Goal: Task Accomplishment & Management: Manage account settings

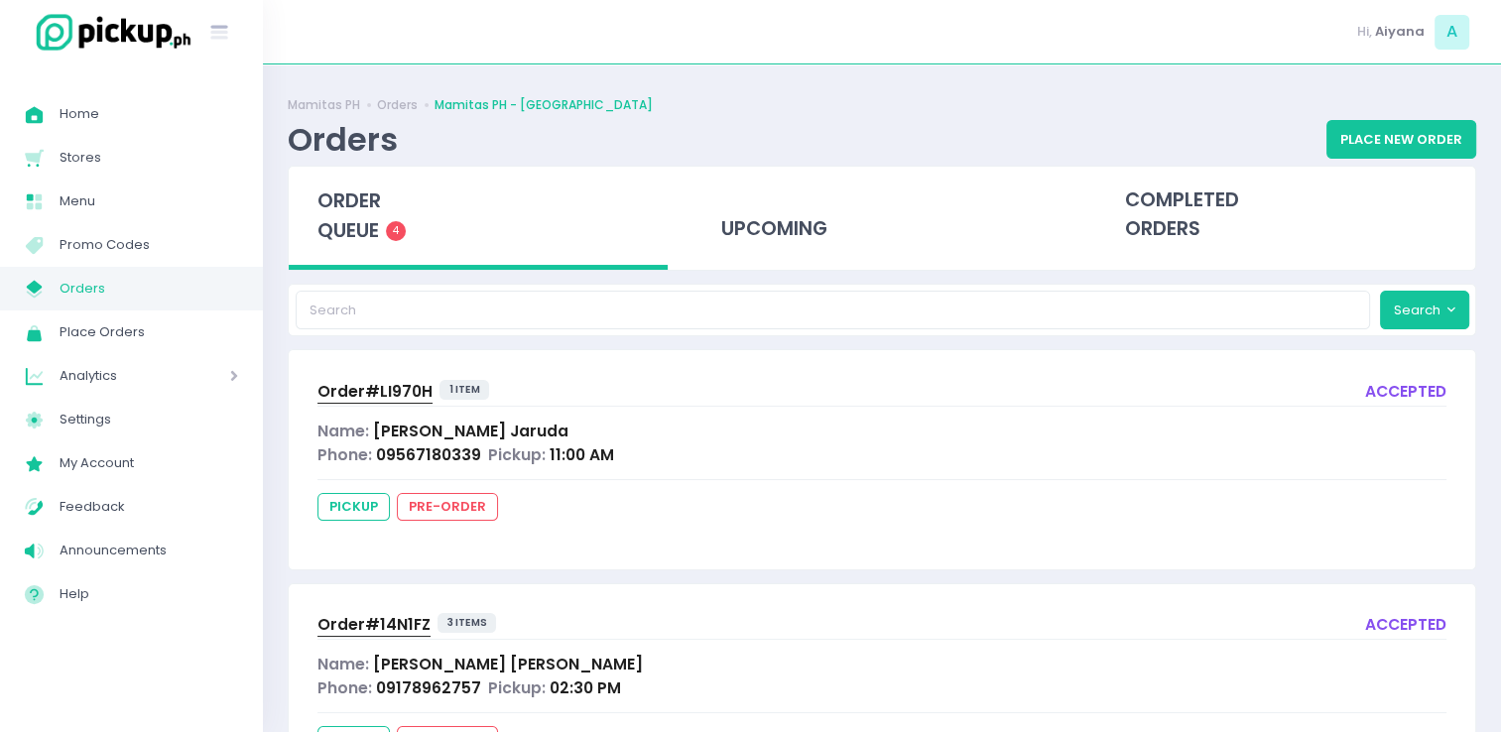
click at [75, 291] on span "Orders" at bounding box center [149, 289] width 179 height 26
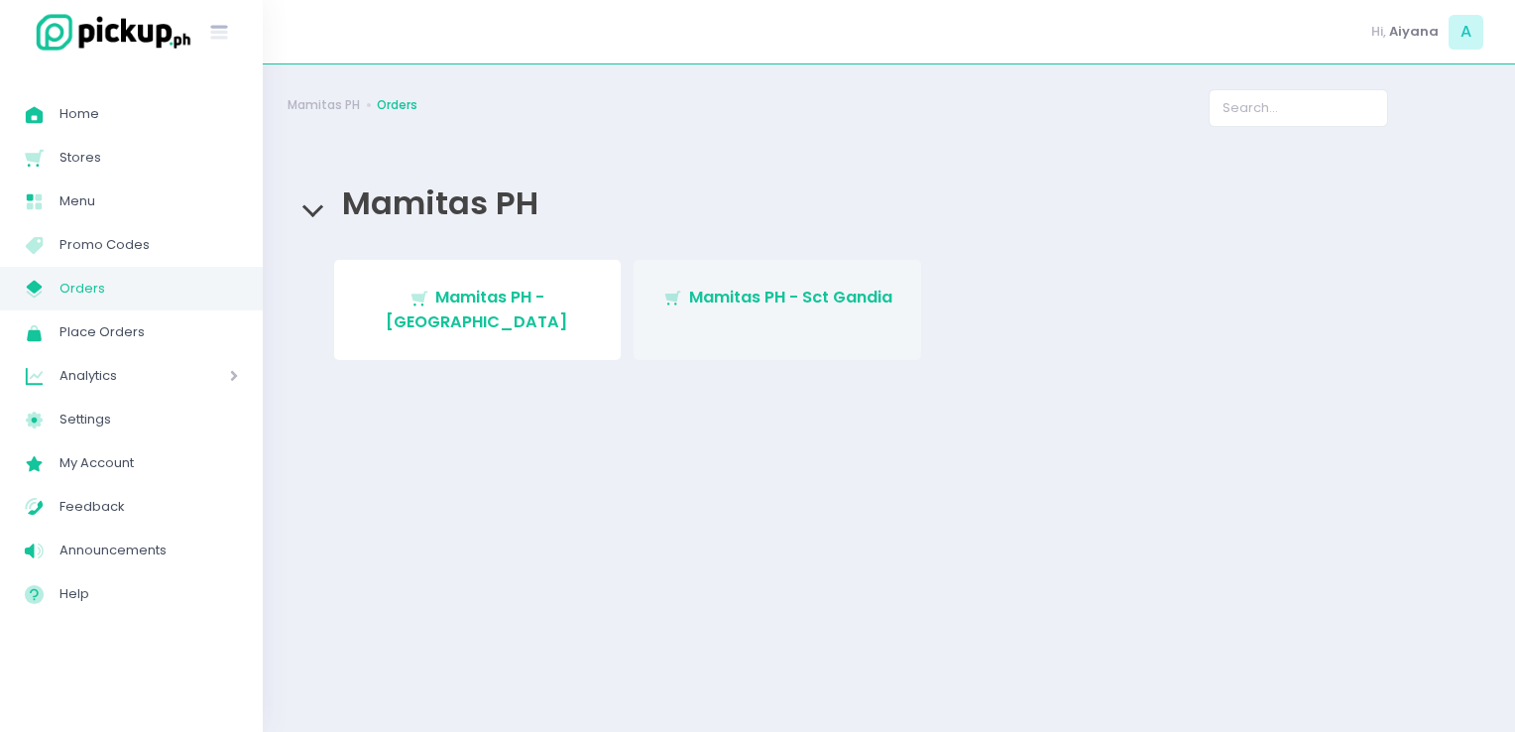
click at [797, 283] on link "Stockholm-icons / Shopping / Cart1 Created with Sketch. Mamitas PH - Sct Gandia" at bounding box center [778, 310] width 288 height 100
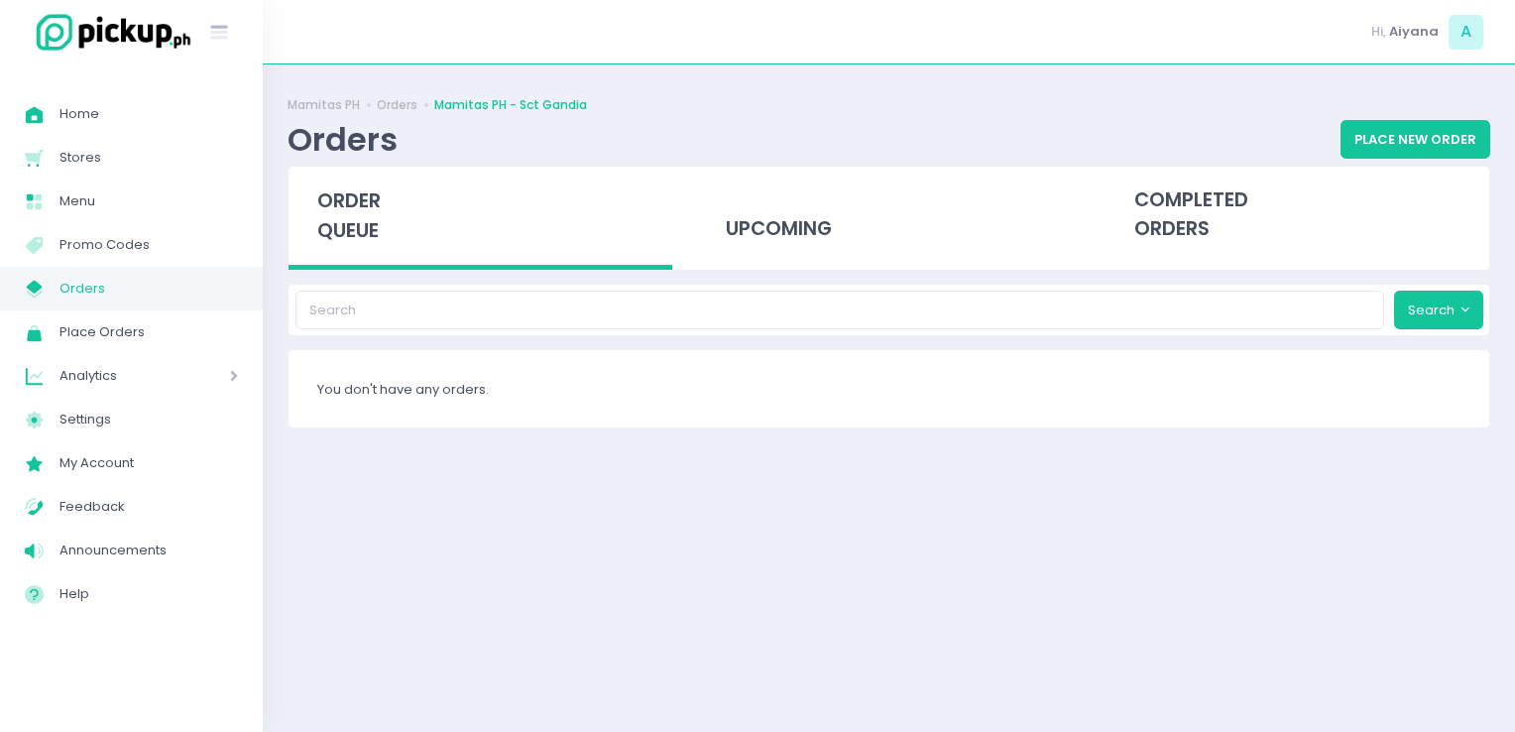
click at [165, 287] on span "Orders" at bounding box center [149, 289] width 179 height 26
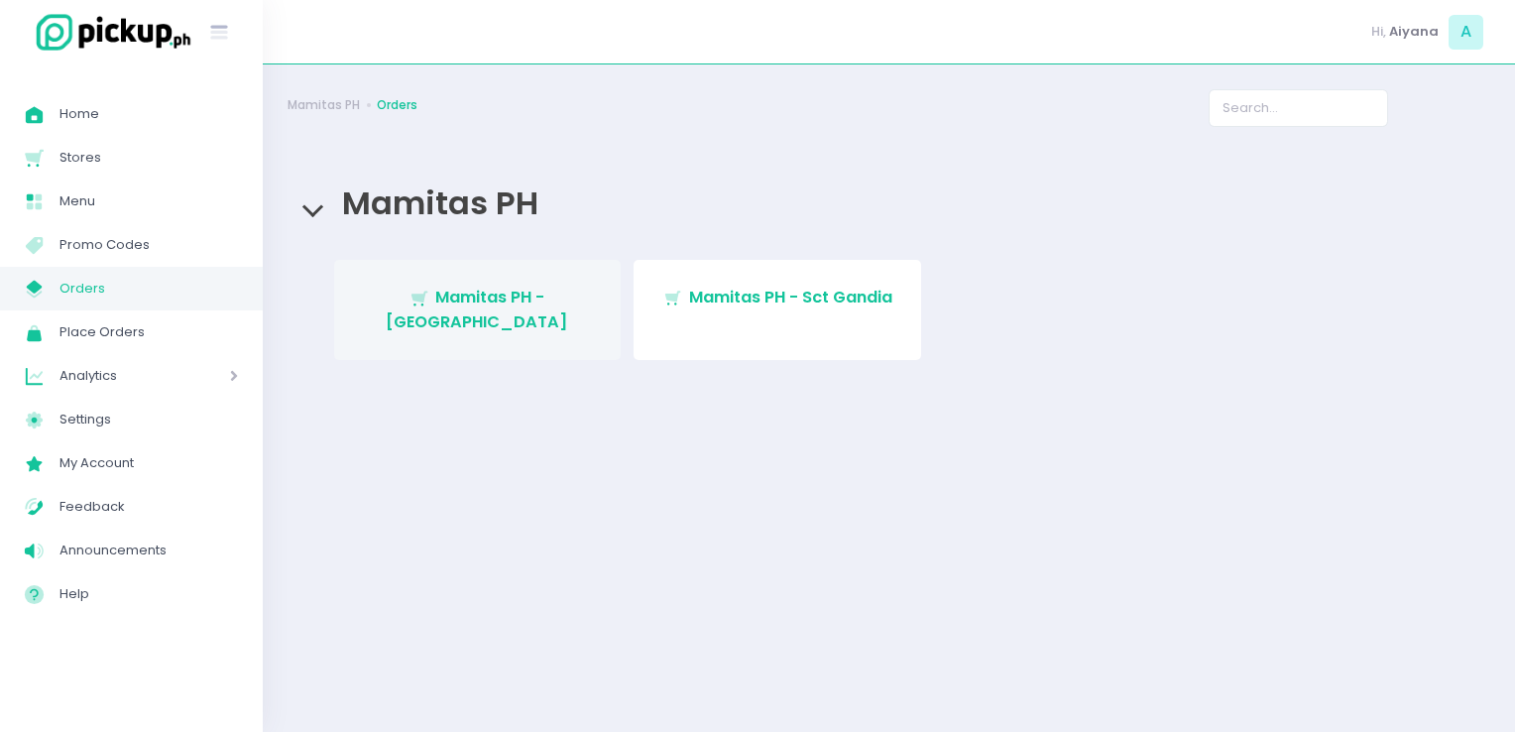
click at [353, 284] on link "Stockholm-icons / Shopping / Cart1 Created with Sketch. Mamitas PH - [GEOGRAPHI…" at bounding box center [478, 310] width 288 height 100
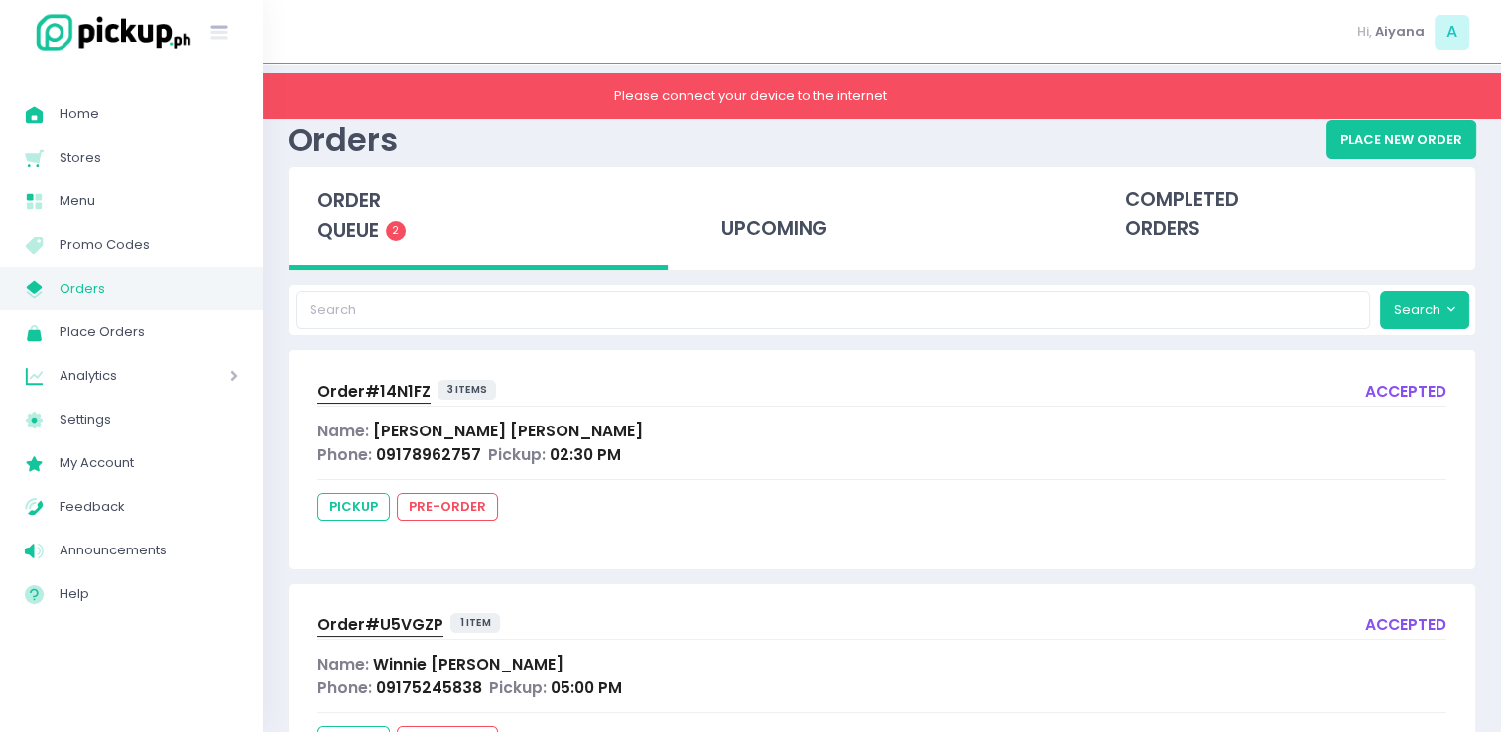
click at [75, 276] on span "Orders" at bounding box center [149, 289] width 179 height 26
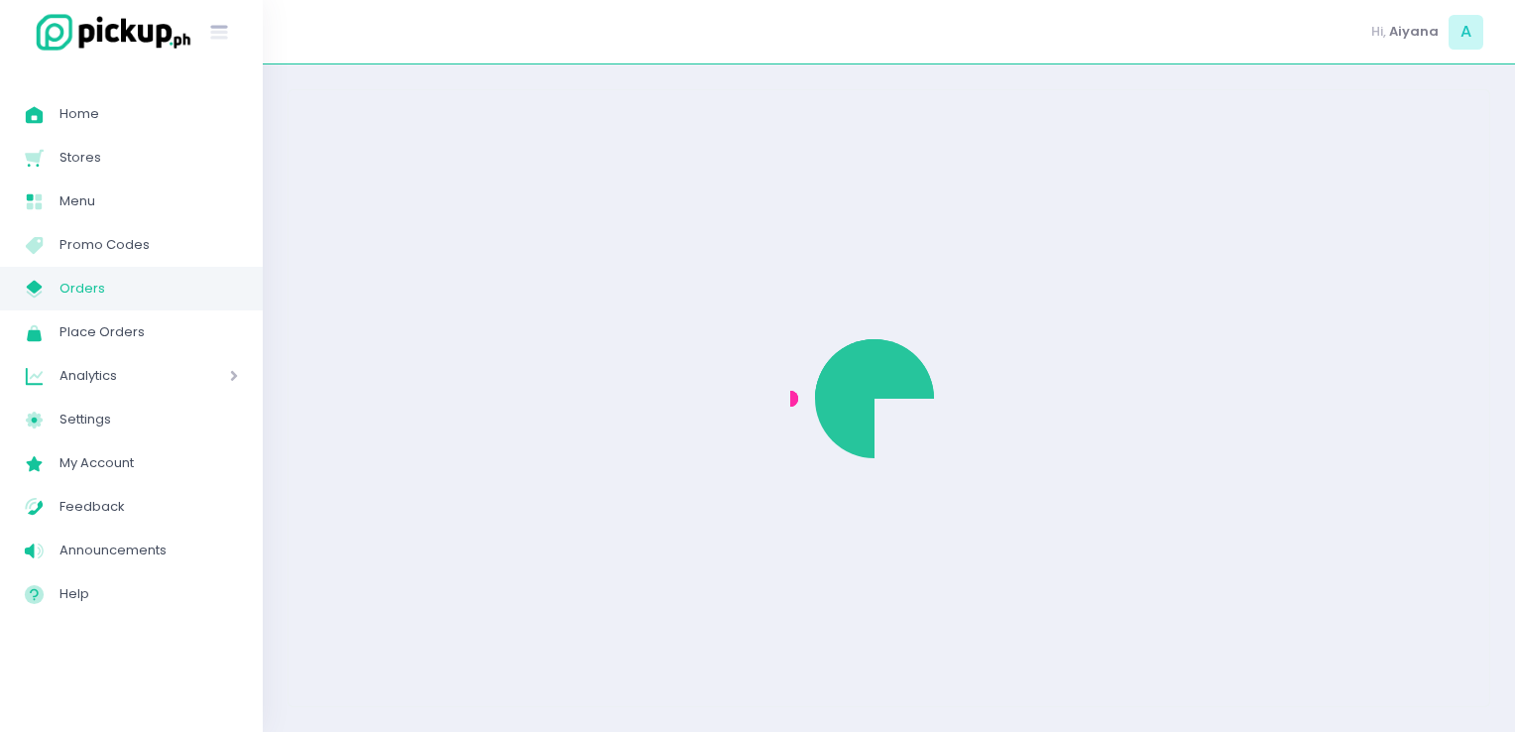
click at [97, 274] on link "My Store Created with Sketch. Orders" at bounding box center [131, 289] width 263 height 44
click at [67, 277] on span "Orders" at bounding box center [149, 289] width 179 height 26
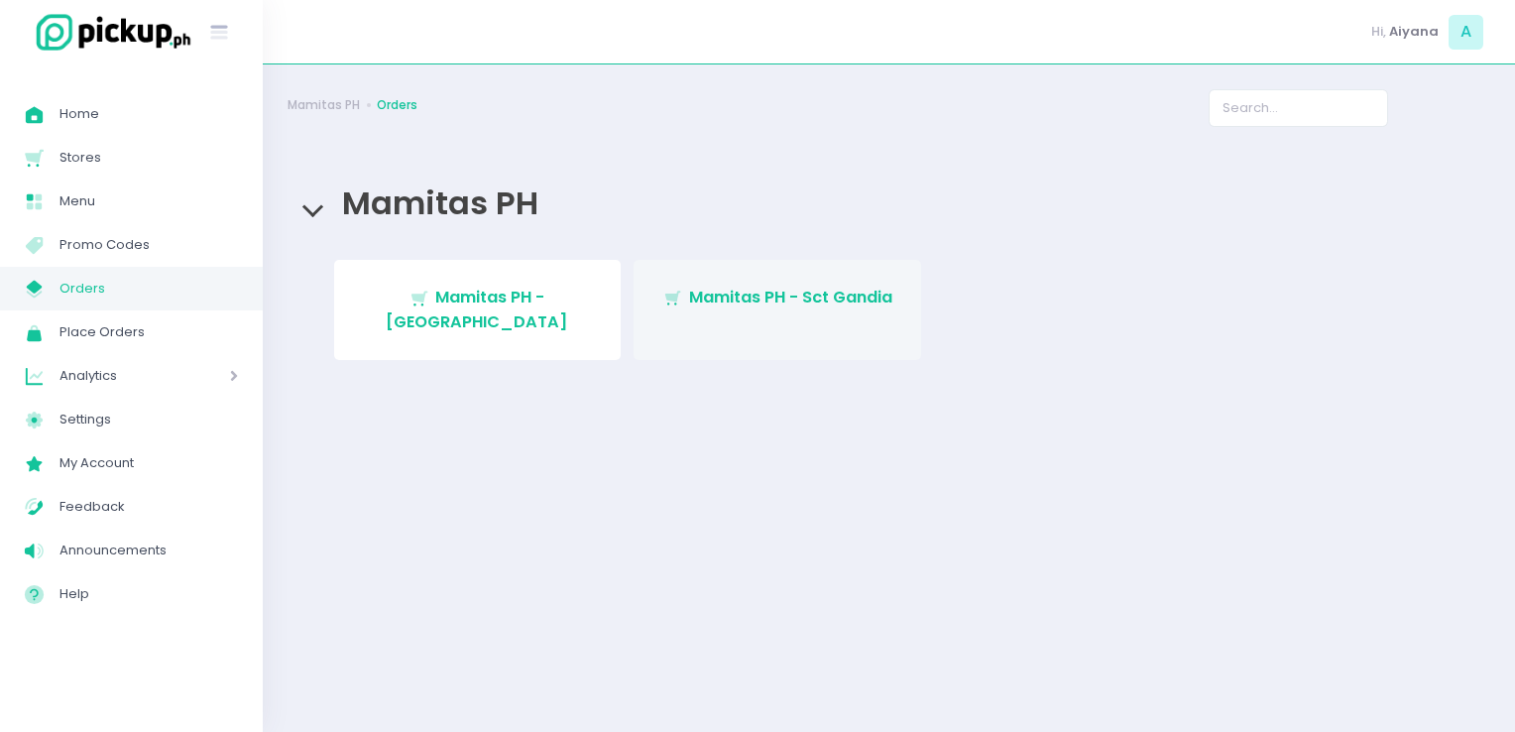
click at [874, 295] on span "Mamitas PH - Sct Gandia" at bounding box center [790, 297] width 203 height 23
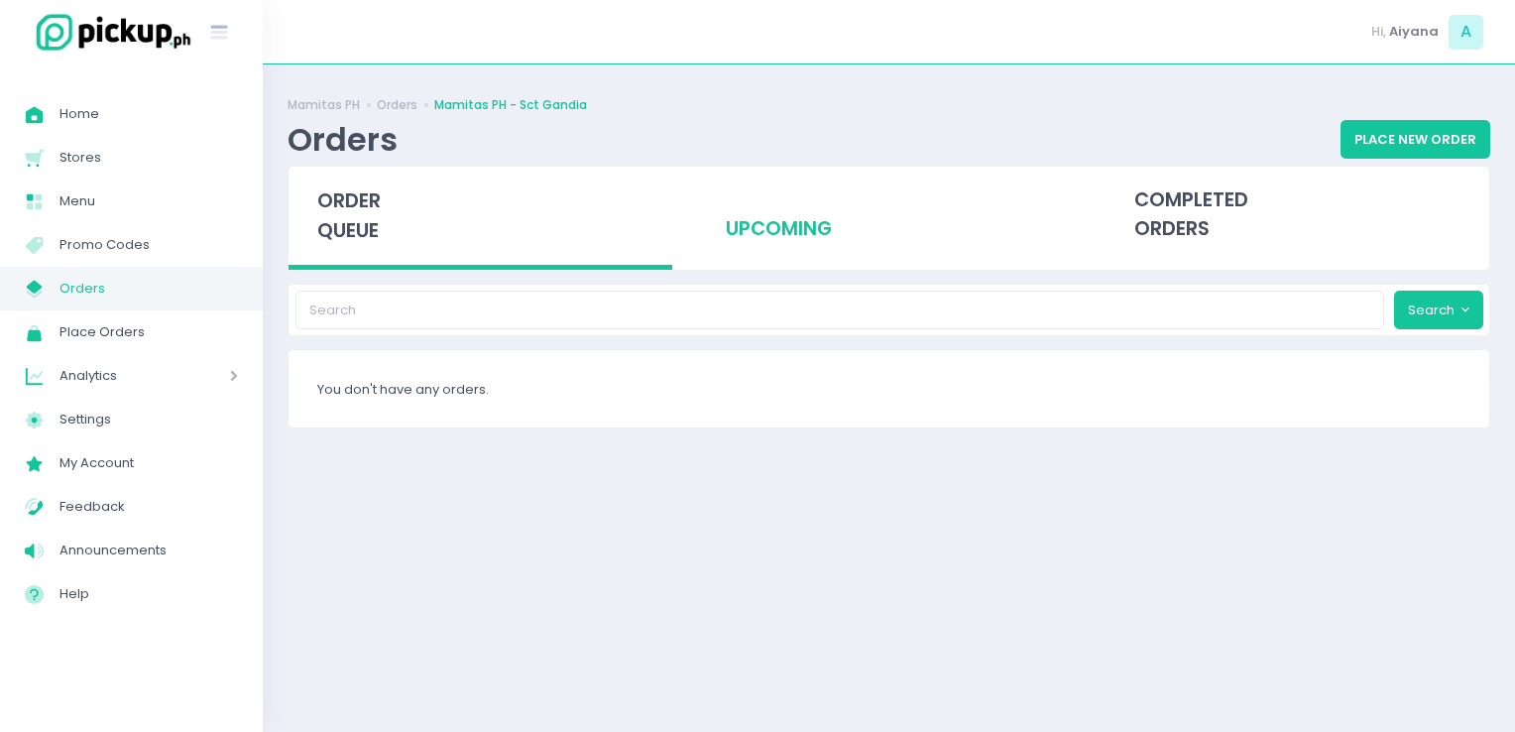
click at [758, 228] on div "upcoming" at bounding box center [889, 215] width 384 height 97
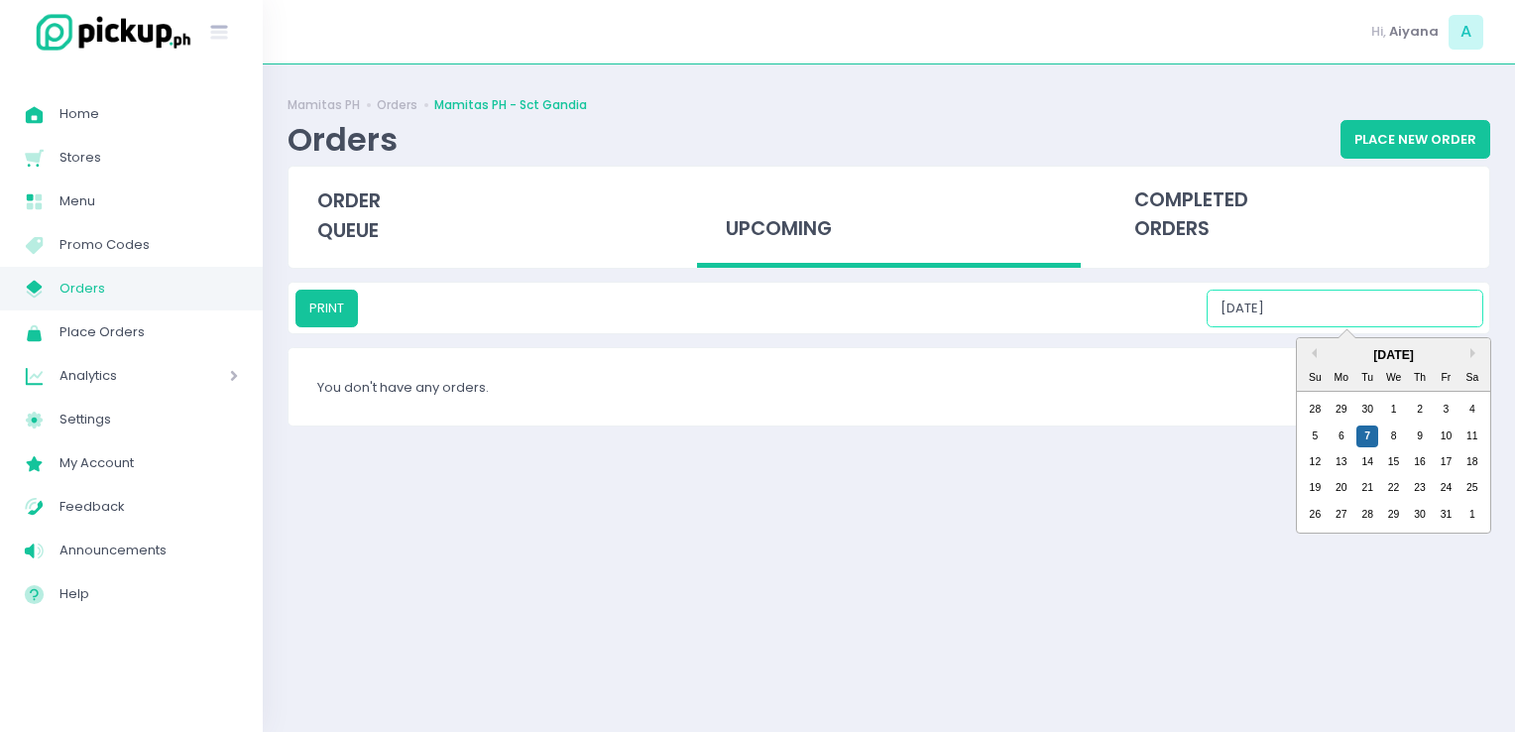
click at [1391, 303] on input "10/07/2025" at bounding box center [1345, 309] width 277 height 38
click at [1395, 432] on div "8" at bounding box center [1394, 436] width 22 height 22
drag, startPoint x: 1425, startPoint y: 297, endPoint x: 1424, endPoint y: 438, distance: 141.8
click at [1424, 327] on div "PRINT 10/08/2025 Previous Month Next Month October 2025 Su Mo Tu We Th Fr Sa 28…" at bounding box center [890, 309] width 1188 height 38
click at [1424, 438] on div "9" at bounding box center [1420, 436] width 22 height 22
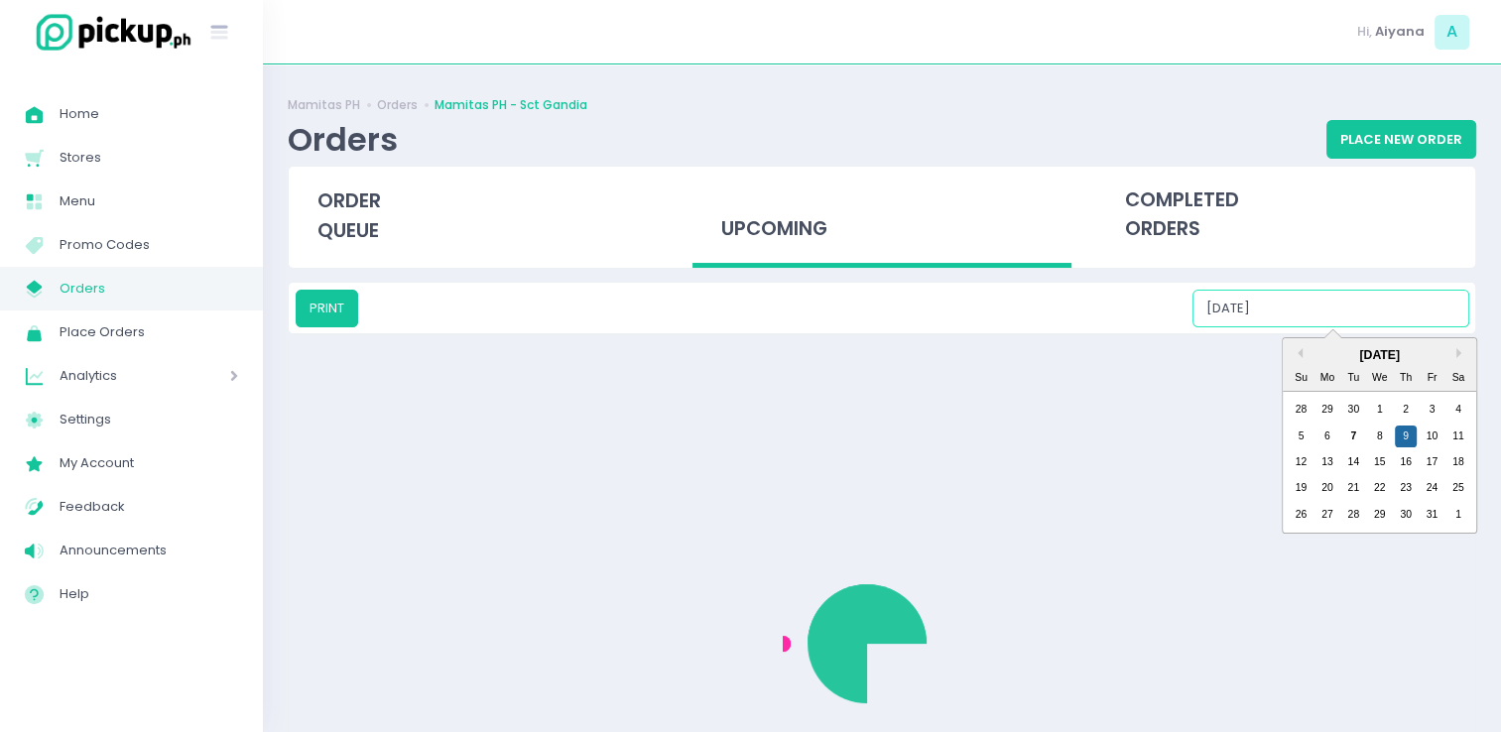
click at [1412, 311] on input "10/09/2025" at bounding box center [1330, 309] width 277 height 38
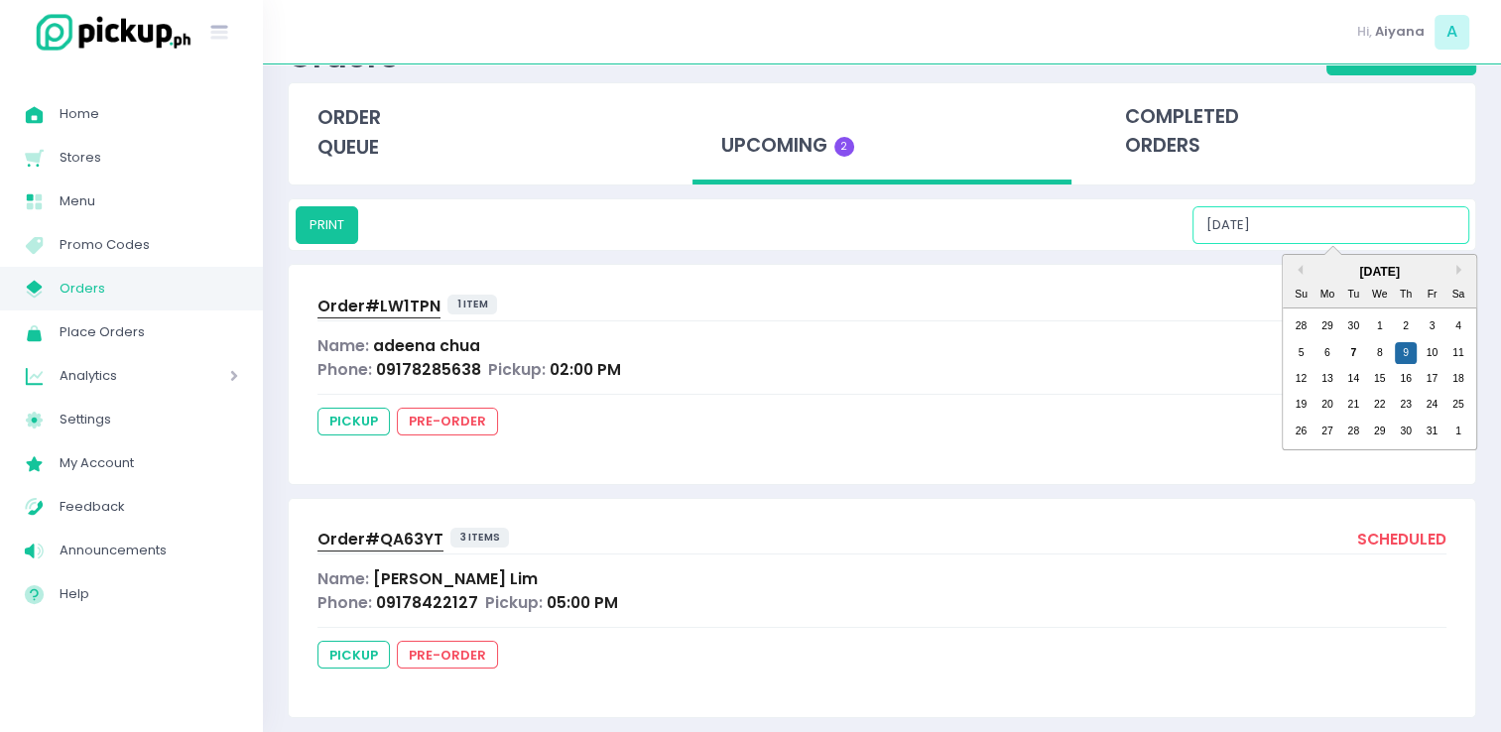
scroll to position [103, 0]
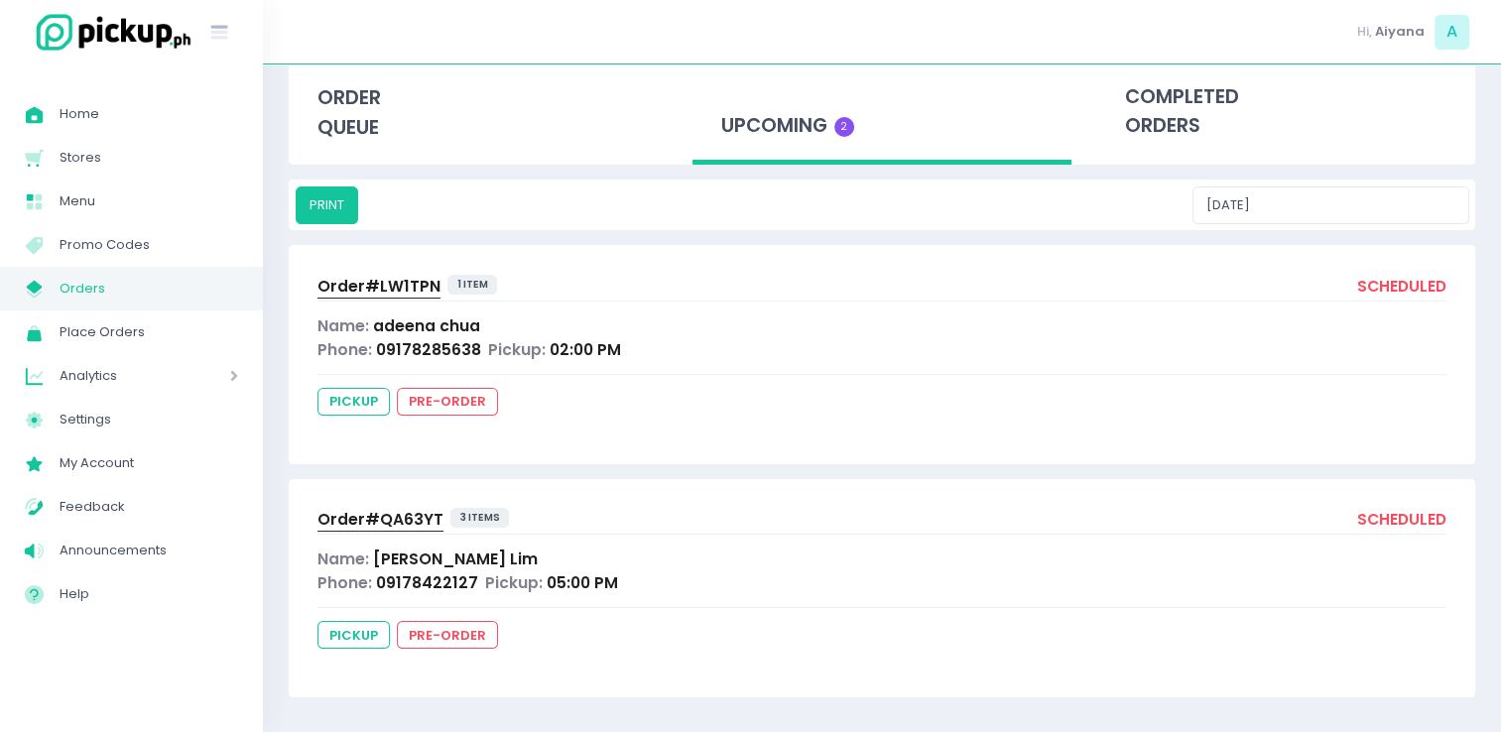
drag, startPoint x: 391, startPoint y: 503, endPoint x: 348, endPoint y: 512, distance: 43.6
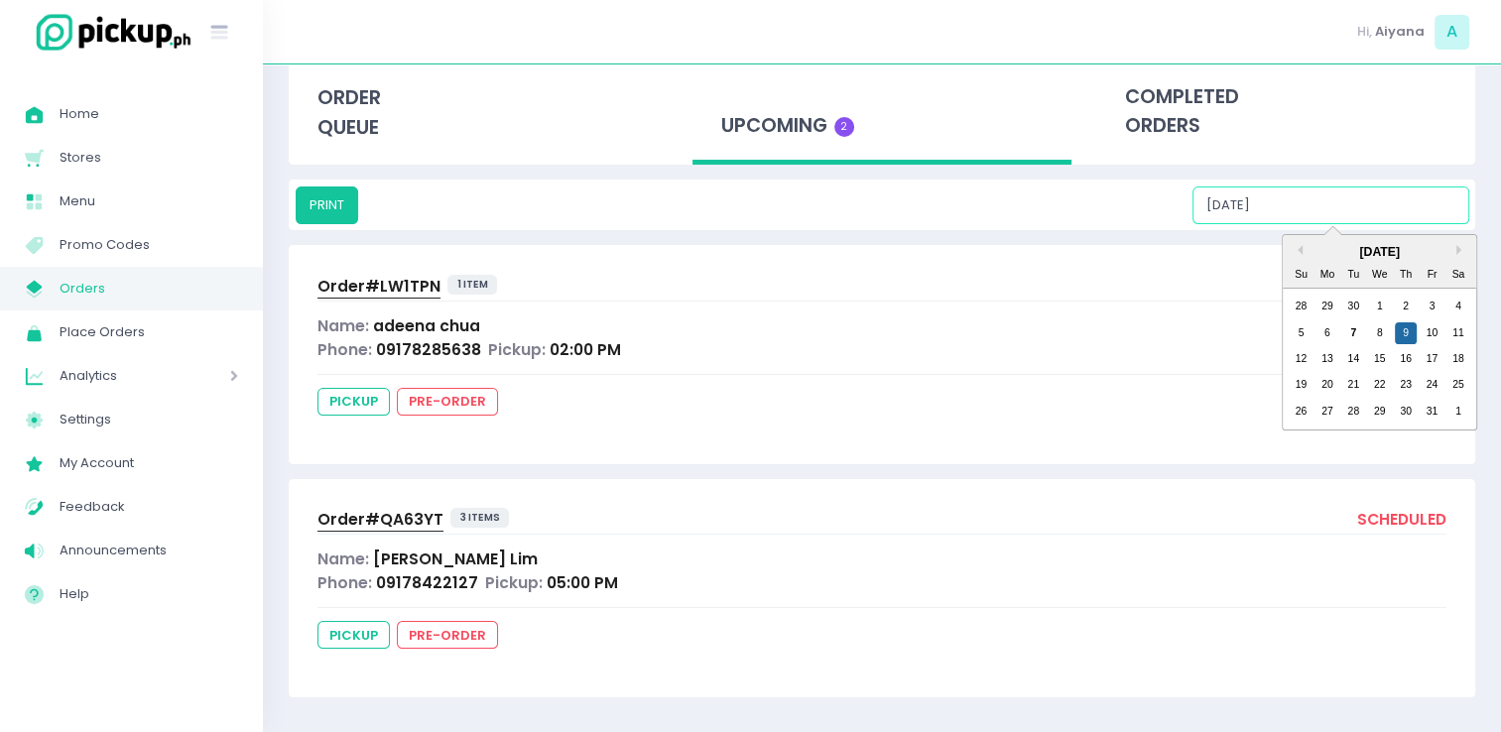
click at [1415, 206] on input "10/09/2025" at bounding box center [1330, 205] width 277 height 38
click at [1434, 335] on div "10" at bounding box center [1431, 333] width 22 height 22
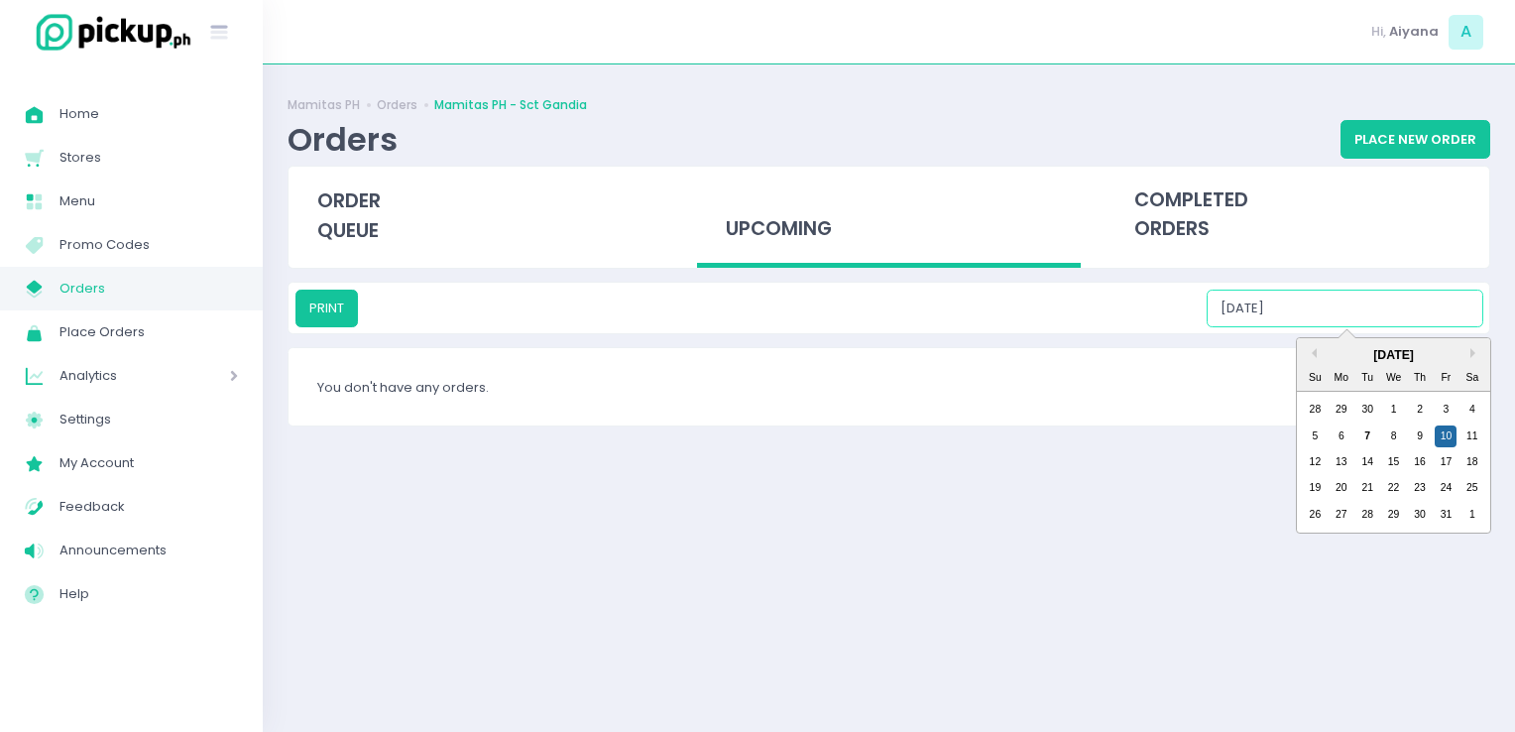
click at [1409, 313] on input "10/10/2025" at bounding box center [1345, 309] width 277 height 38
click at [1479, 436] on div "11" at bounding box center [1473, 436] width 22 height 22
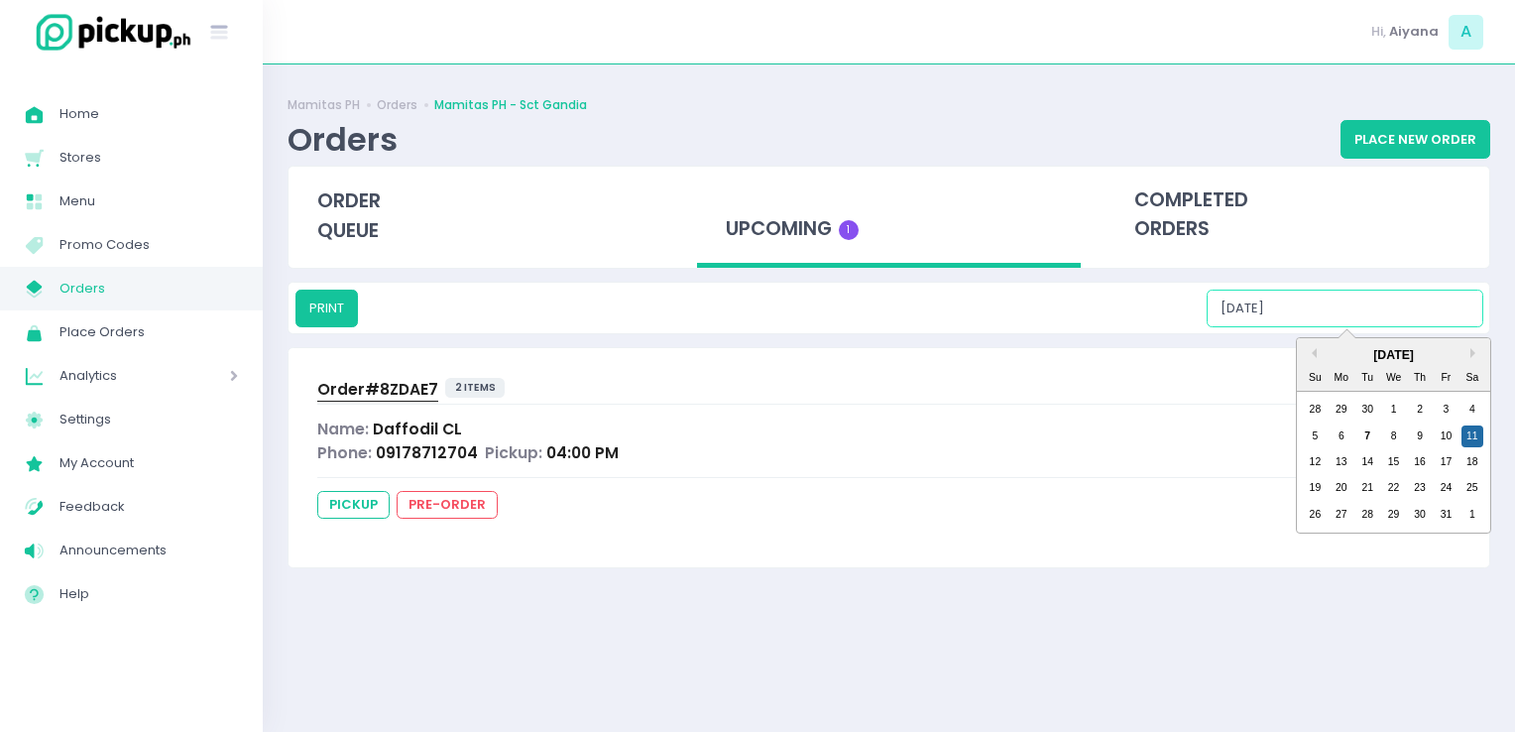
click at [1387, 315] on input "10/11/2025" at bounding box center [1345, 309] width 277 height 38
click at [1315, 462] on div "12" at bounding box center [1315, 462] width 22 height 22
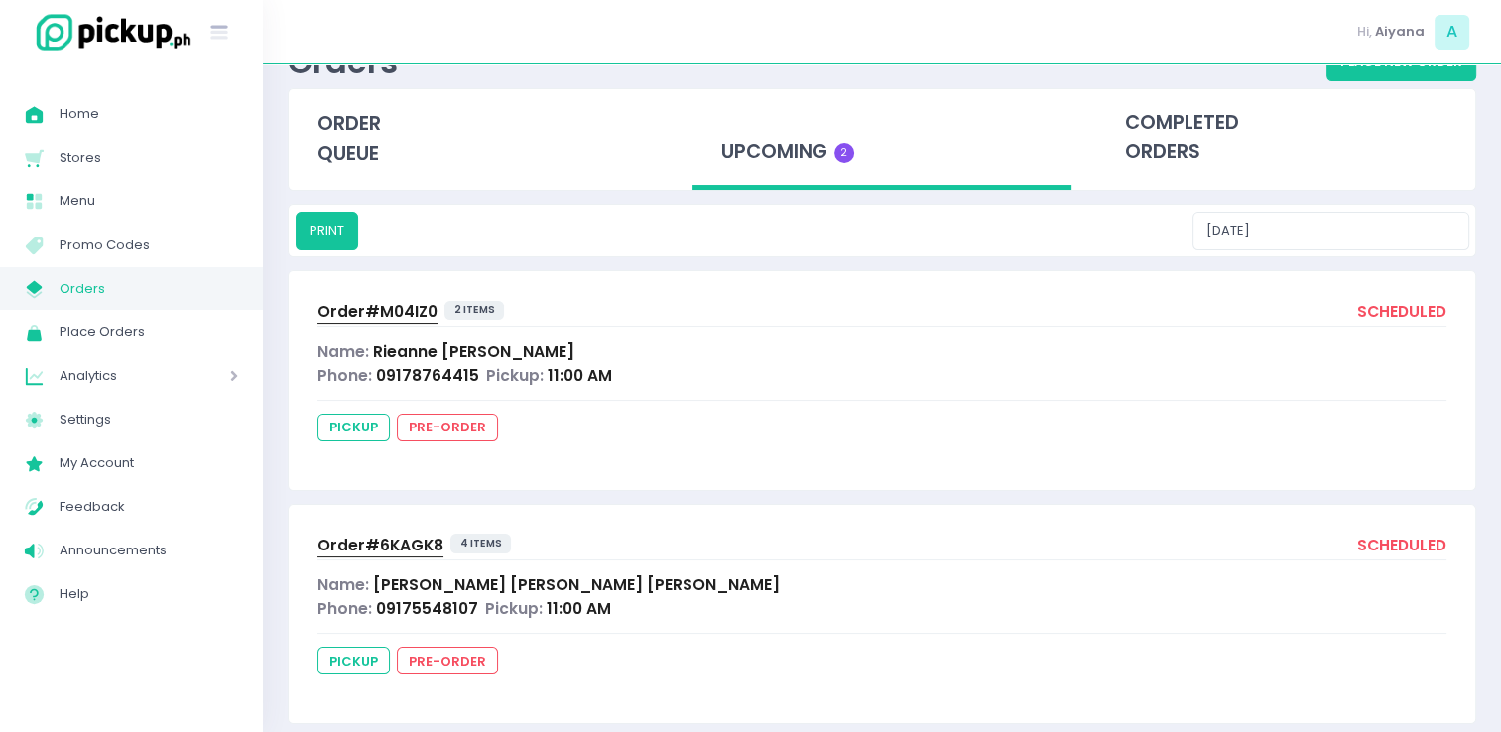
scroll to position [60, 0]
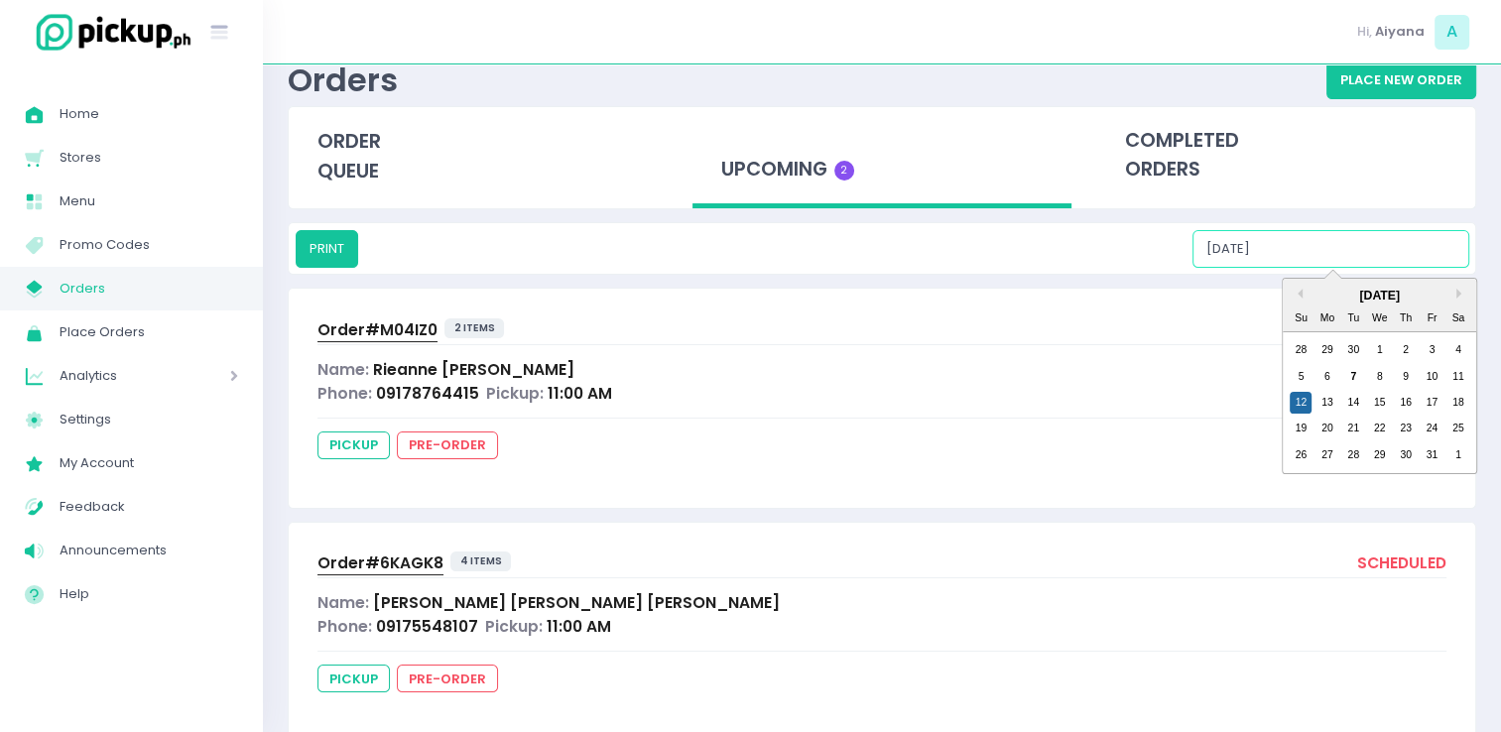
click at [1349, 239] on input "10/12/2025" at bounding box center [1330, 249] width 277 height 38
click at [1320, 403] on div "13" at bounding box center [1327, 403] width 22 height 22
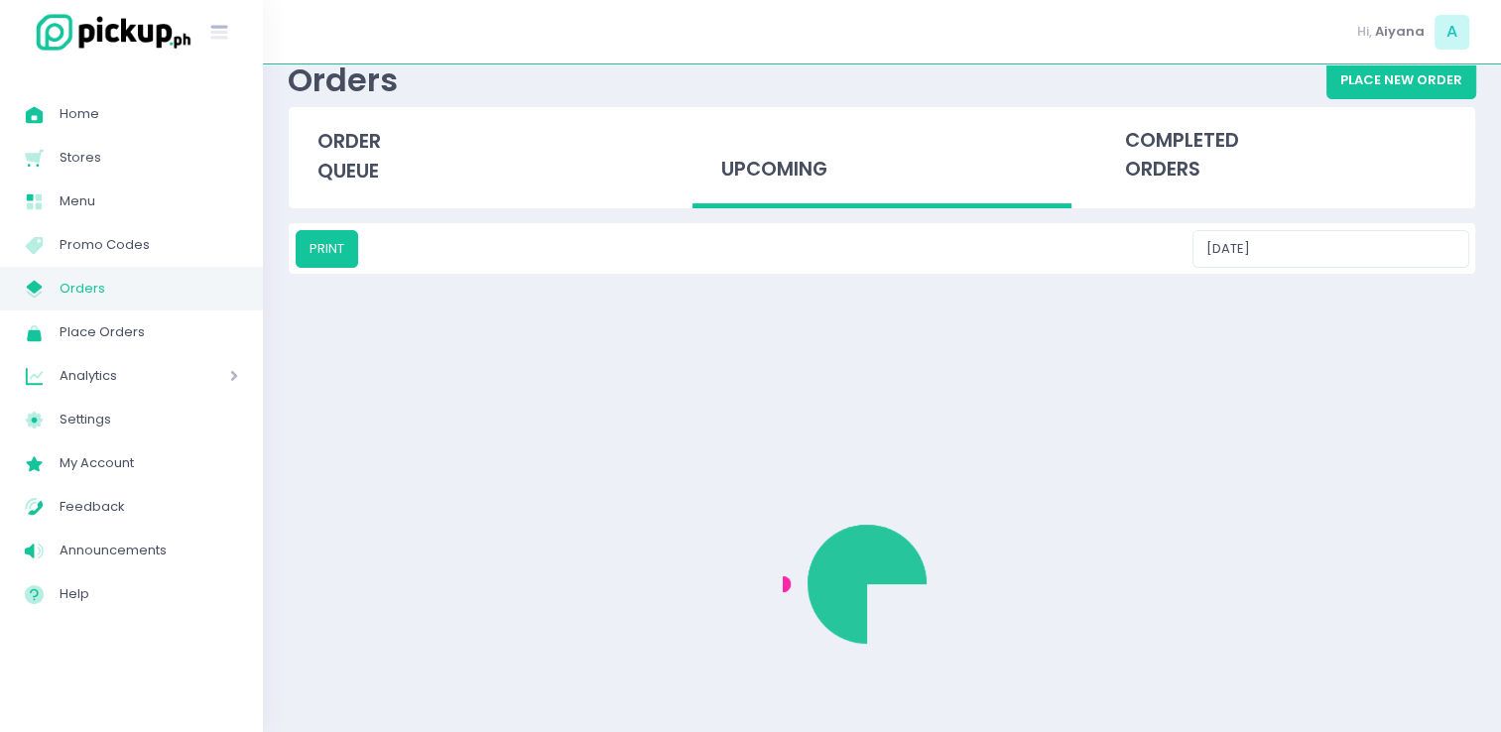
scroll to position [0, 0]
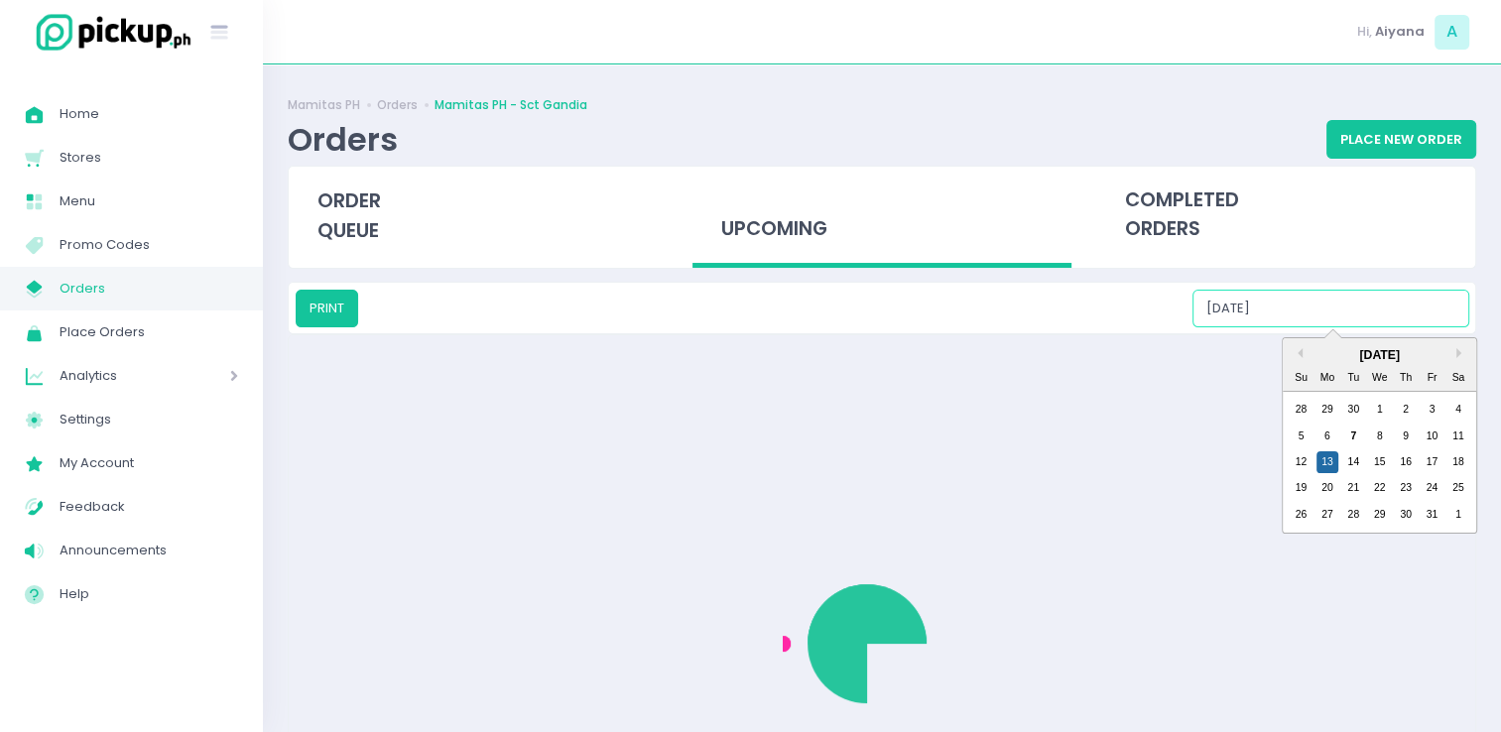
click at [1372, 315] on input "10/13/2025" at bounding box center [1330, 309] width 277 height 38
click at [1356, 458] on div "14" at bounding box center [1353, 462] width 22 height 22
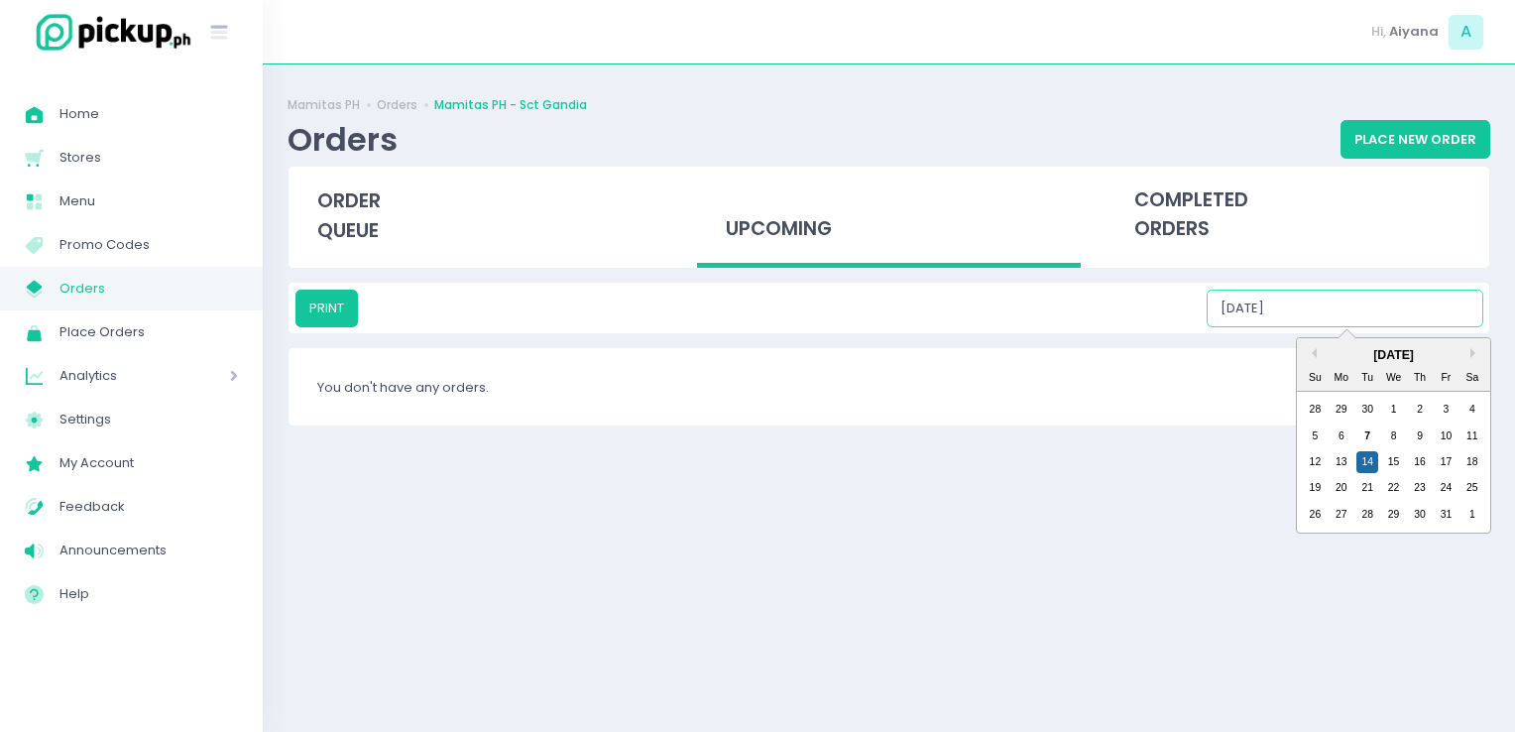
click at [1397, 314] on input "10/14/2025" at bounding box center [1345, 309] width 277 height 38
click at [1399, 454] on div "15" at bounding box center [1394, 462] width 22 height 22
click at [1404, 317] on input "10/15/2025" at bounding box center [1345, 309] width 277 height 38
click at [1428, 467] on div "16" at bounding box center [1420, 462] width 22 height 22
click at [1407, 321] on input "10/16/2025" at bounding box center [1345, 309] width 277 height 38
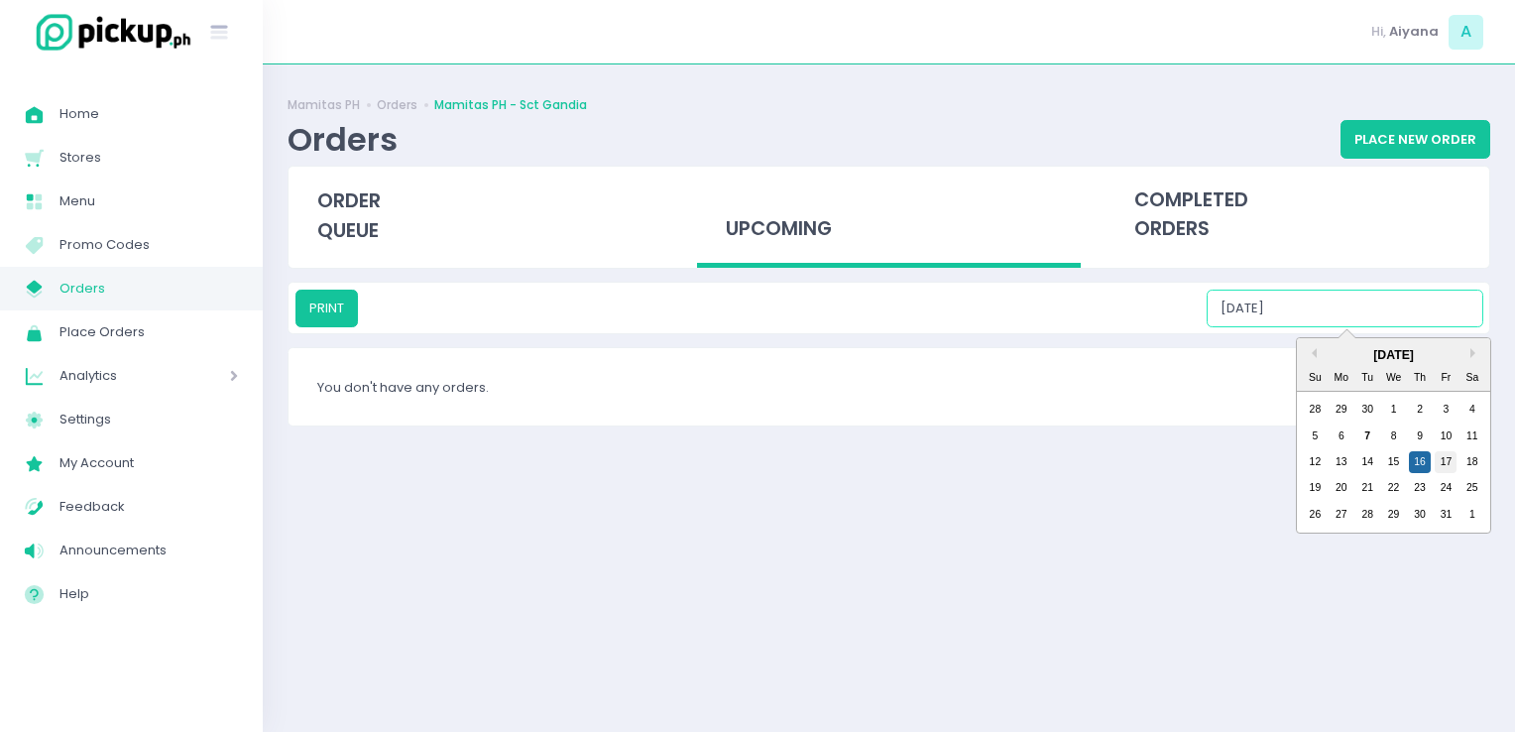
click at [1445, 456] on div "17" at bounding box center [1446, 462] width 22 height 22
click at [1424, 303] on input "10/17/2025" at bounding box center [1345, 309] width 277 height 38
click at [1479, 454] on div "18" at bounding box center [1473, 462] width 22 height 22
click at [1428, 309] on input "10/18/2025" at bounding box center [1345, 309] width 277 height 38
click at [1320, 490] on div "19" at bounding box center [1315, 488] width 22 height 22
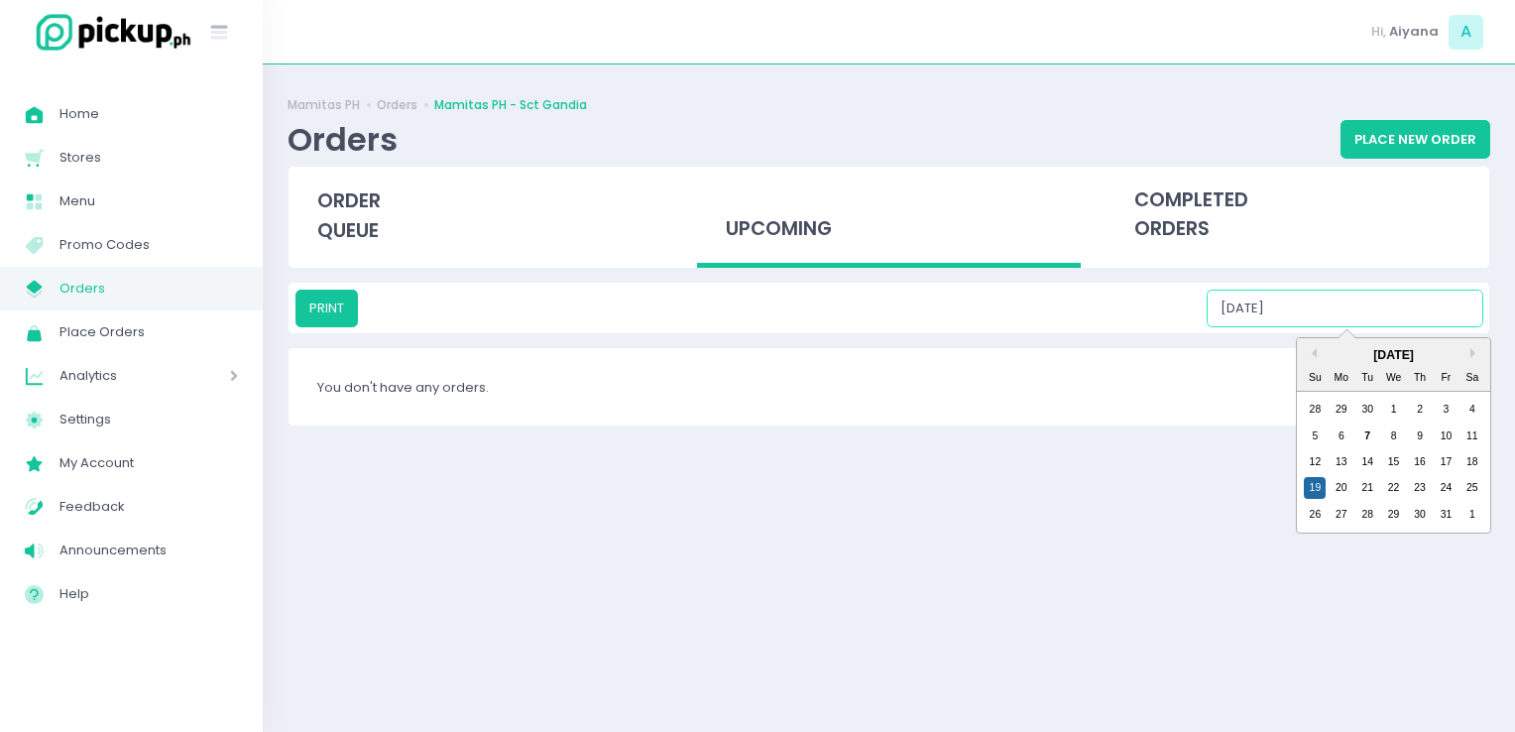
click at [1357, 303] on input "10/19/2025" at bounding box center [1345, 309] width 277 height 38
click at [1347, 487] on div "20" at bounding box center [1342, 488] width 22 height 22
drag, startPoint x: 1388, startPoint y: 309, endPoint x: 1373, endPoint y: 489, distance: 180.2
click at [1373, 327] on div "PRINT 10/20/2025 Previous Month Next Month October 2025 Su Mo Tu We Th Fr Sa 28…" at bounding box center [890, 309] width 1188 height 38
click at [1373, 489] on div "21" at bounding box center [1368, 488] width 22 height 22
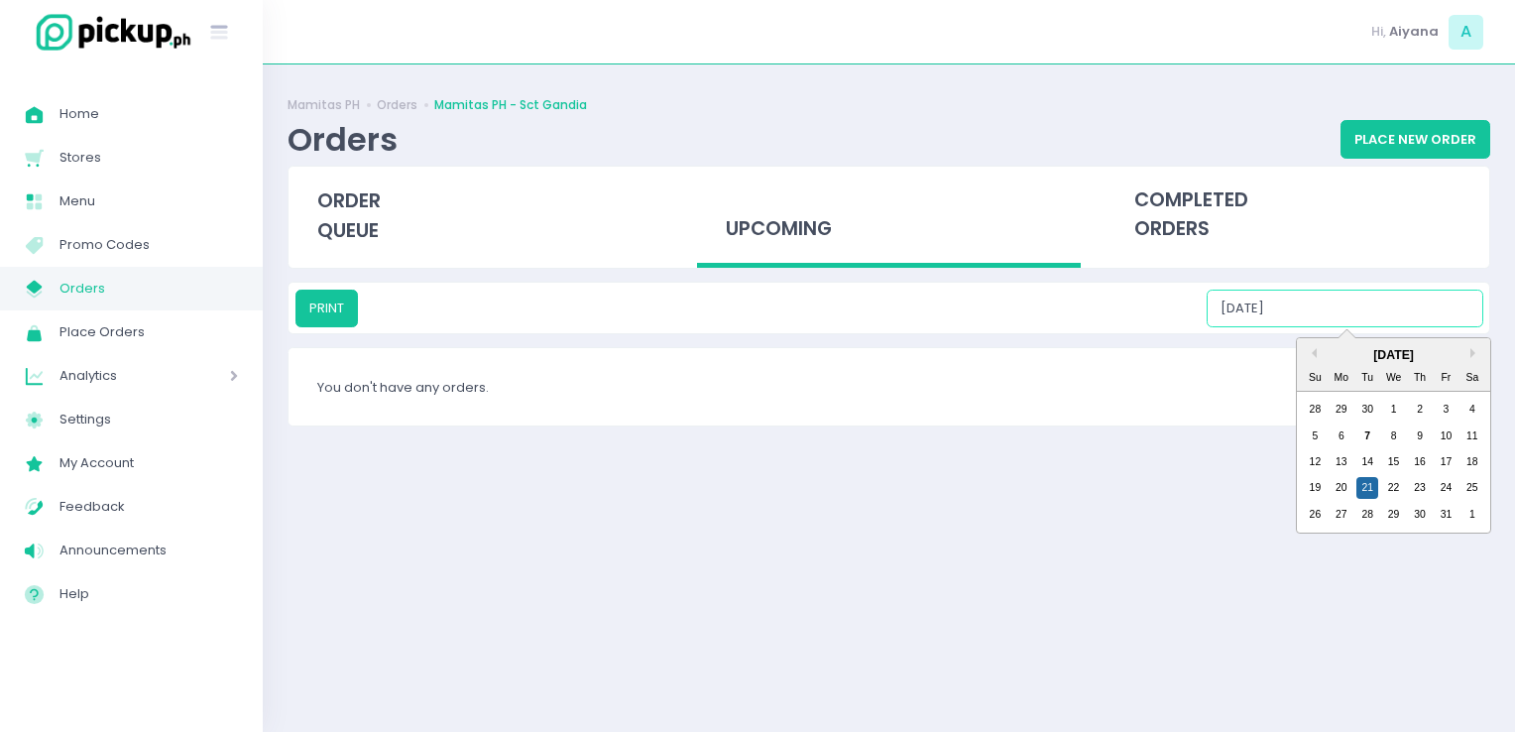
click at [1406, 322] on input "10/21/2025" at bounding box center [1345, 309] width 277 height 38
click at [1398, 479] on div "22" at bounding box center [1394, 488] width 22 height 22
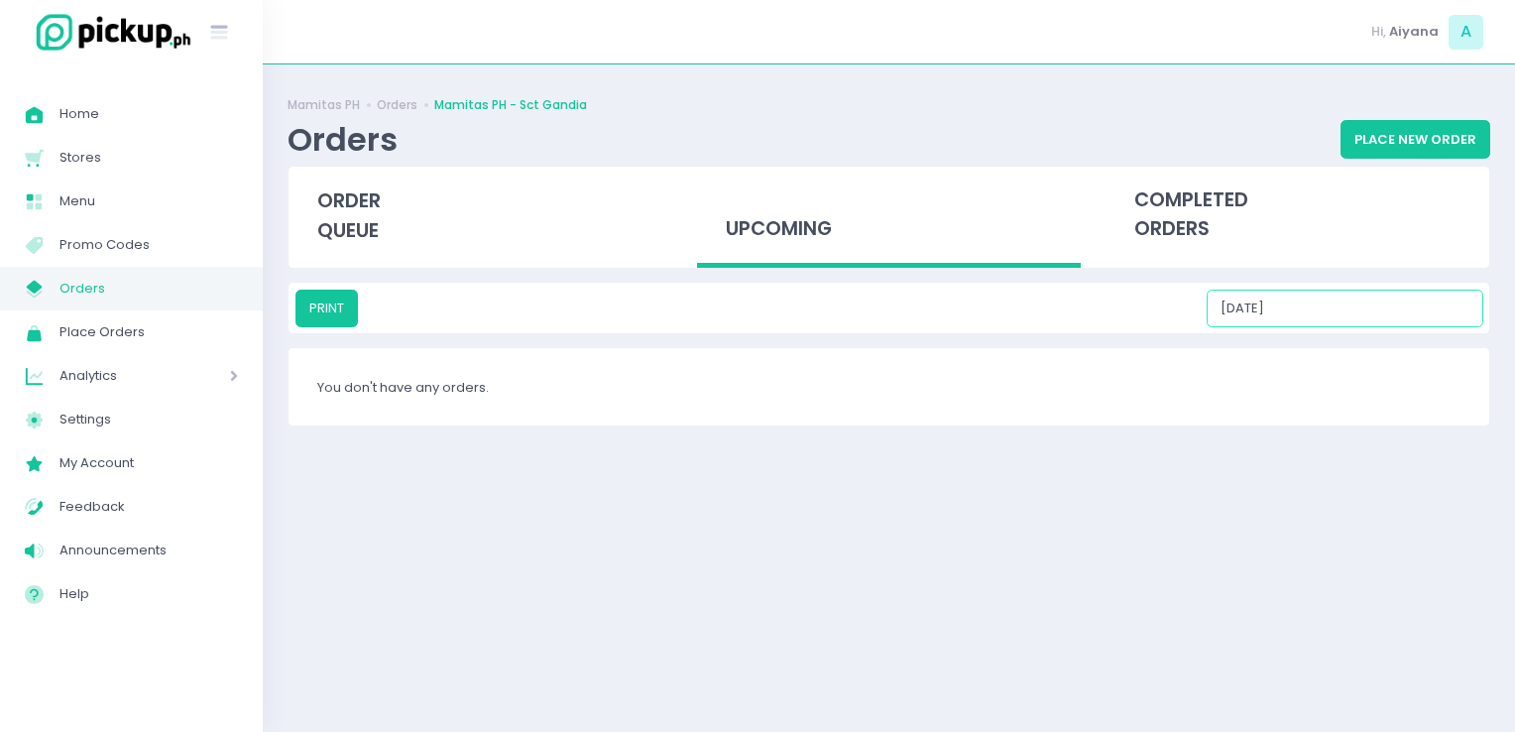
click at [1410, 318] on input "10/22/2025" at bounding box center [1345, 309] width 277 height 38
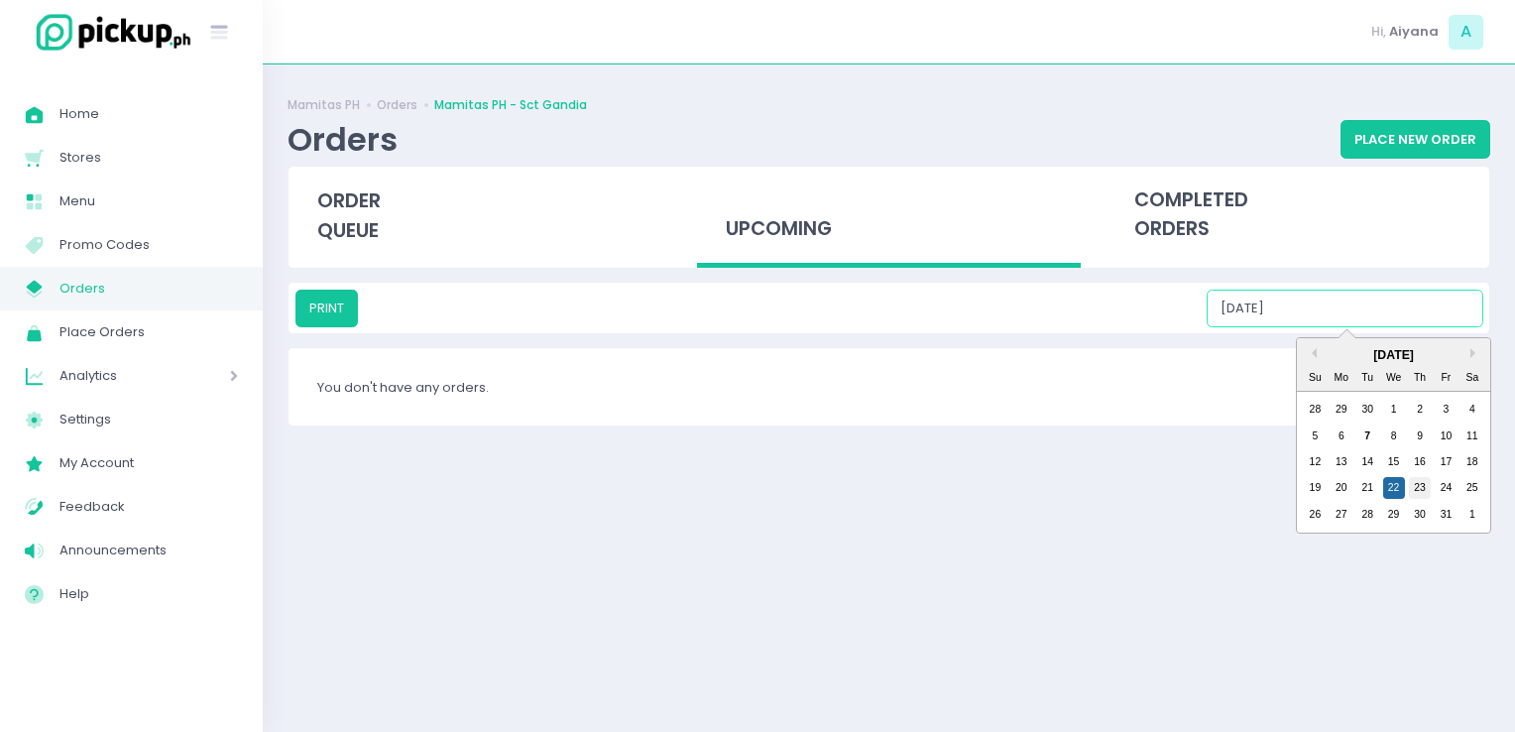
click at [1422, 481] on div "23" at bounding box center [1420, 488] width 22 height 22
click at [1405, 297] on input "10/23/2025" at bounding box center [1345, 309] width 277 height 38
click at [1444, 489] on div "24" at bounding box center [1446, 488] width 22 height 22
drag, startPoint x: 1413, startPoint y: 324, endPoint x: 1465, endPoint y: 486, distance: 169.7
click at [1465, 327] on div "PRINT 10/24/2025 Previous Month Next Month October 2025 Su Mo Tu We Th Fr Sa 28…" at bounding box center [890, 309] width 1188 height 38
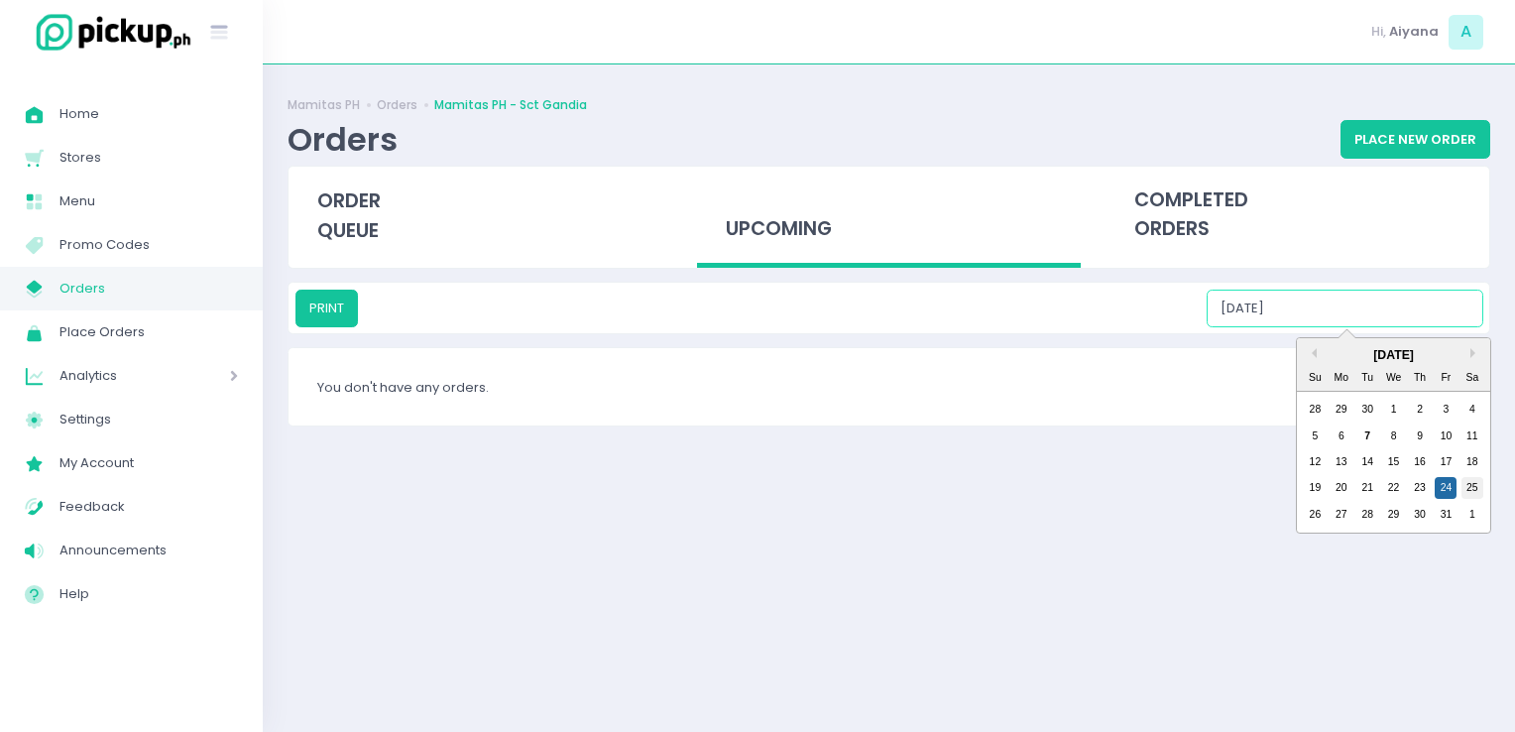
click at [1465, 486] on div "25" at bounding box center [1473, 488] width 22 height 22
drag, startPoint x: 1412, startPoint y: 318, endPoint x: 1321, endPoint y: 518, distance: 219.2
click at [1321, 327] on div "PRINT 10/25/2025 Previous Month Next Month October 2025 Su Mo Tu We Th Fr Sa 28…" at bounding box center [890, 309] width 1188 height 38
click at [1321, 518] on div "26" at bounding box center [1315, 515] width 22 height 22
click at [1392, 315] on input "10/26/2025" at bounding box center [1345, 309] width 277 height 38
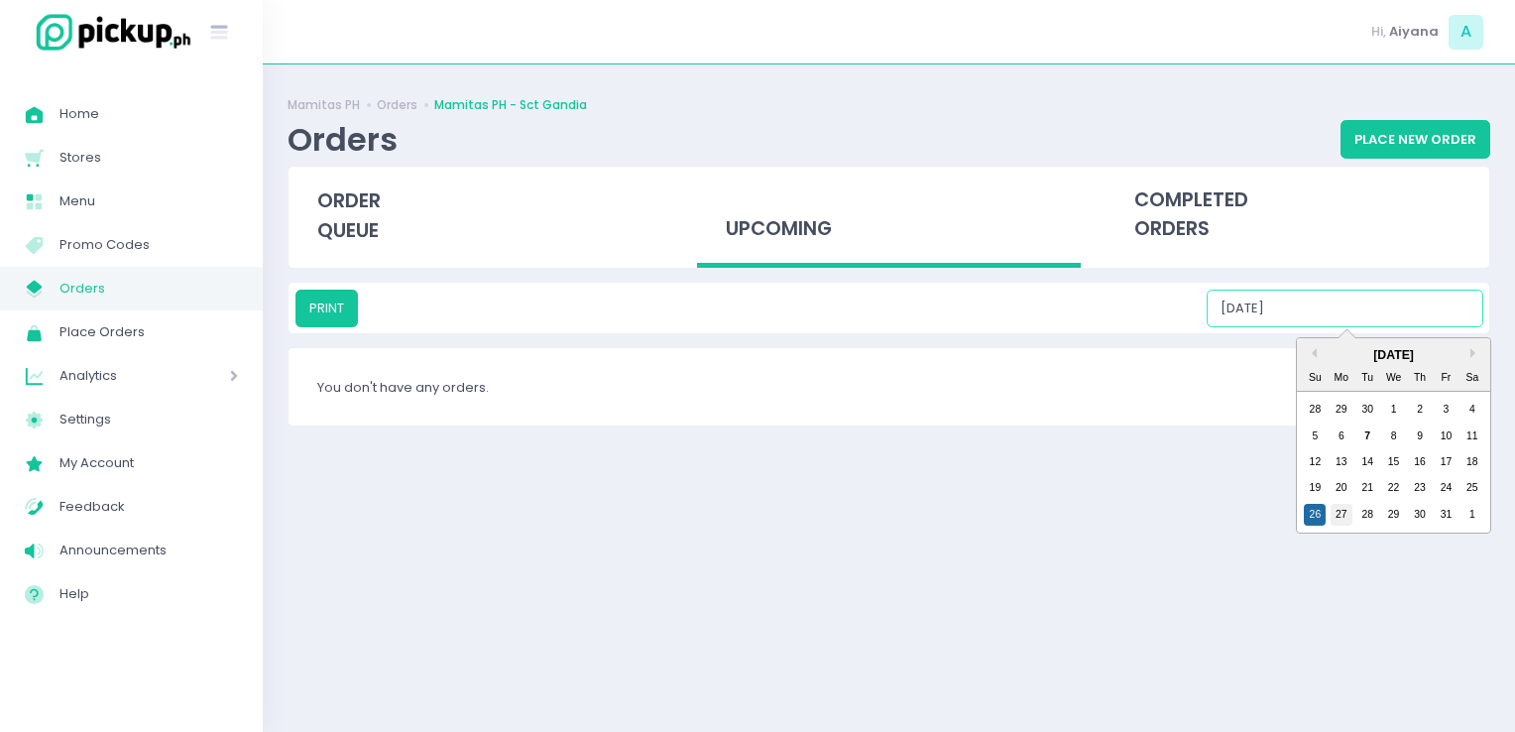
click at [1344, 518] on div "27" at bounding box center [1342, 515] width 22 height 22
click at [1397, 314] on input "10/27/2025" at bounding box center [1345, 309] width 277 height 38
click at [1371, 514] on div "28" at bounding box center [1368, 515] width 22 height 22
click at [1386, 307] on input "10/28/2025" at bounding box center [1345, 309] width 277 height 38
click at [1384, 508] on div "29" at bounding box center [1394, 515] width 22 height 22
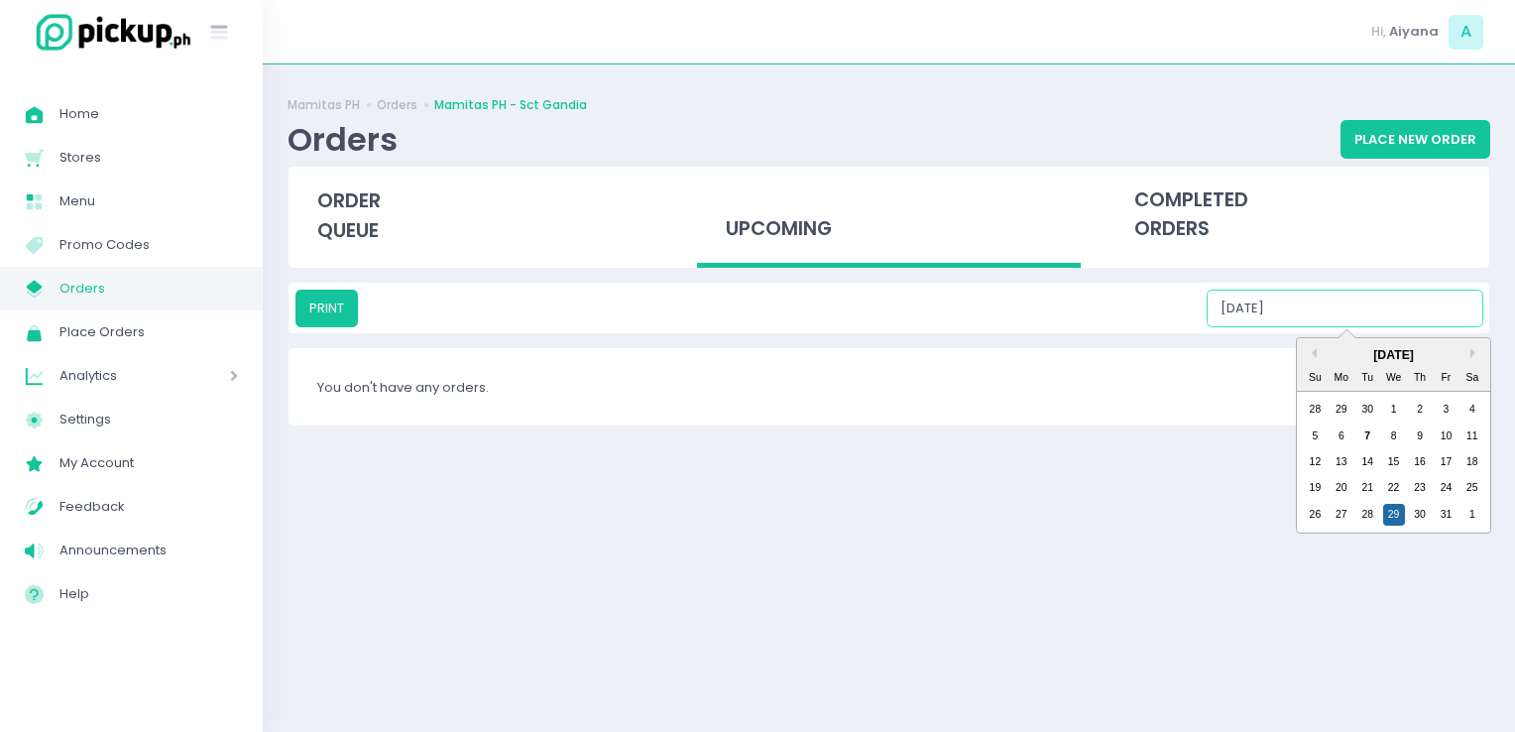
click at [1404, 323] on input "10/29/2025" at bounding box center [1345, 309] width 277 height 38
click at [1415, 506] on div "30" at bounding box center [1420, 515] width 22 height 22
click at [1412, 299] on input "10/30/2025" at bounding box center [1345, 309] width 277 height 38
click at [1438, 514] on div "31" at bounding box center [1446, 515] width 22 height 22
type input "10/31/2025"
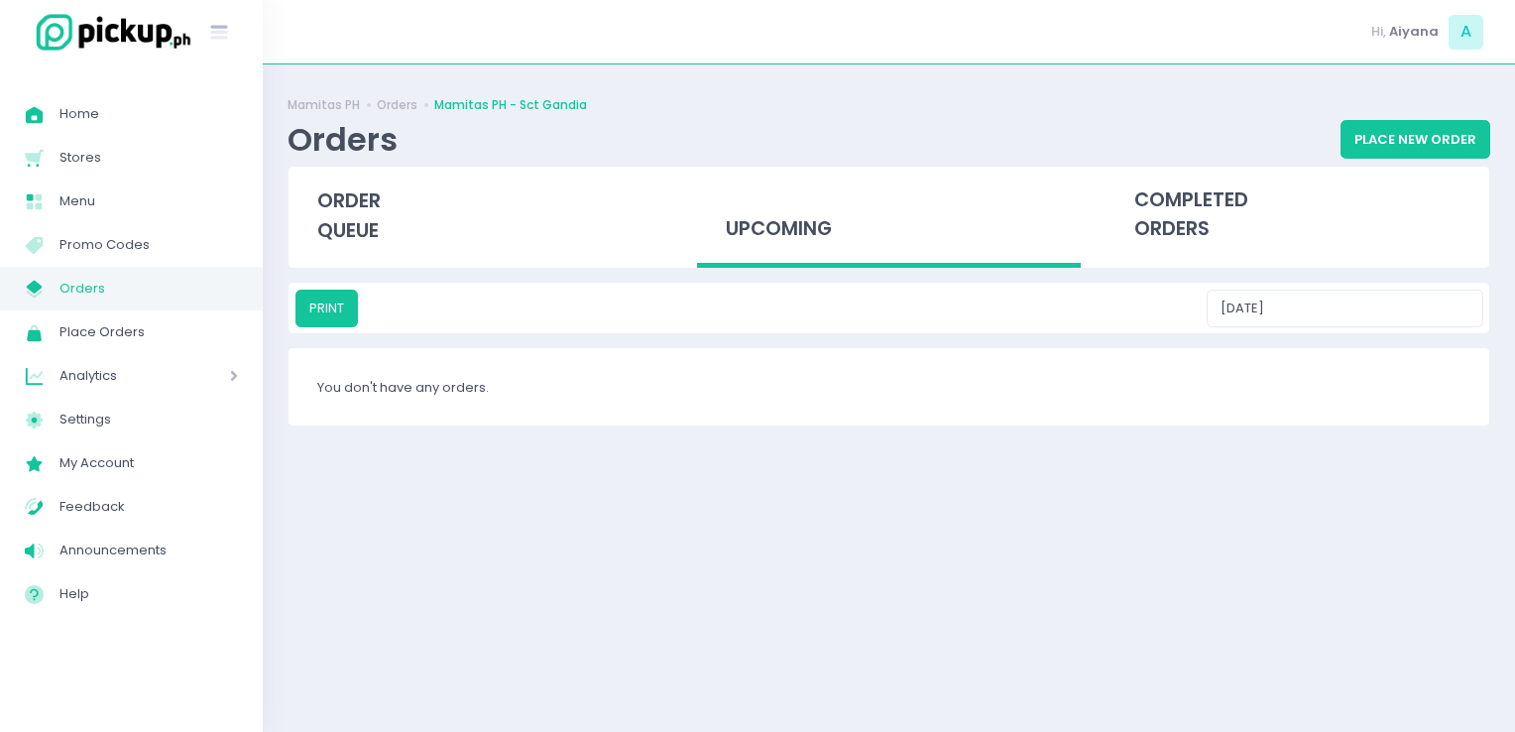
click at [128, 295] on span "Orders" at bounding box center [149, 289] width 179 height 26
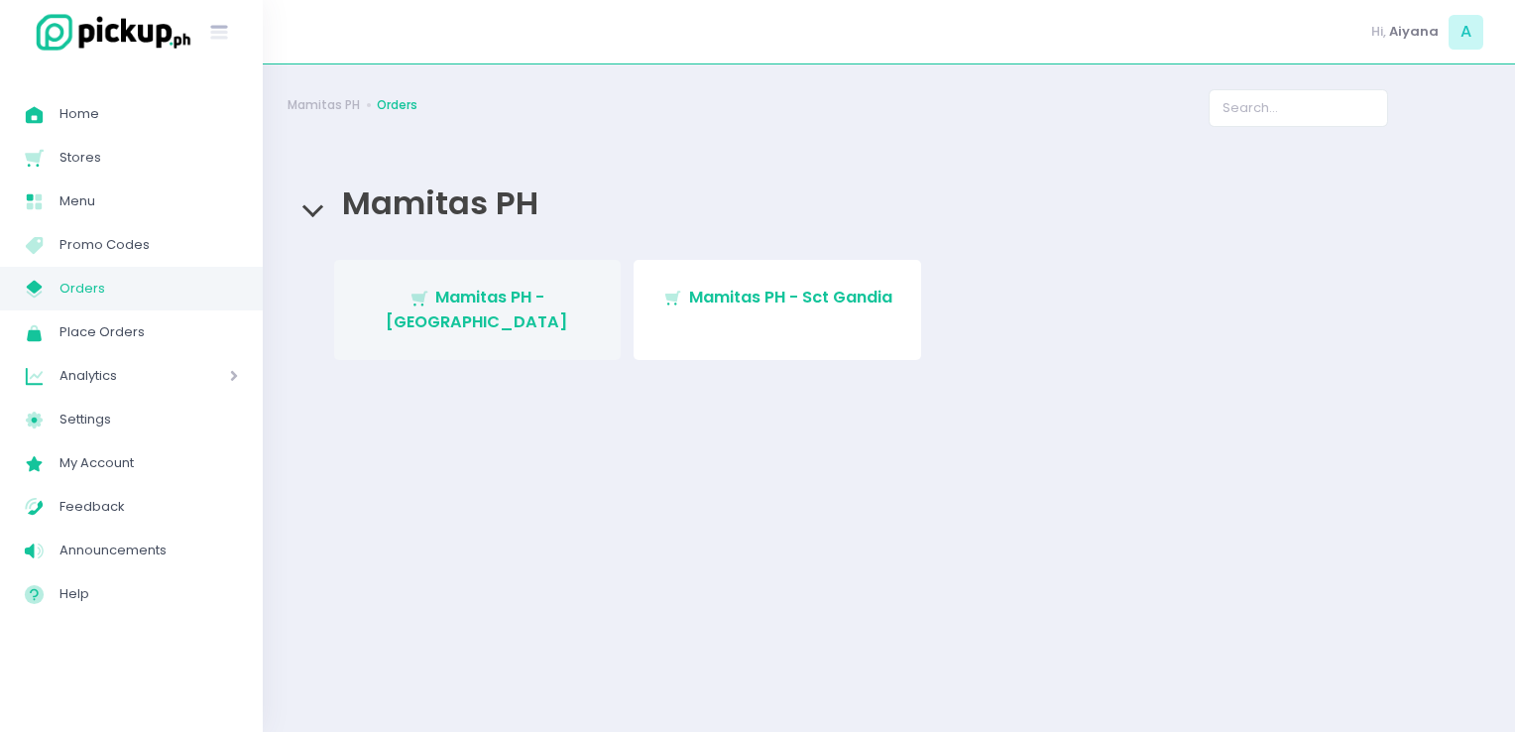
click at [434, 319] on link "Stockholm-icons / Shopping / Cart1 Created with Sketch. Mamitas PH - [GEOGRAPHI…" at bounding box center [478, 310] width 288 height 100
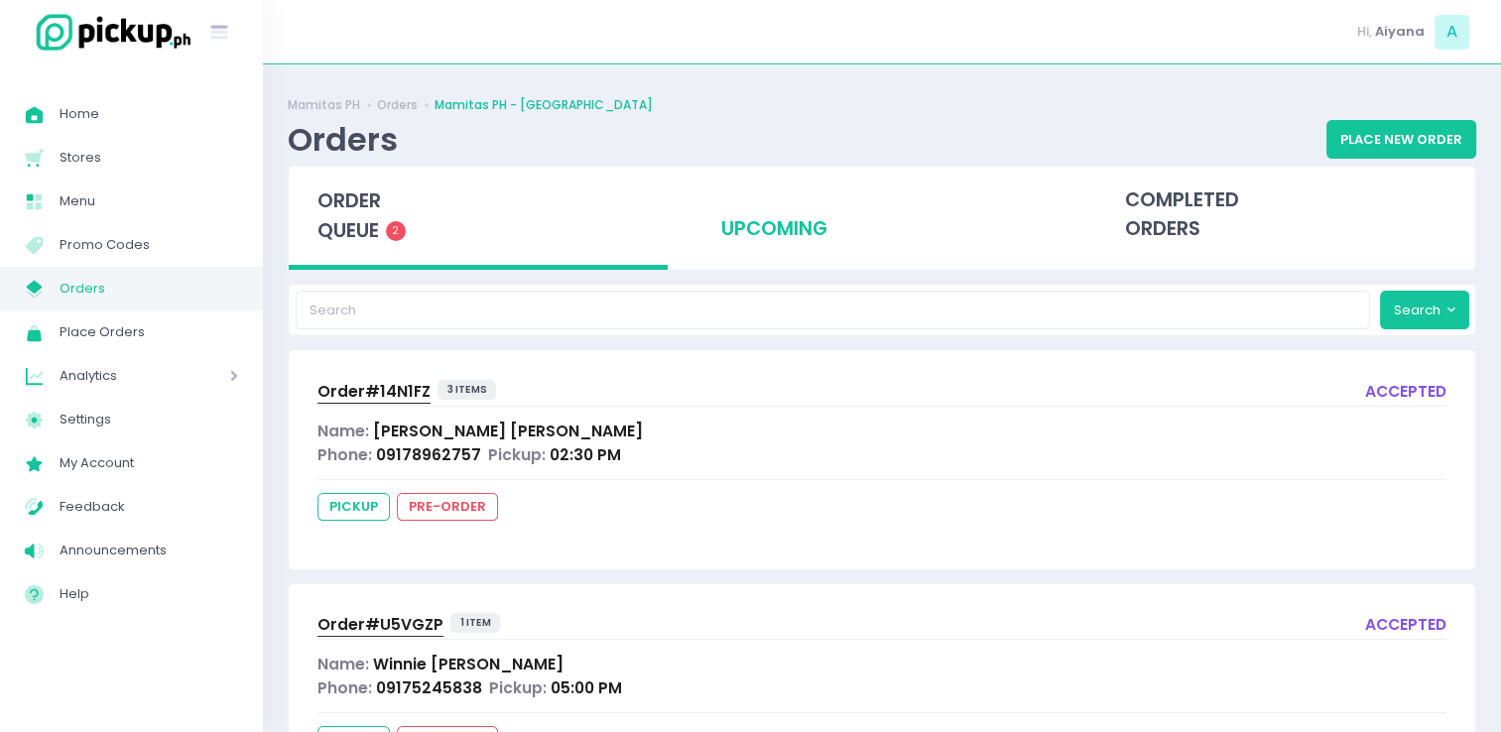
click at [755, 237] on div "upcoming" at bounding box center [881, 215] width 379 height 97
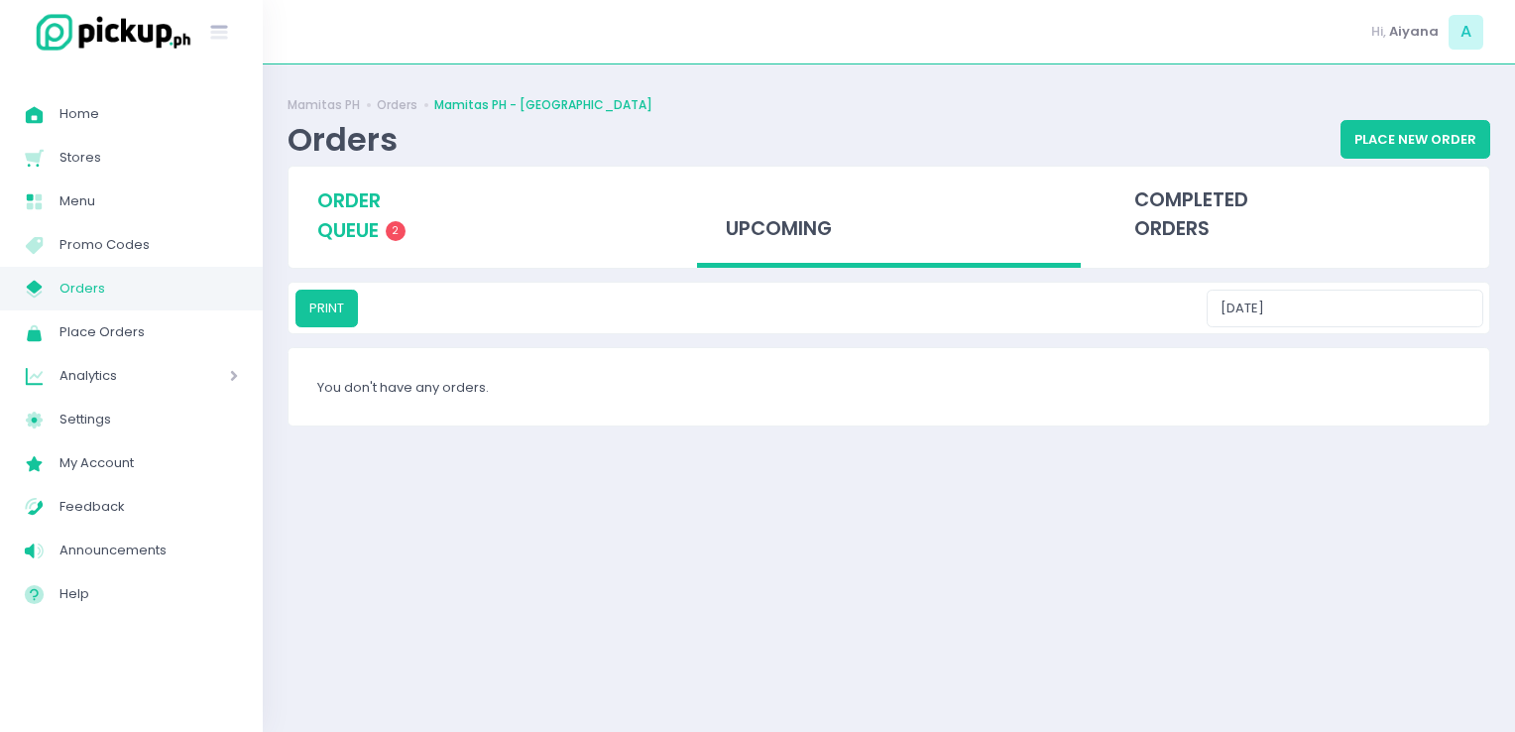
click at [440, 243] on div "order queue 2" at bounding box center [481, 216] width 384 height 98
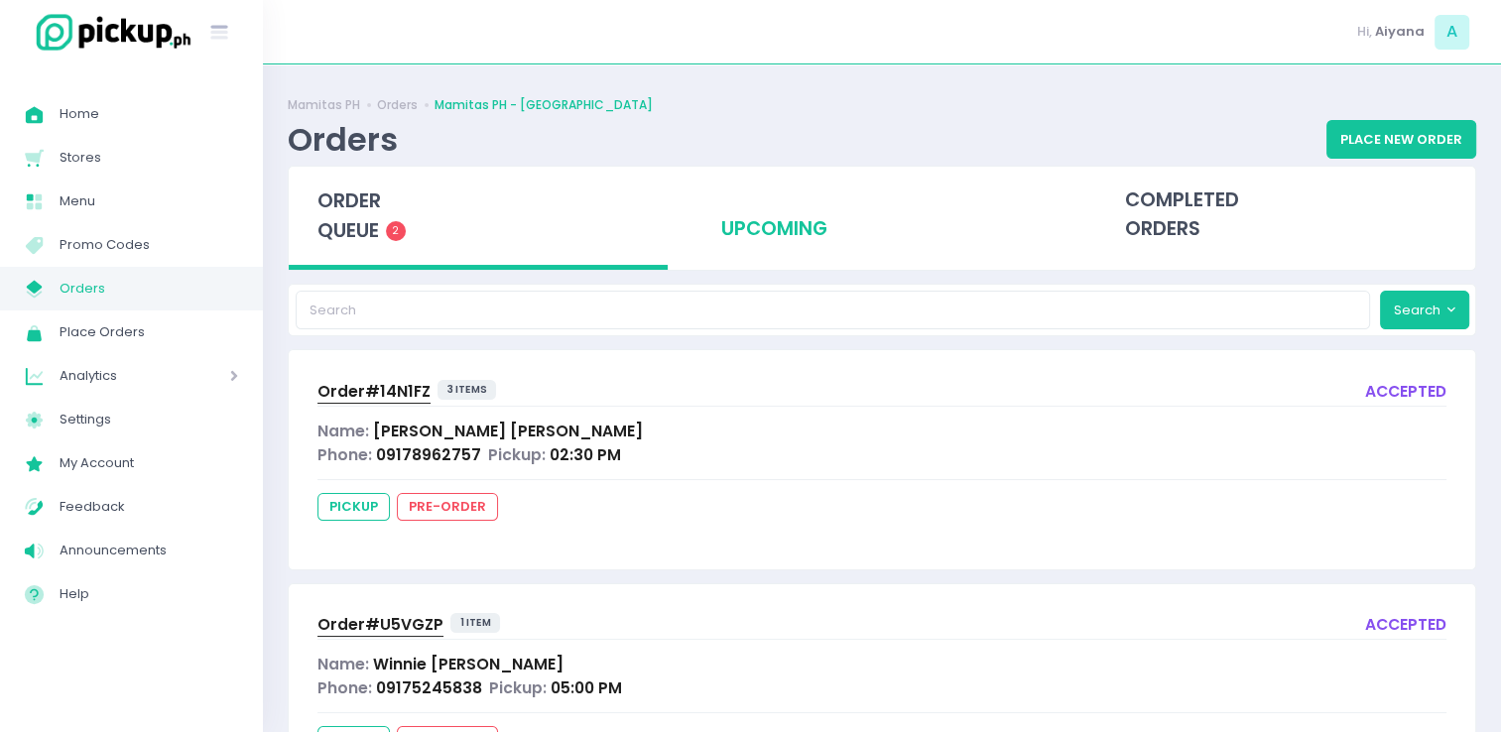
click at [741, 236] on div "upcoming" at bounding box center [881, 215] width 379 height 97
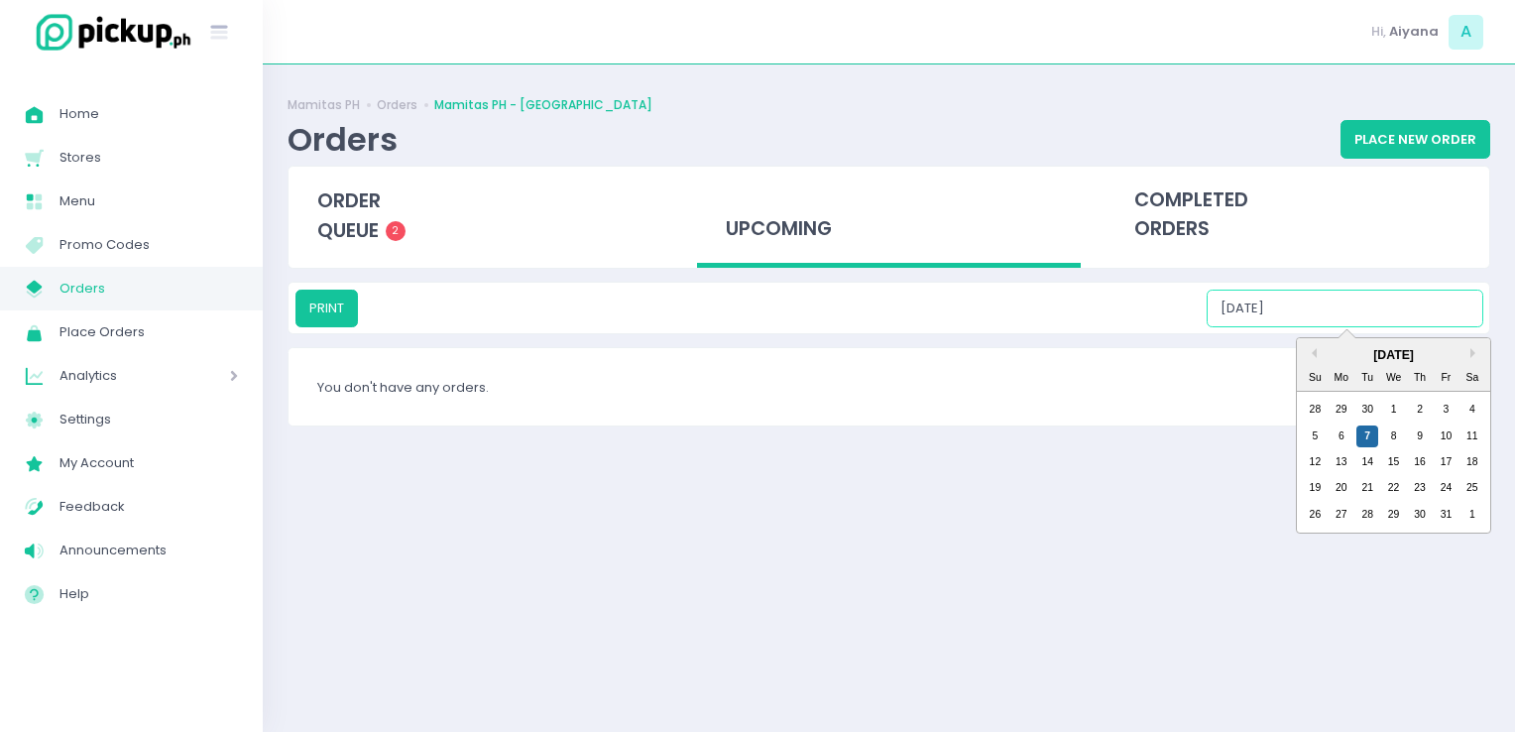
click at [1420, 315] on input "10/07/2025" at bounding box center [1345, 309] width 277 height 38
click at [1397, 431] on div "8" at bounding box center [1394, 436] width 22 height 22
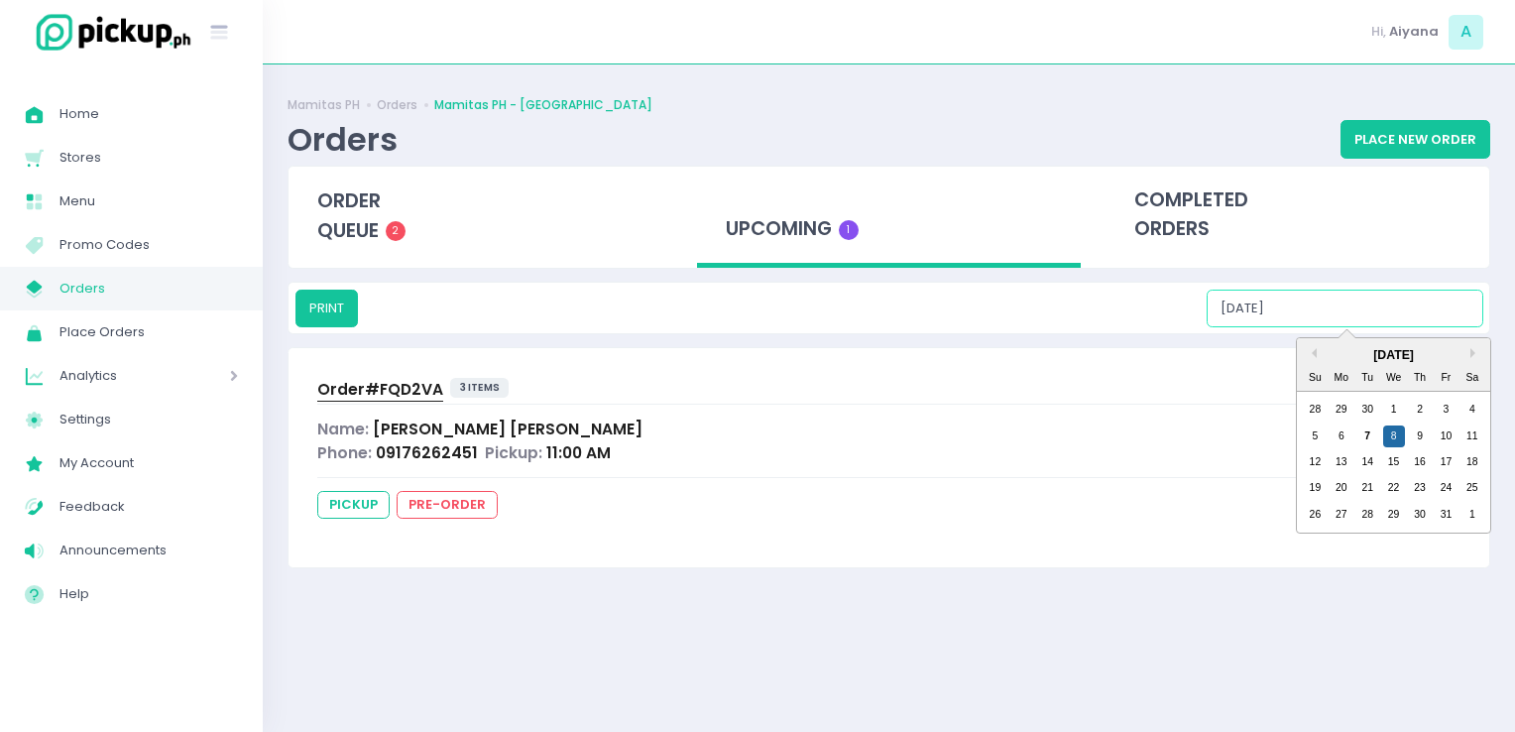
click at [1398, 308] on input "10/08/2025" at bounding box center [1345, 309] width 277 height 38
click at [1416, 429] on div "9" at bounding box center [1420, 436] width 22 height 22
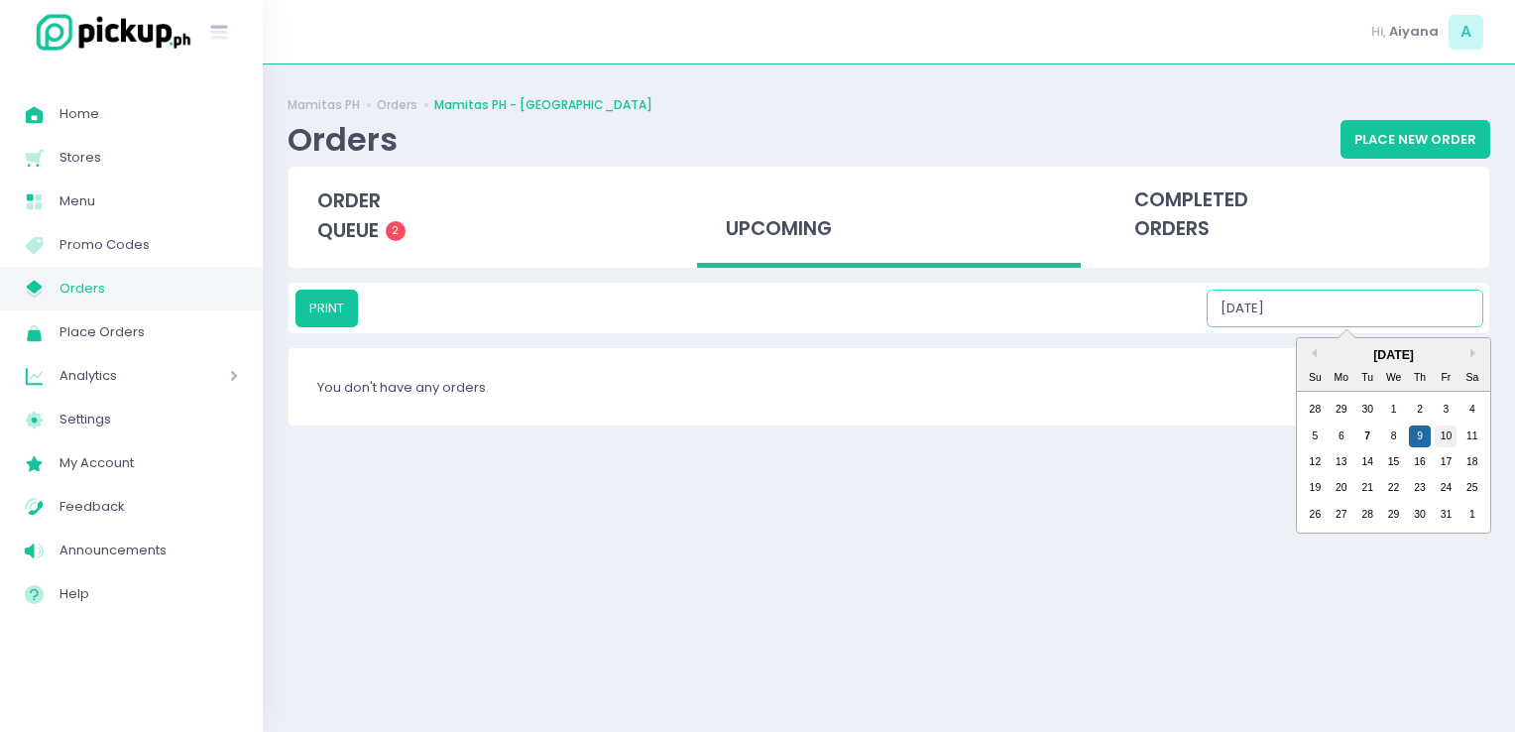
drag, startPoint x: 1421, startPoint y: 315, endPoint x: 1444, endPoint y: 430, distance: 117.3
click at [1444, 327] on div "PRINT 10/09/2025 Previous Month Next Month October 2025 Su Mo Tu We Th Fr Sa 28…" at bounding box center [890, 309] width 1188 height 38
click at [1444, 430] on div "10" at bounding box center [1446, 436] width 22 height 22
click at [1432, 294] on input "10/10/2025" at bounding box center [1345, 309] width 277 height 38
click at [1473, 430] on div "11" at bounding box center [1473, 436] width 22 height 22
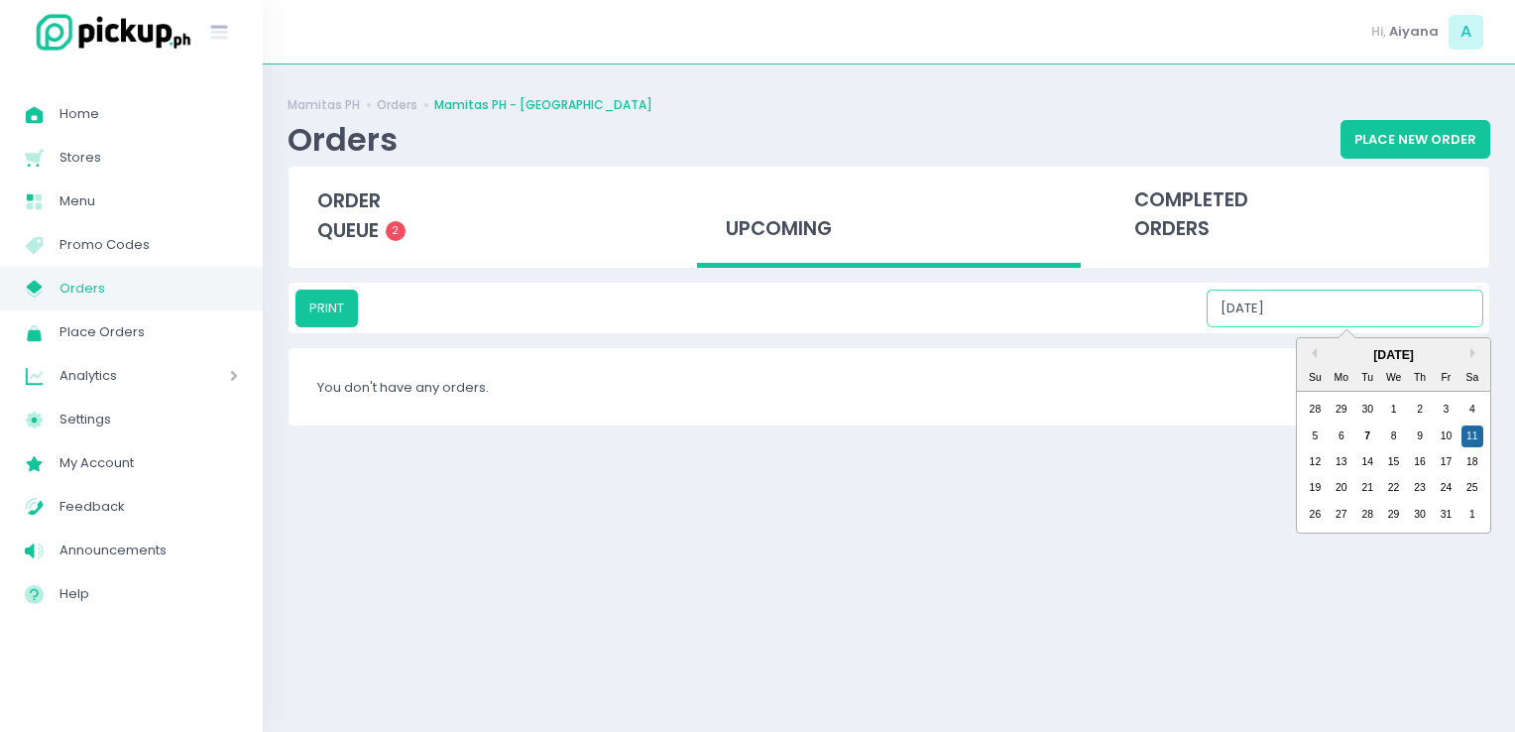
click at [1428, 297] on input "10/11/2025" at bounding box center [1345, 309] width 277 height 38
click at [1314, 465] on div "12" at bounding box center [1315, 462] width 22 height 22
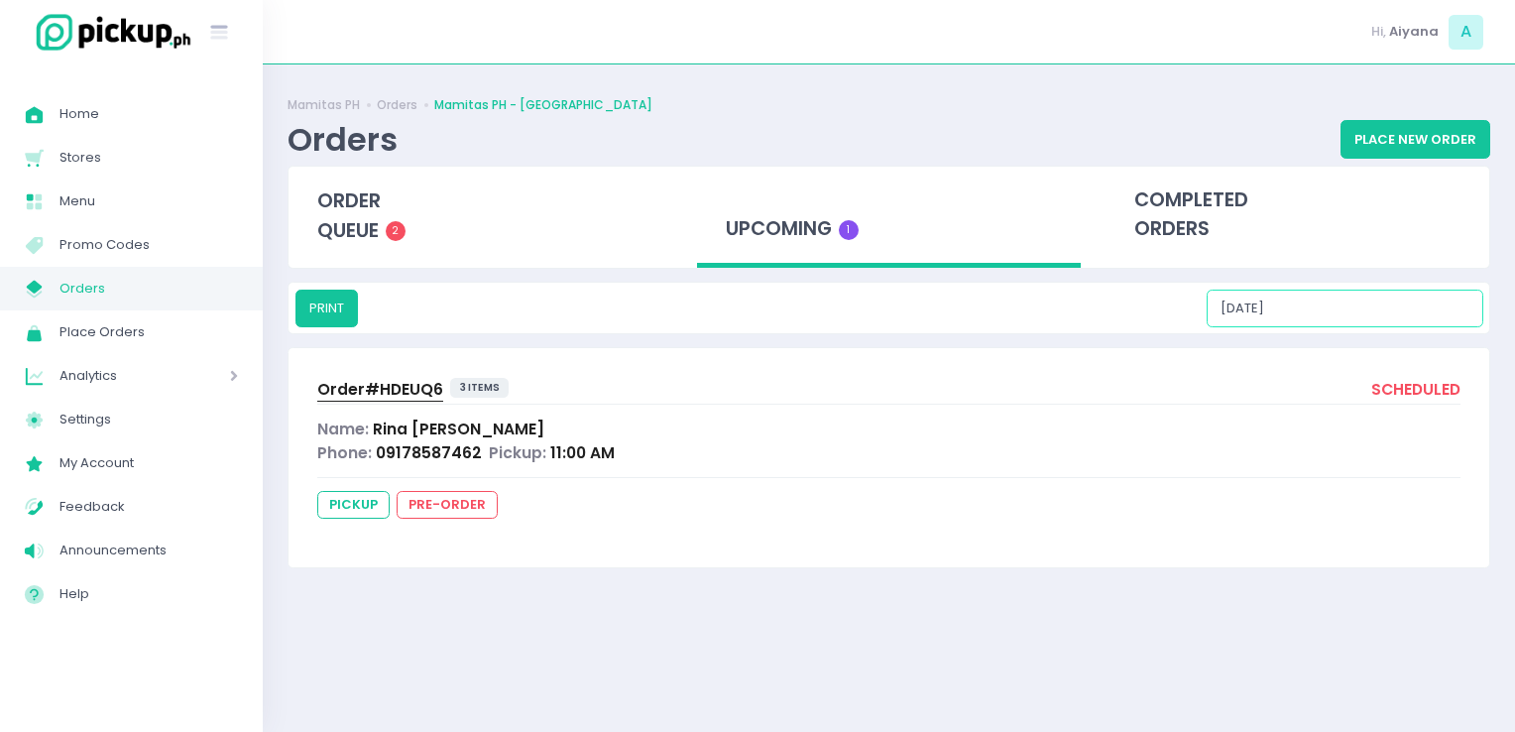
click at [1400, 296] on input "10/12/2025" at bounding box center [1345, 309] width 277 height 38
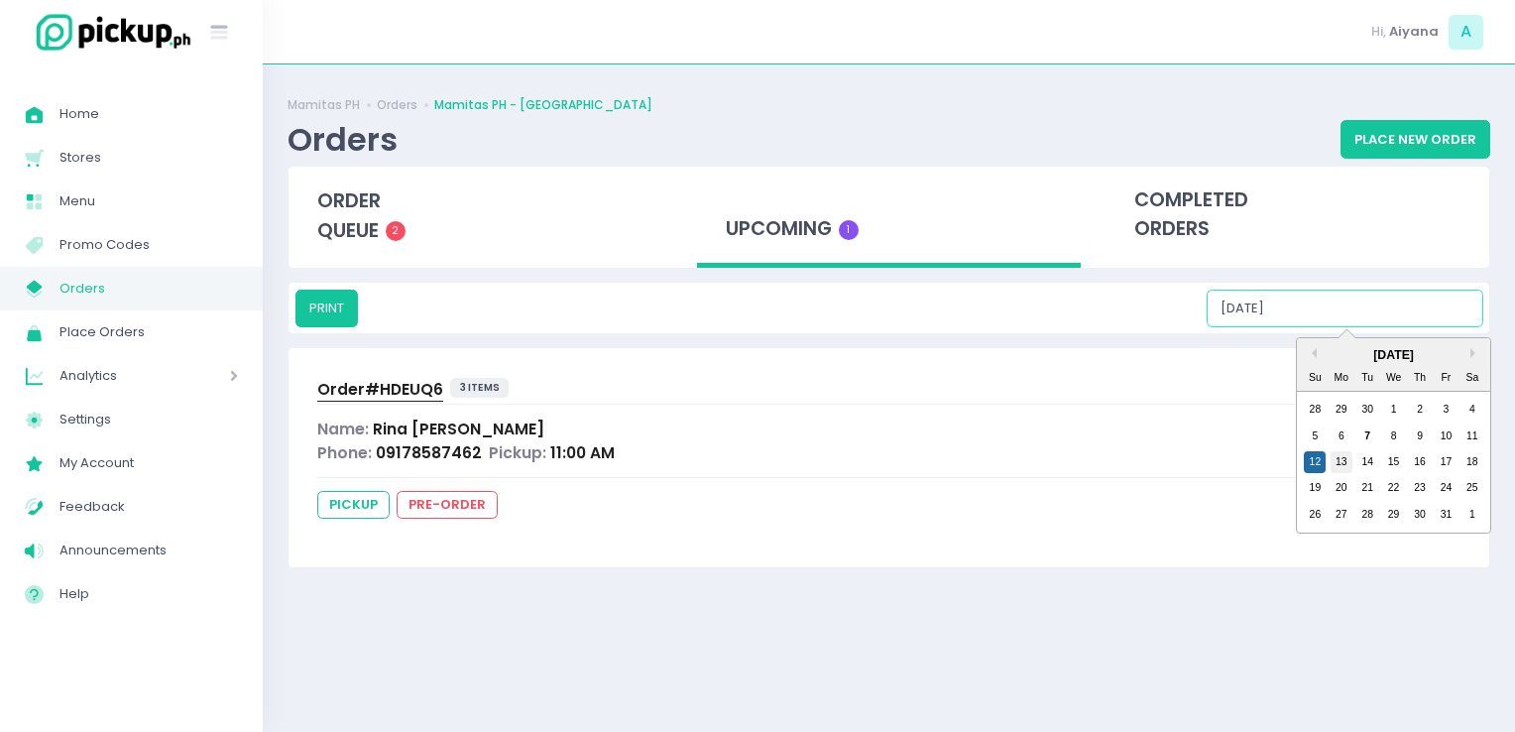
click at [1342, 459] on div "13" at bounding box center [1342, 462] width 22 height 22
click at [1321, 314] on input "10/13/2025" at bounding box center [1345, 309] width 277 height 38
click at [1369, 465] on div "14" at bounding box center [1368, 462] width 22 height 22
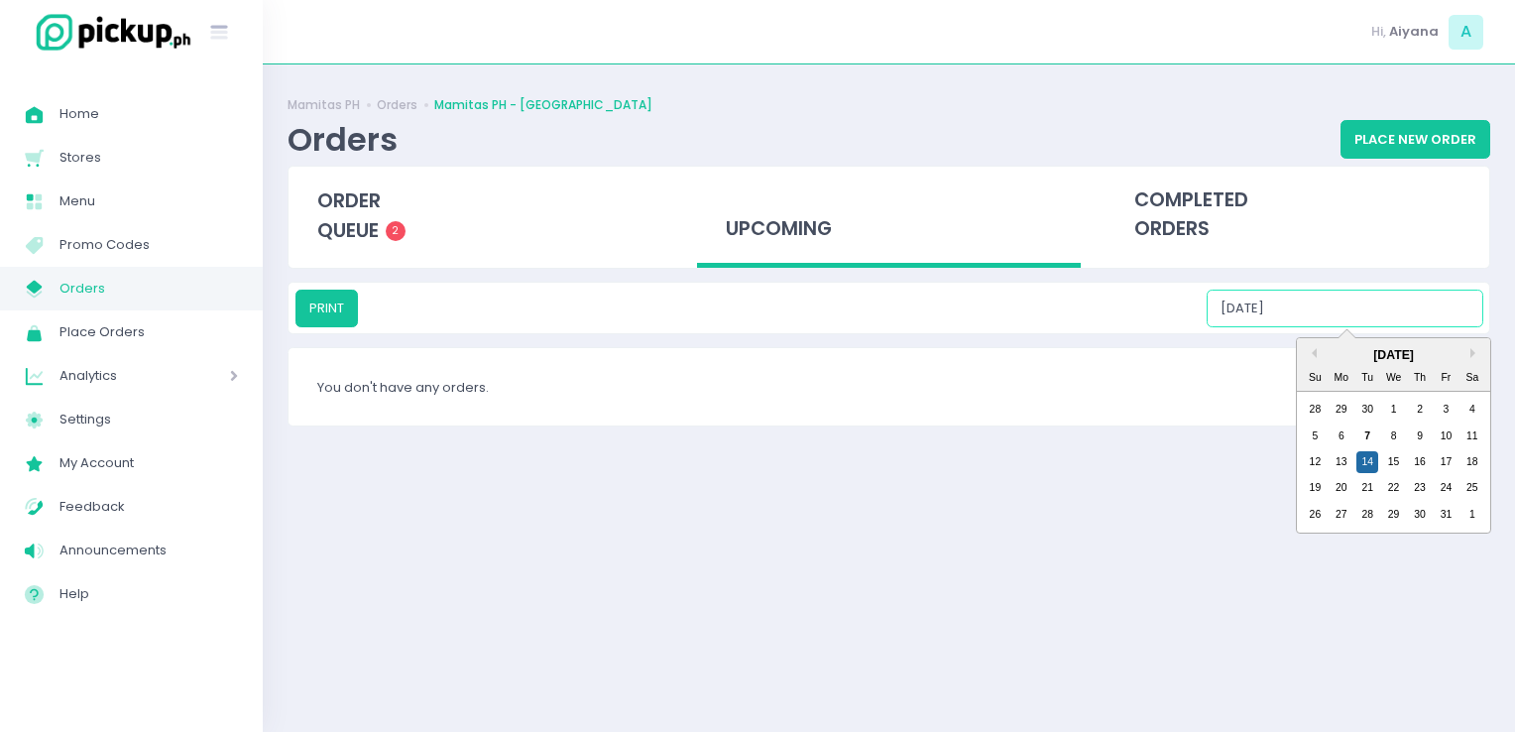
click at [1418, 292] on input "10/14/2025" at bounding box center [1345, 309] width 277 height 38
click at [1397, 454] on div "15" at bounding box center [1394, 462] width 22 height 22
click at [1422, 300] on input "10/15/2025" at bounding box center [1345, 309] width 277 height 38
click at [1429, 470] on div "16" at bounding box center [1420, 462] width 22 height 22
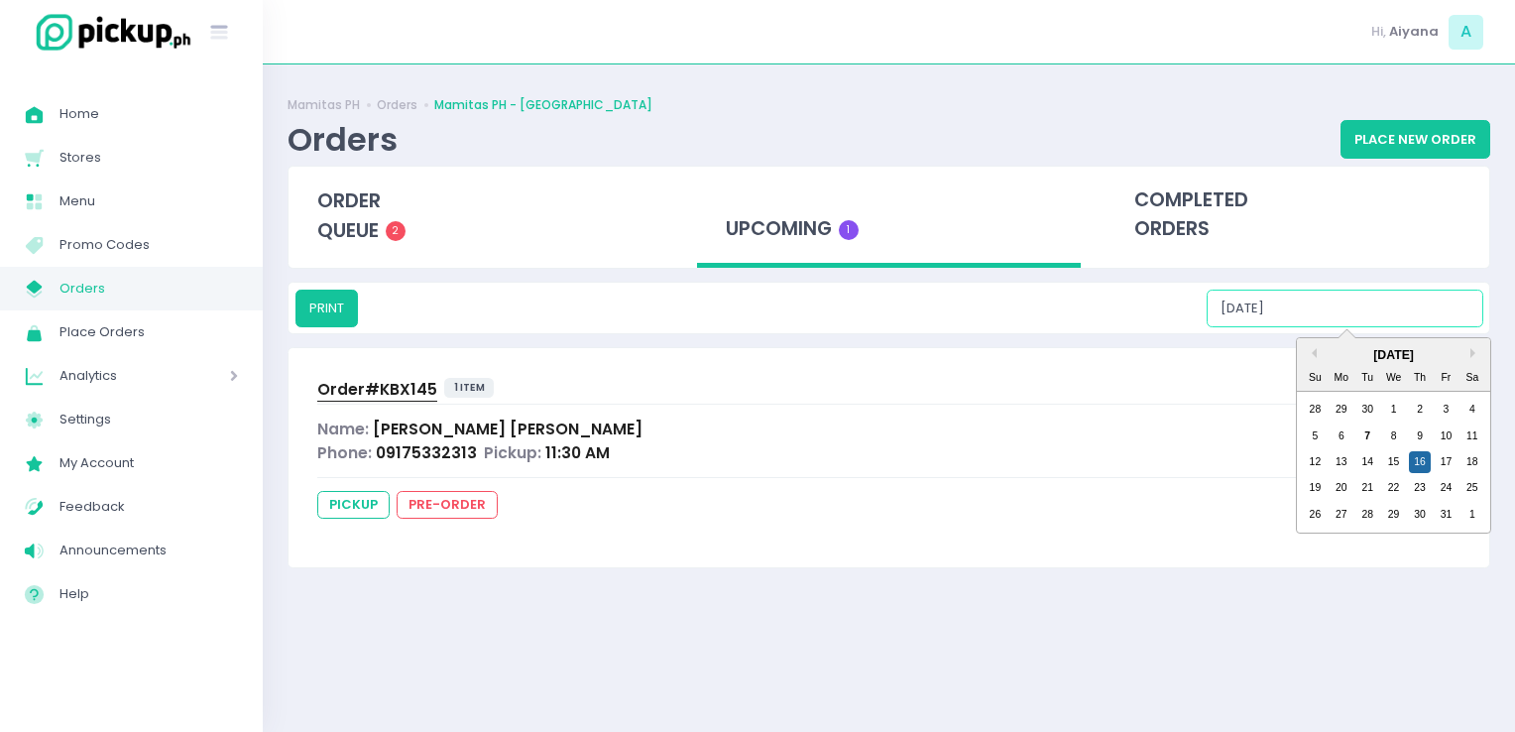
click at [1401, 308] on input "10/16/2025" at bounding box center [1345, 309] width 277 height 38
click at [1442, 458] on div "17" at bounding box center [1446, 462] width 22 height 22
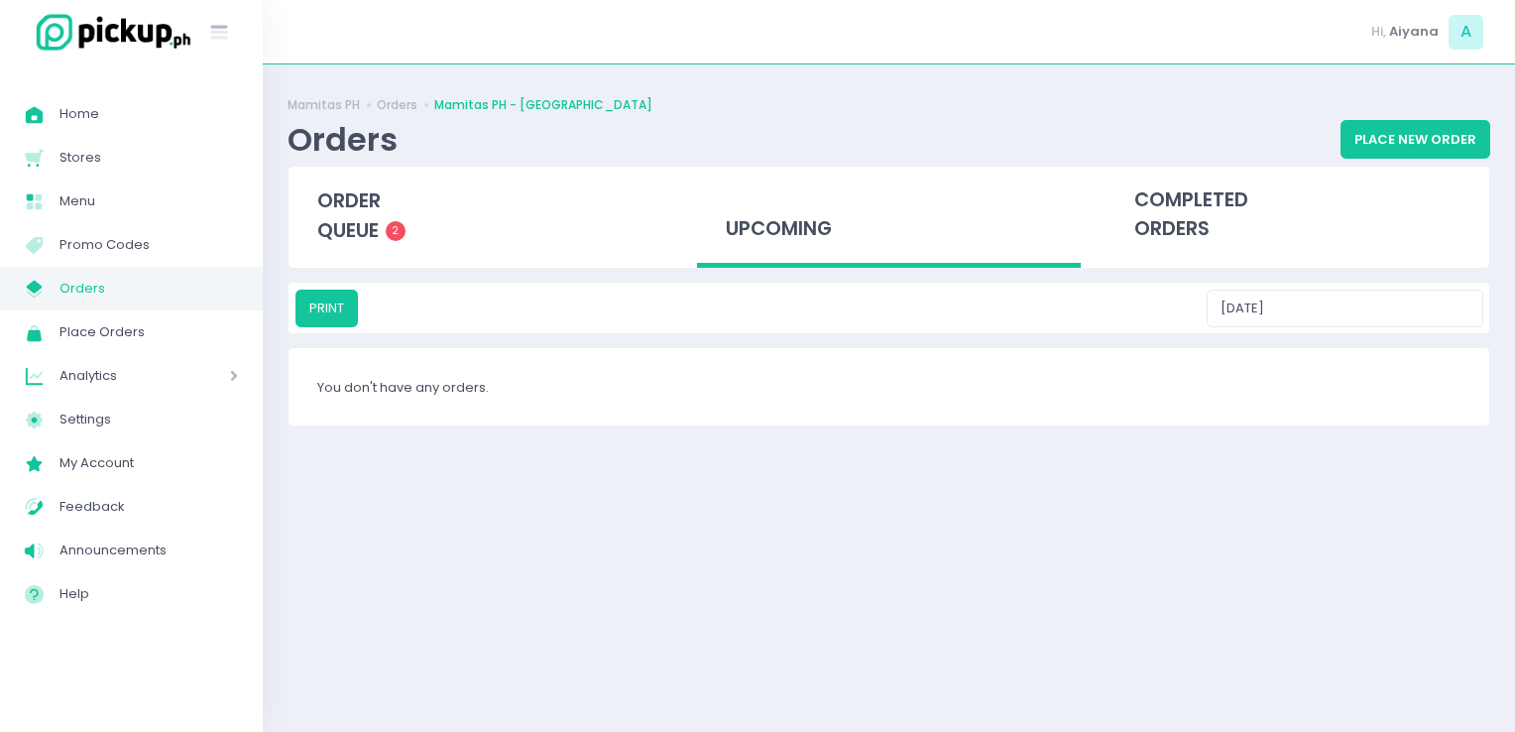
drag, startPoint x: 1444, startPoint y: 284, endPoint x: 1443, endPoint y: 302, distance: 18.9
click at [1443, 302] on div "PRINT 10/17/2025" at bounding box center [889, 308] width 1201 height 51
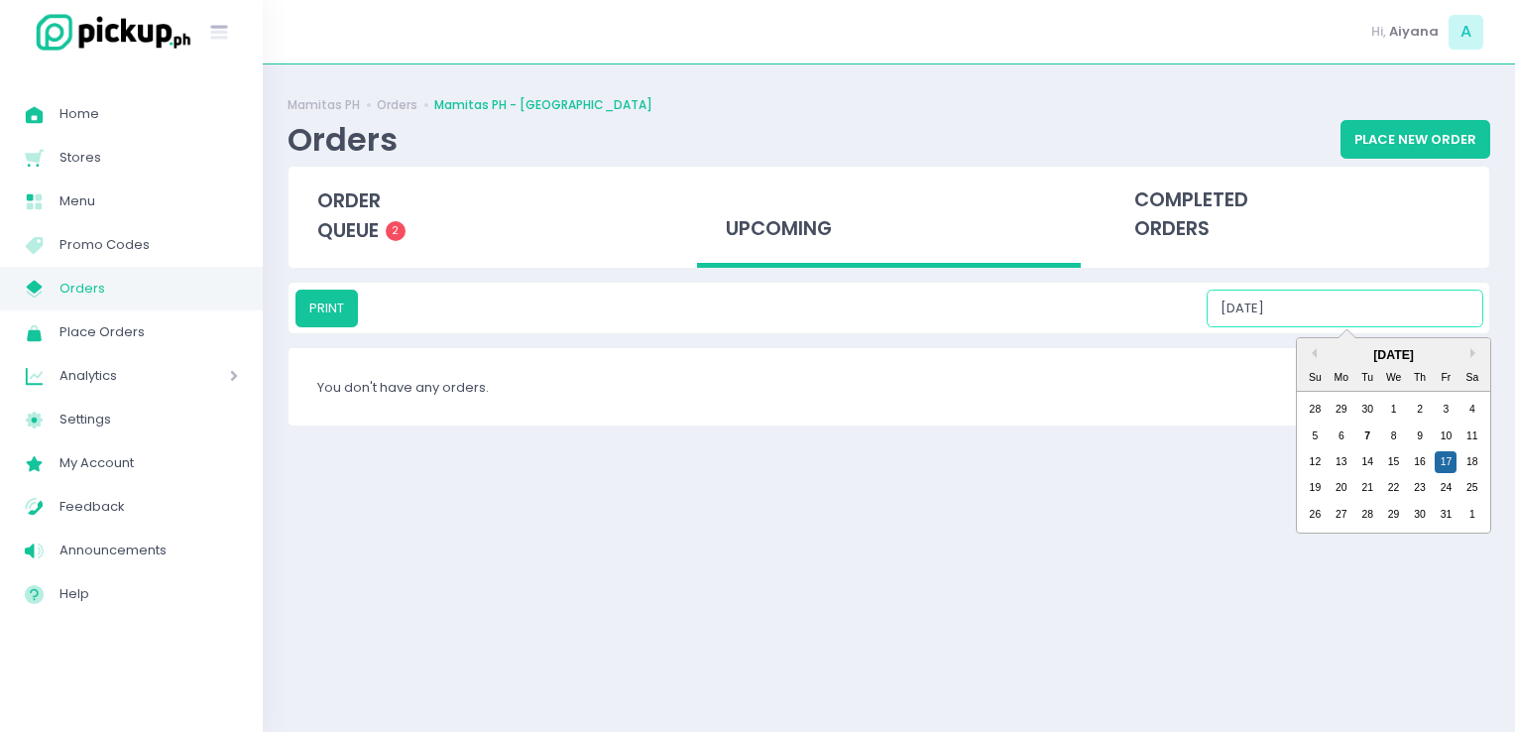
click at [1443, 302] on input "10/17/2025" at bounding box center [1345, 309] width 277 height 38
click at [1476, 457] on div "18" at bounding box center [1473, 462] width 22 height 22
click at [1413, 311] on input "10/18/2025" at bounding box center [1345, 309] width 277 height 38
click at [1319, 486] on div "19" at bounding box center [1315, 488] width 22 height 22
click at [1363, 318] on input "10/19/2025" at bounding box center [1345, 309] width 277 height 38
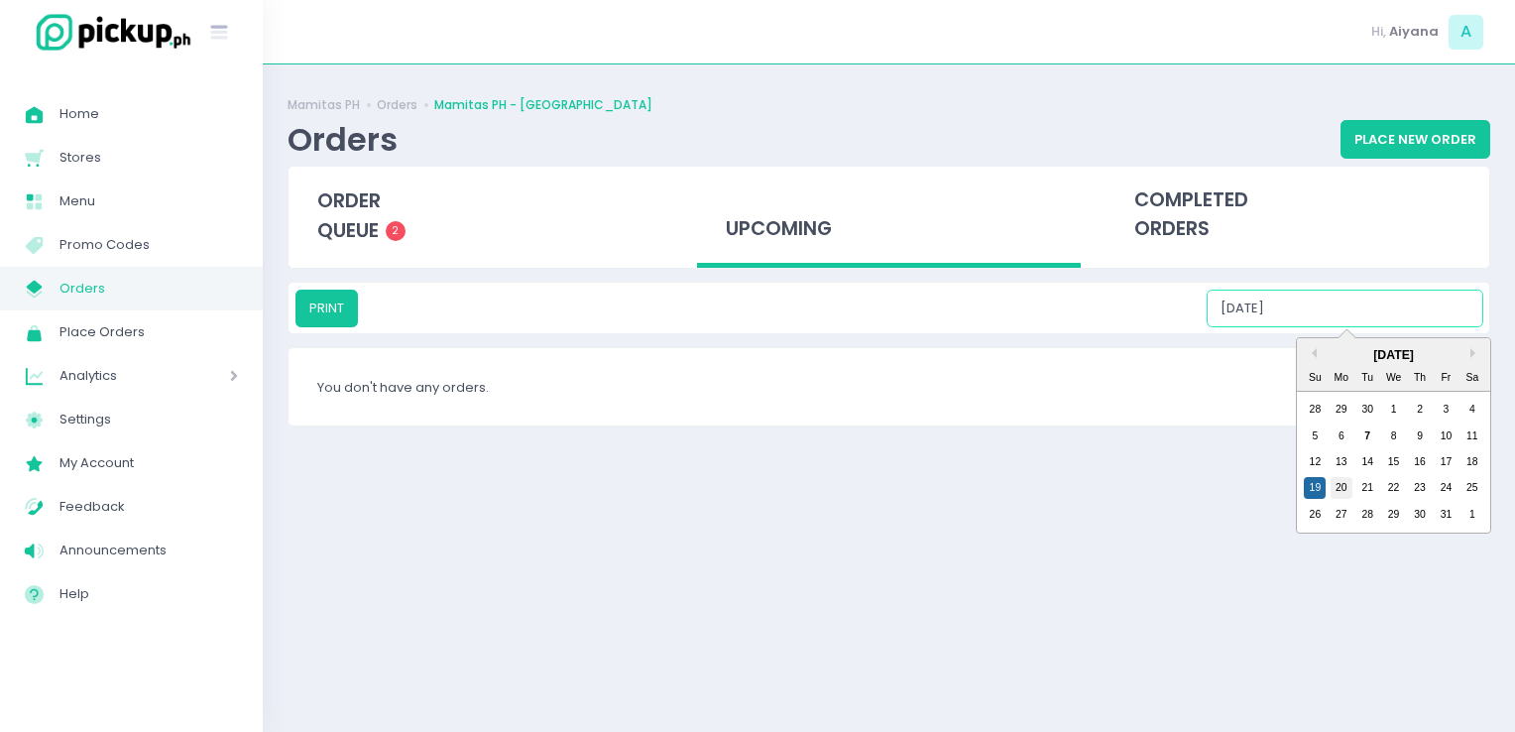
click at [1340, 477] on div "20" at bounding box center [1342, 488] width 22 height 22
click at [1396, 301] on input "10/20/2025" at bounding box center [1345, 309] width 277 height 38
click at [1372, 482] on div "21" at bounding box center [1368, 488] width 22 height 22
click at [1395, 299] on input "10/21/2025" at bounding box center [1345, 309] width 277 height 38
click at [1396, 490] on div "22" at bounding box center [1394, 488] width 22 height 22
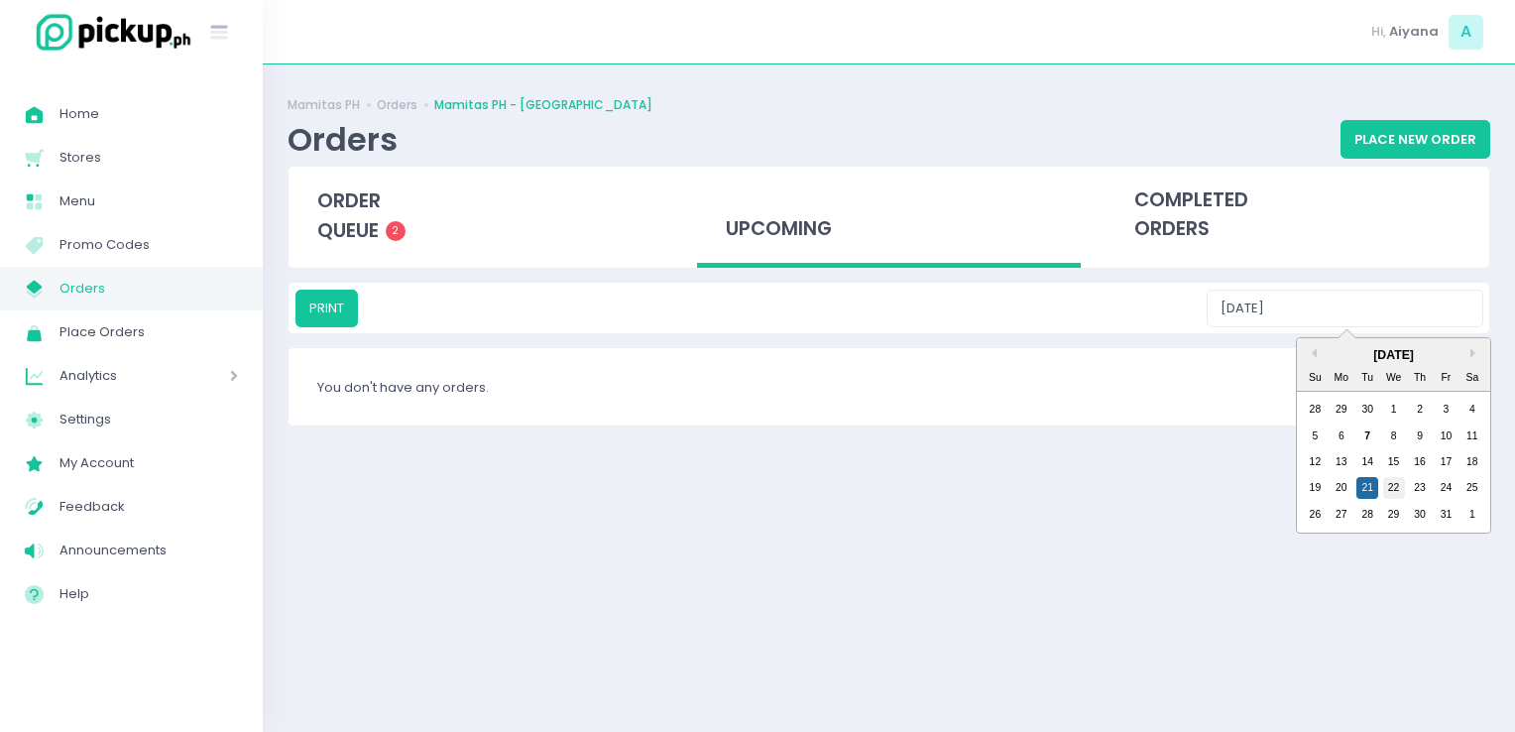
type input "10/22/2025"
click at [1408, 304] on input "10/22/2025" at bounding box center [1345, 309] width 277 height 38
click at [408, 221] on div "order queue 2" at bounding box center [481, 216] width 384 height 98
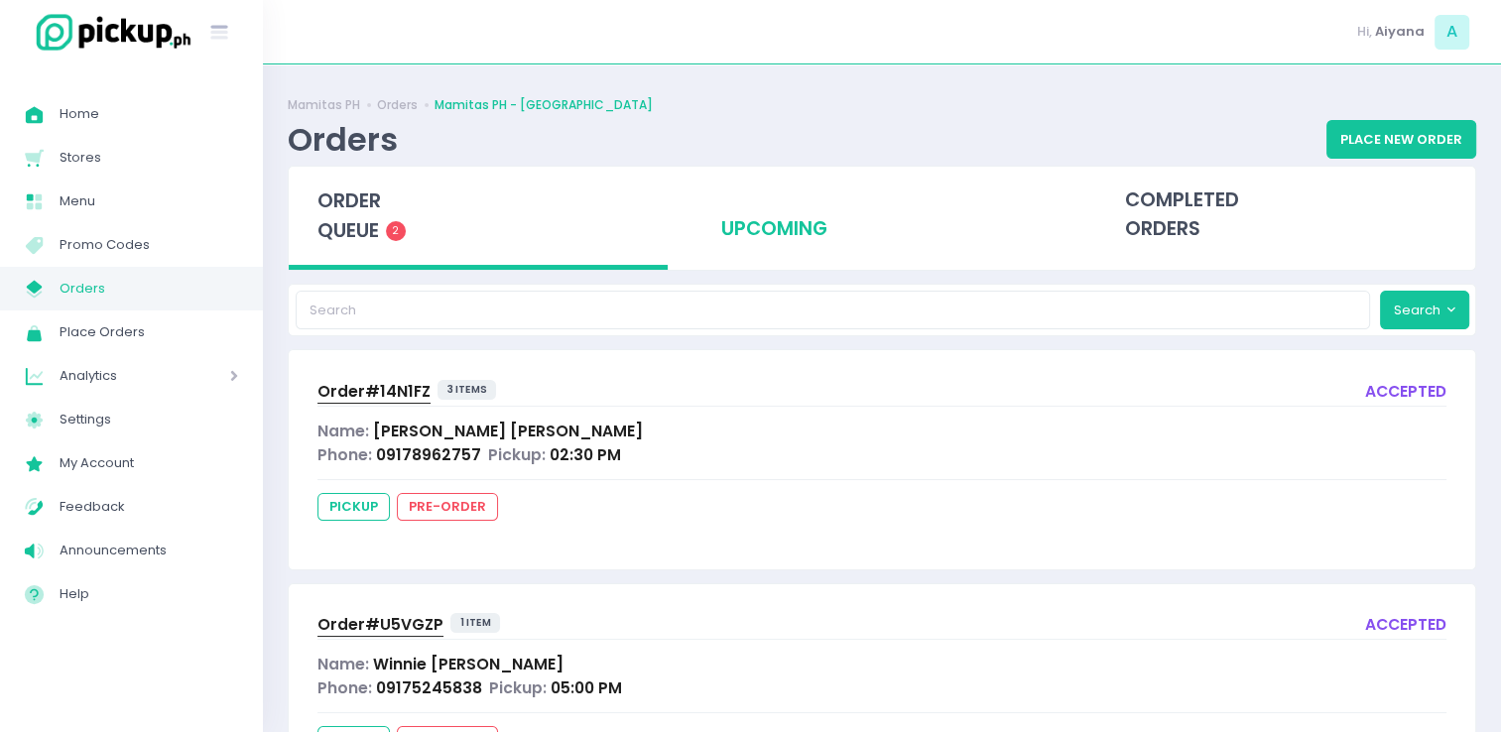
click at [792, 214] on div "upcoming" at bounding box center [881, 215] width 379 height 97
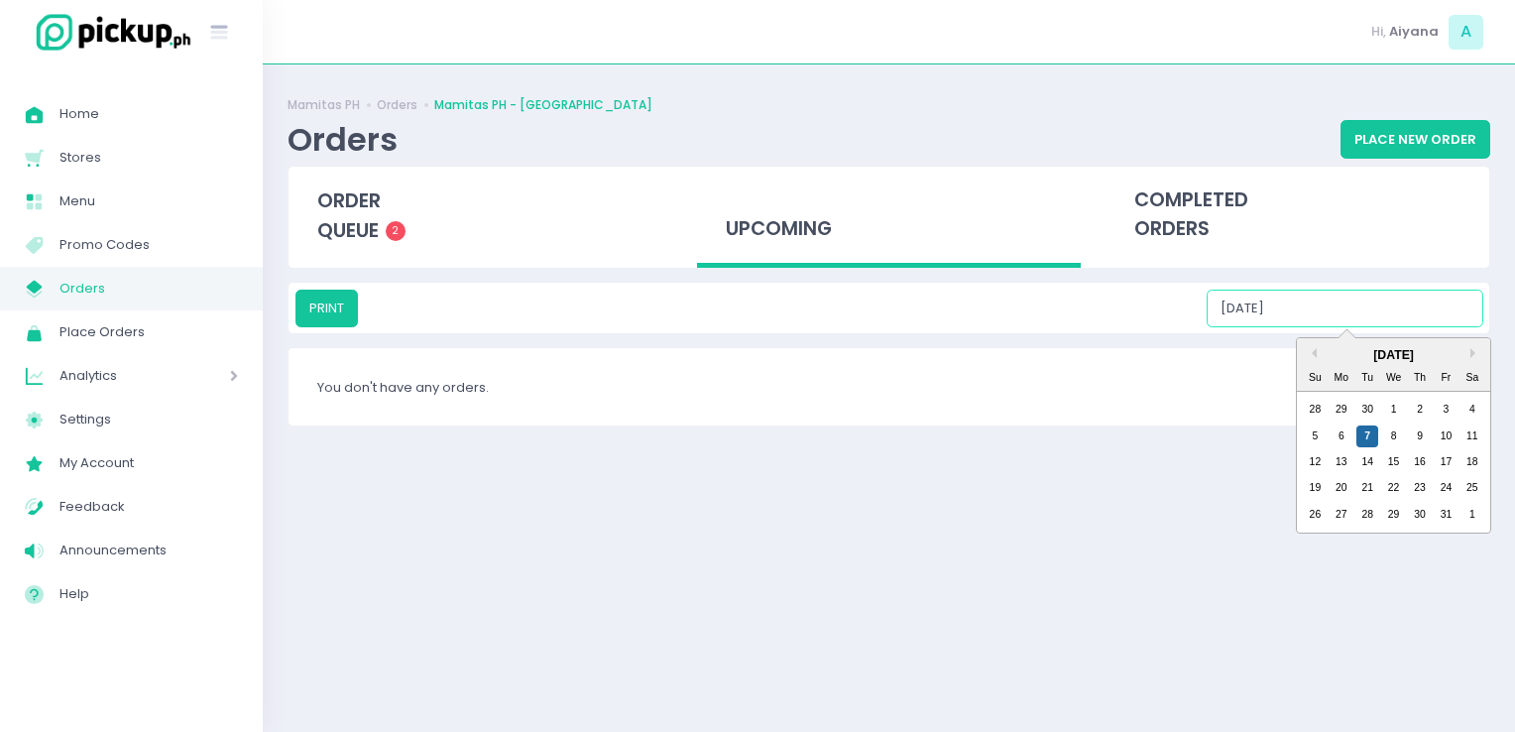
click at [1354, 300] on input "10/07/2025" at bounding box center [1345, 309] width 277 height 38
click at [1391, 438] on div "8" at bounding box center [1394, 436] width 22 height 22
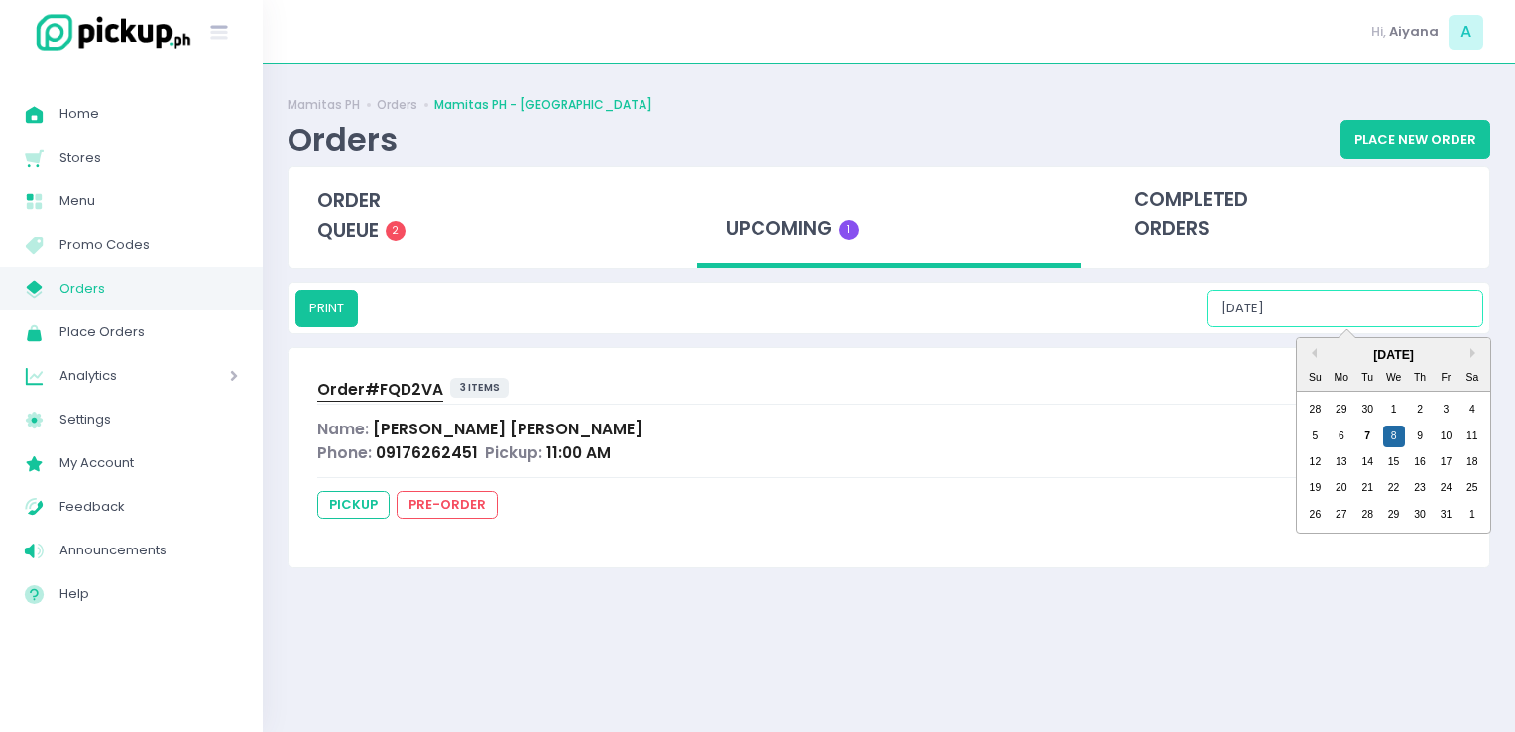
click at [1427, 300] on input "10/08/2025" at bounding box center [1345, 309] width 277 height 38
click at [1420, 441] on div "9" at bounding box center [1420, 436] width 22 height 22
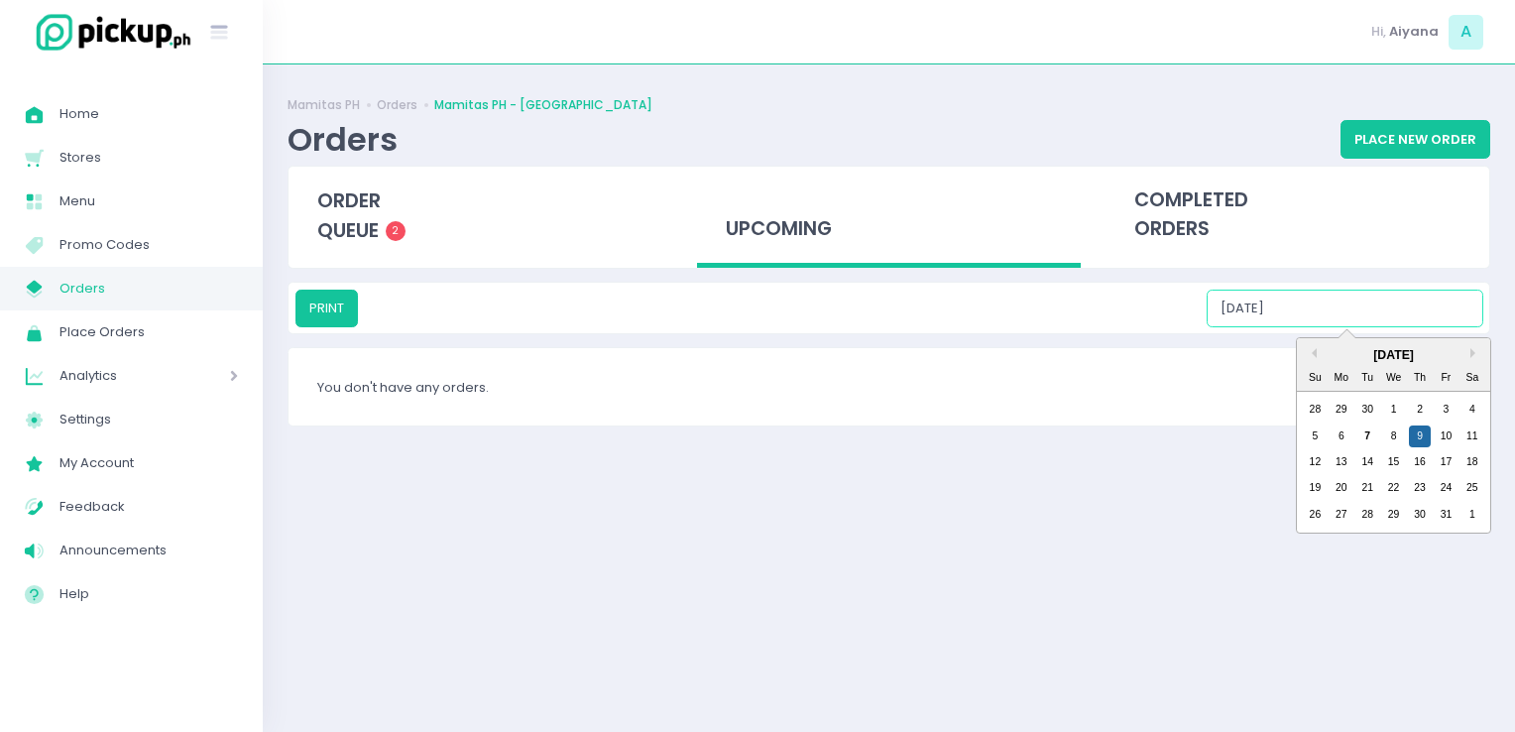
click at [1419, 309] on input "10/09/2025" at bounding box center [1345, 309] width 277 height 38
click at [1442, 426] on div "10" at bounding box center [1446, 436] width 22 height 22
click at [1435, 297] on input "10/10/2025" at bounding box center [1345, 309] width 277 height 38
click at [1467, 435] on div "11" at bounding box center [1473, 436] width 22 height 22
click at [1450, 309] on input "10/11/2025" at bounding box center [1345, 309] width 277 height 38
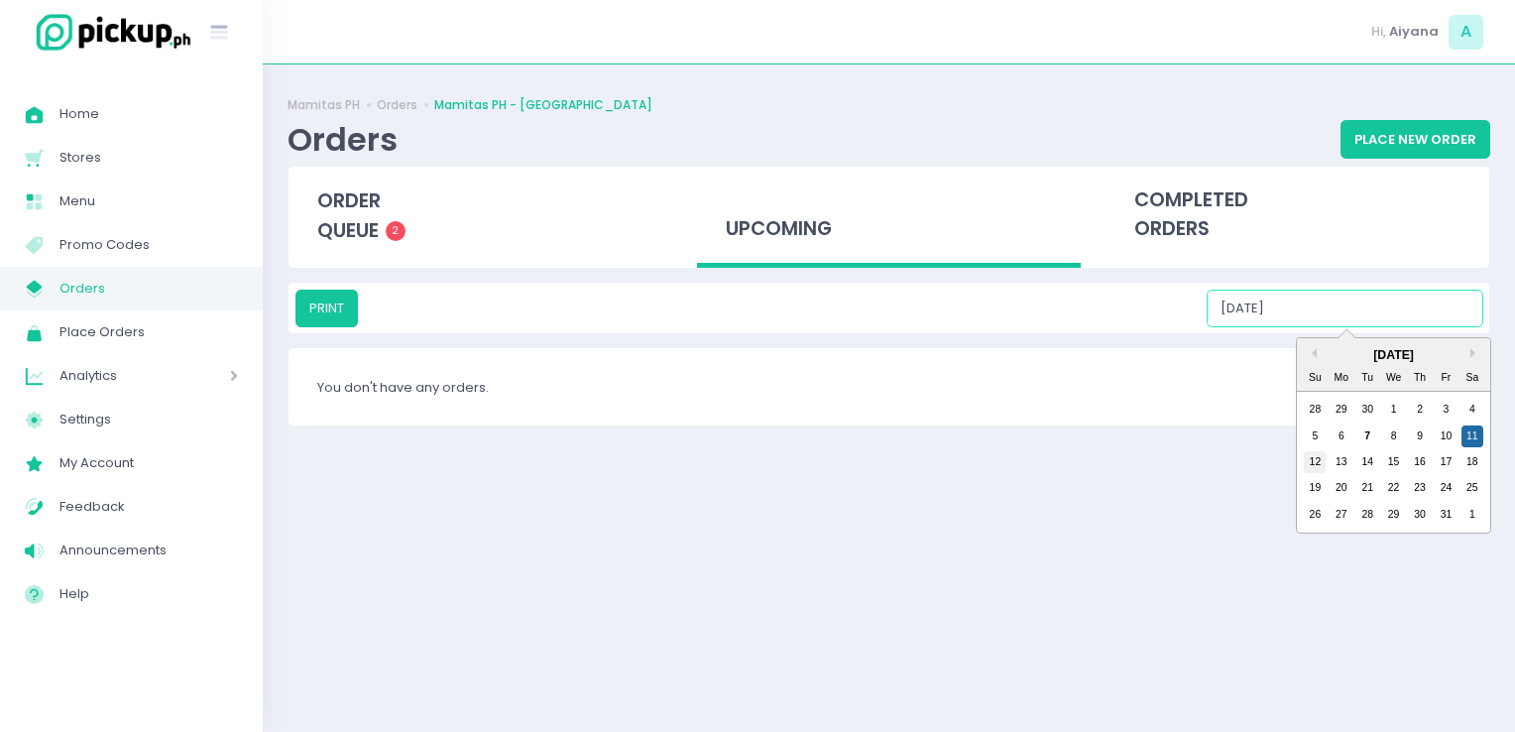
click at [1320, 459] on div "12" at bounding box center [1315, 462] width 22 height 22
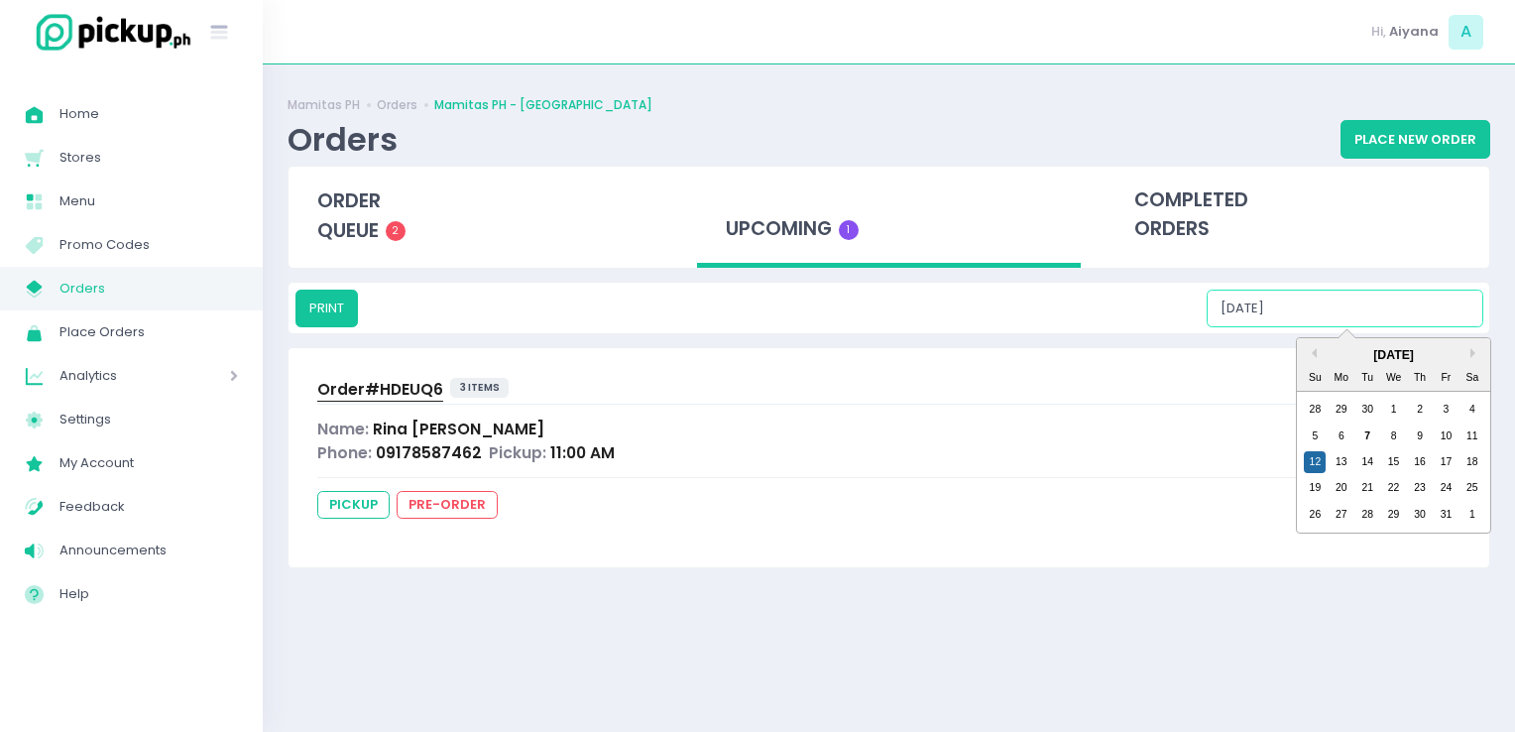
click at [1401, 295] on input "10/12/2025" at bounding box center [1345, 309] width 277 height 38
click at [1339, 462] on div "13" at bounding box center [1342, 462] width 22 height 22
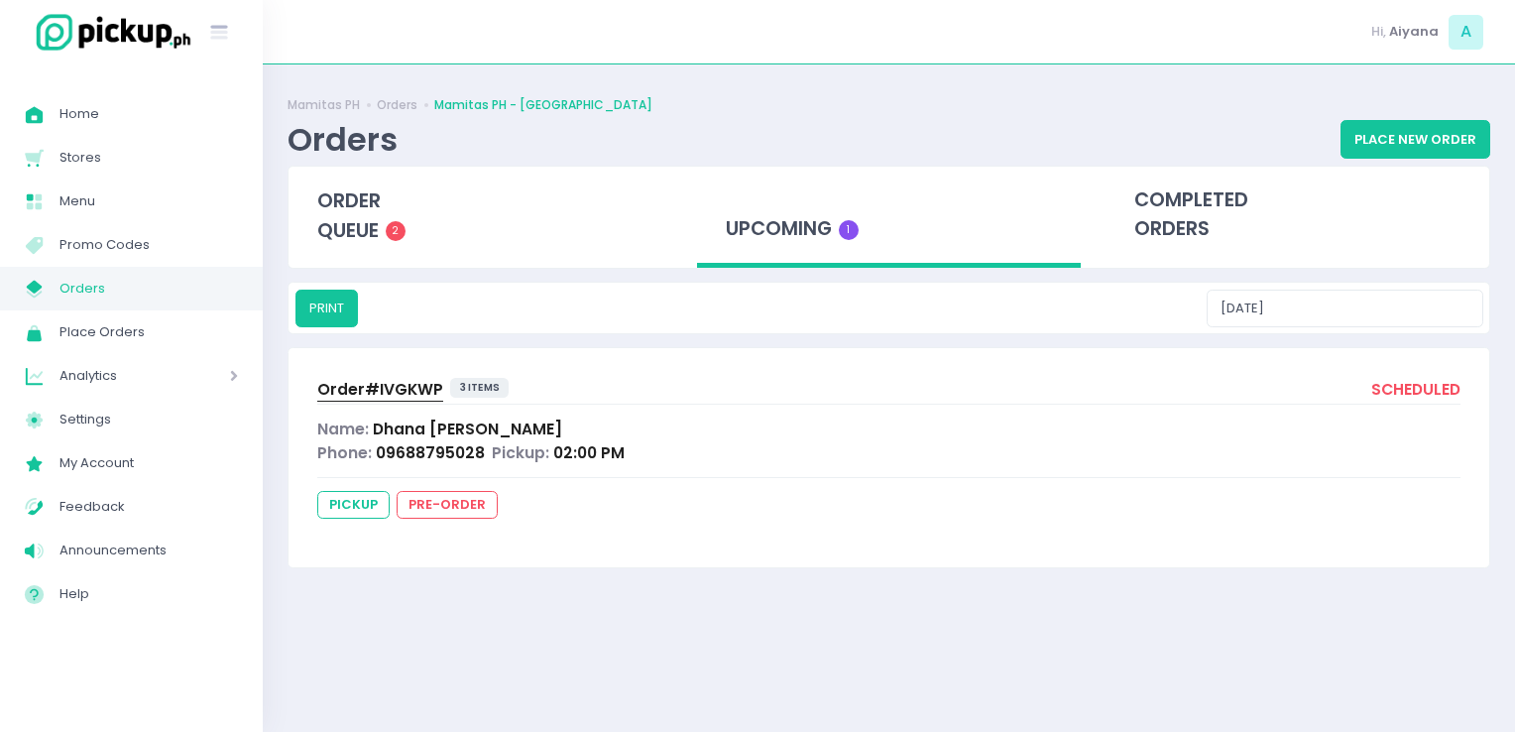
drag, startPoint x: 1411, startPoint y: 261, endPoint x: 1409, endPoint y: 289, distance: 27.8
click at [1409, 289] on div "Mamitas PH Orders Mamitas PH - Blue Ridge Orders Place New Order order queue 2 …" at bounding box center [889, 398] width 1253 height 618
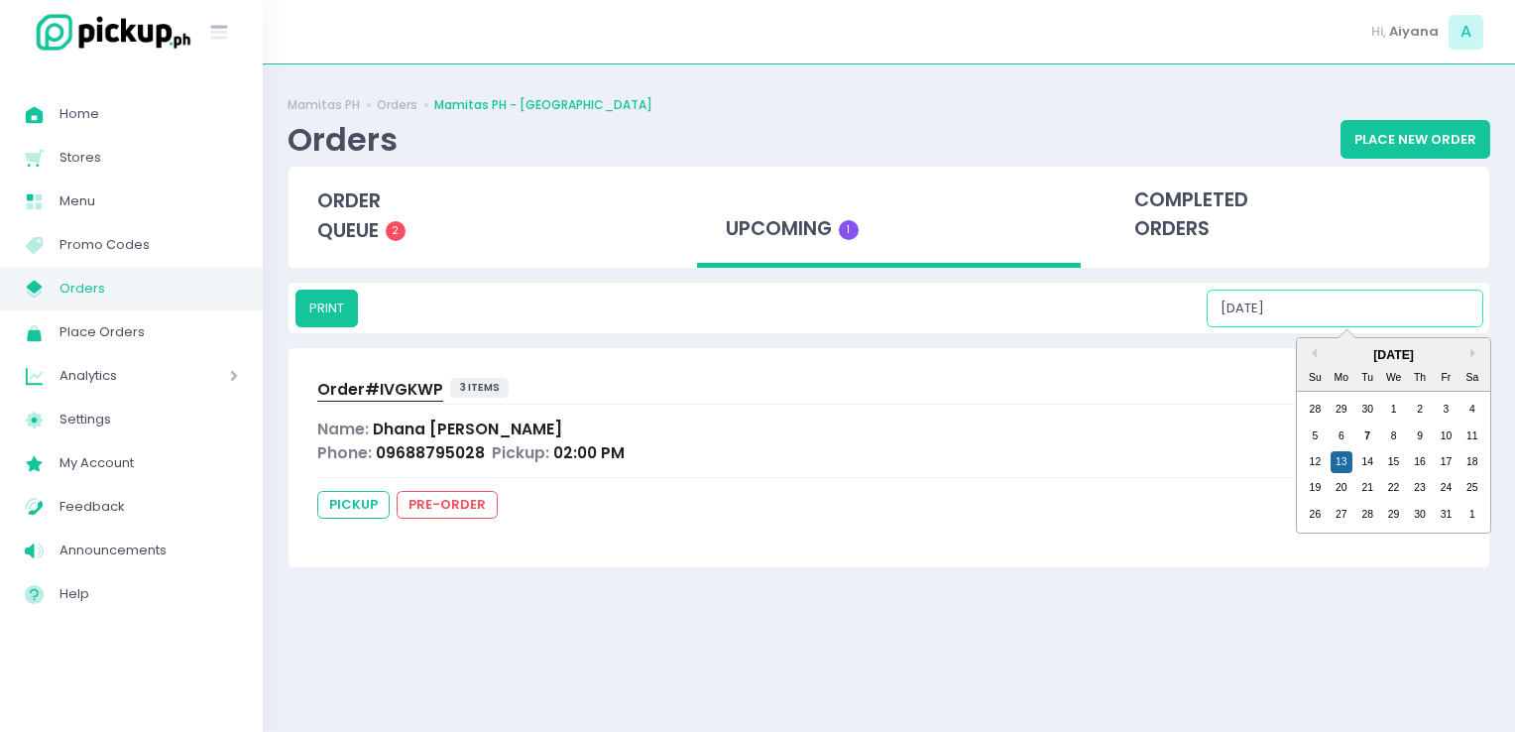
click at [1409, 290] on input "10/13/2025" at bounding box center [1345, 309] width 277 height 38
click at [1377, 463] on div "14" at bounding box center [1368, 462] width 22 height 22
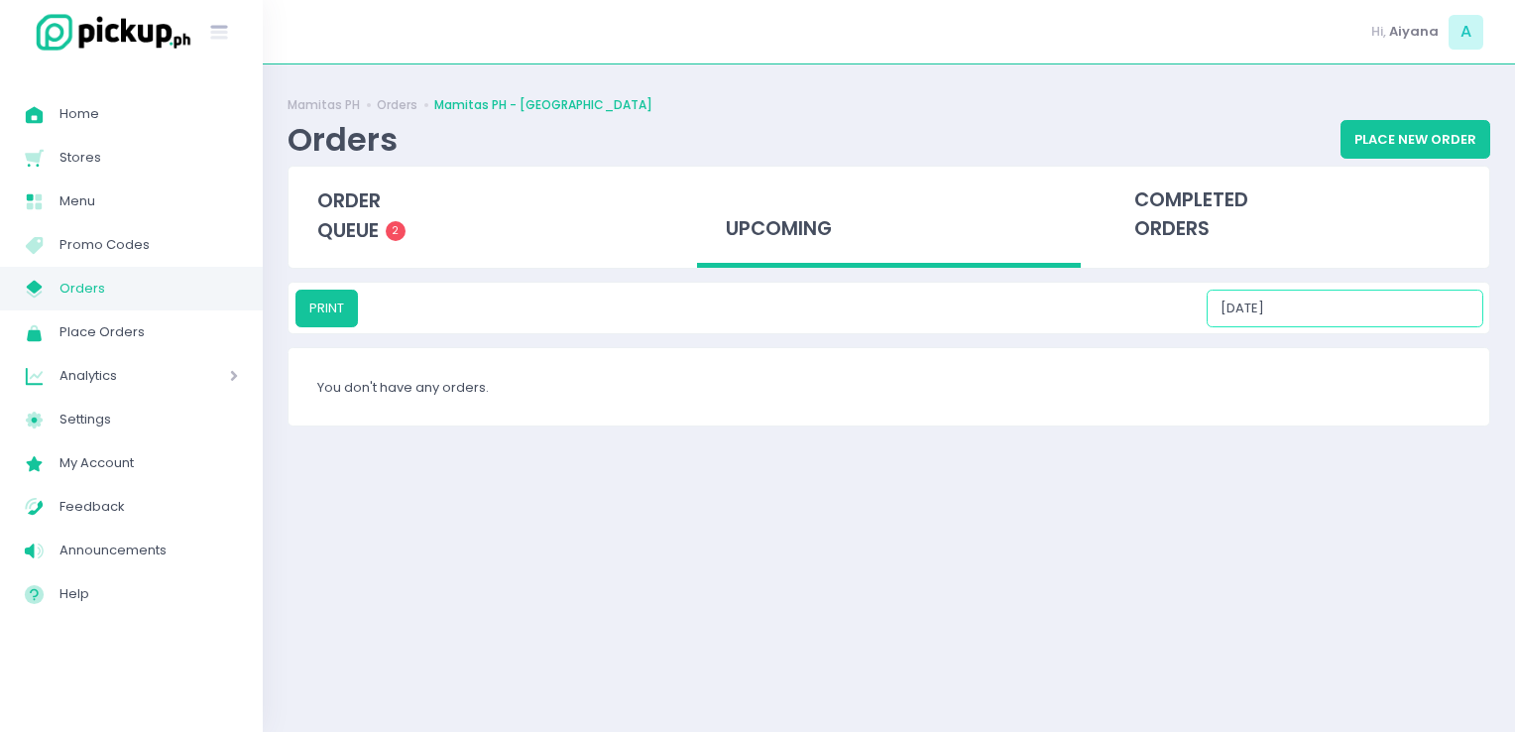
click at [1401, 296] on input "10/14/2025" at bounding box center [1345, 309] width 277 height 38
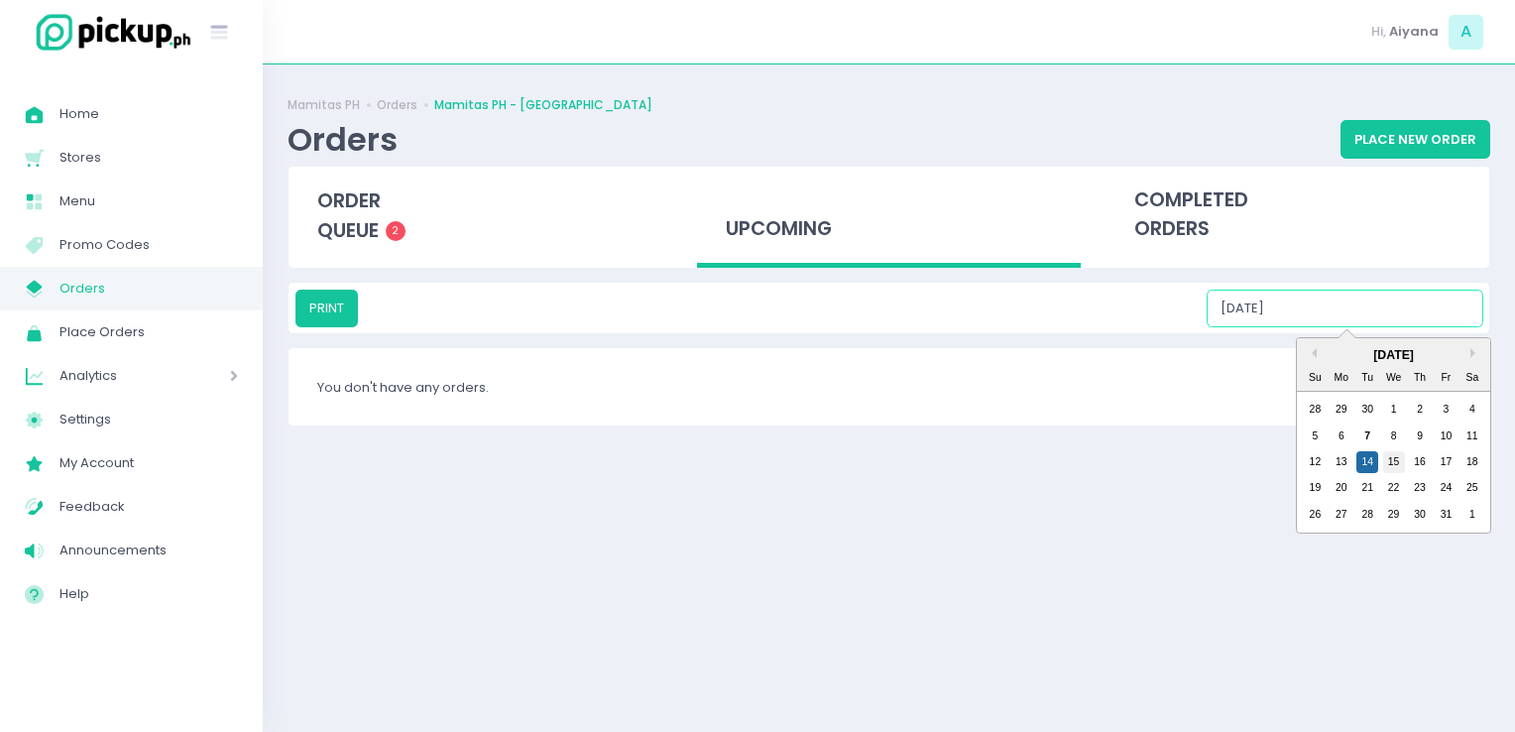
click at [1395, 461] on div "15" at bounding box center [1394, 462] width 22 height 22
click at [1401, 319] on input "10/15/2025" at bounding box center [1345, 309] width 277 height 38
click at [1419, 467] on div "16" at bounding box center [1420, 462] width 22 height 22
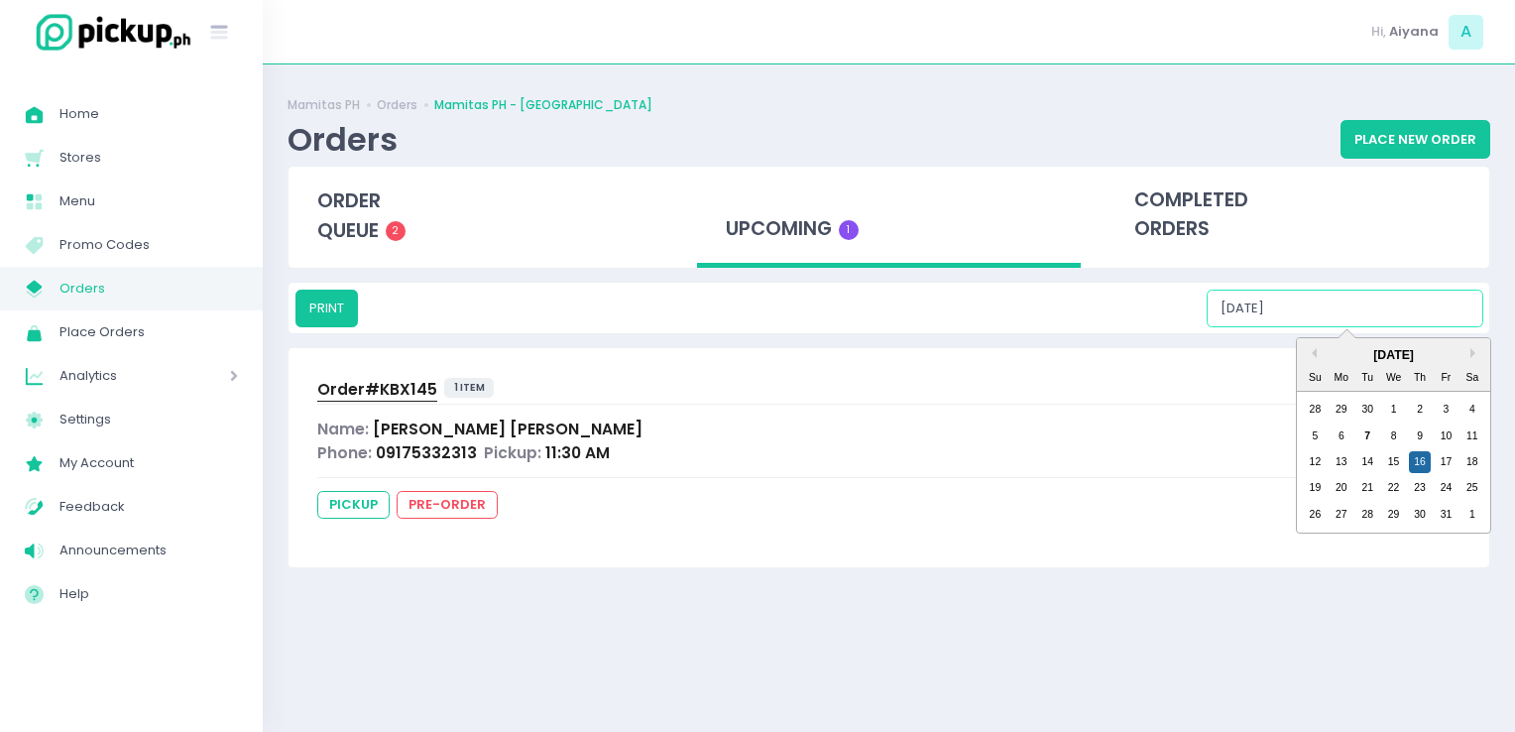
click at [1373, 306] on input "10/16/2025" at bounding box center [1345, 309] width 277 height 38
click at [1442, 461] on div "17" at bounding box center [1446, 462] width 22 height 22
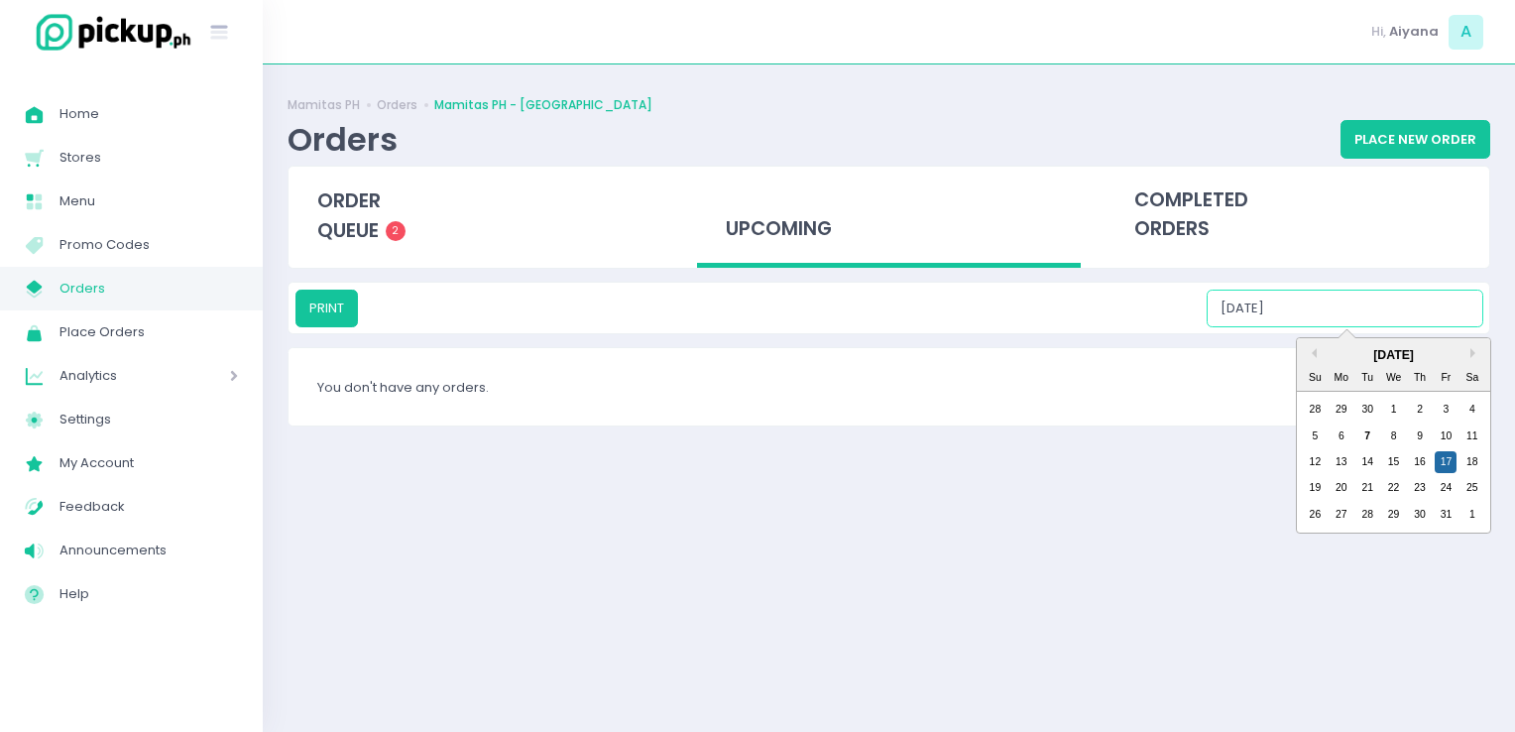
click at [1440, 317] on input "10/17/2025" at bounding box center [1345, 309] width 277 height 38
click at [1466, 454] on div "18" at bounding box center [1473, 462] width 22 height 22
click at [1405, 300] on input "10/18/2025" at bounding box center [1345, 309] width 277 height 38
click at [1325, 490] on div "19" at bounding box center [1315, 488] width 22 height 22
click at [1382, 315] on input "10/19/2025" at bounding box center [1345, 309] width 277 height 38
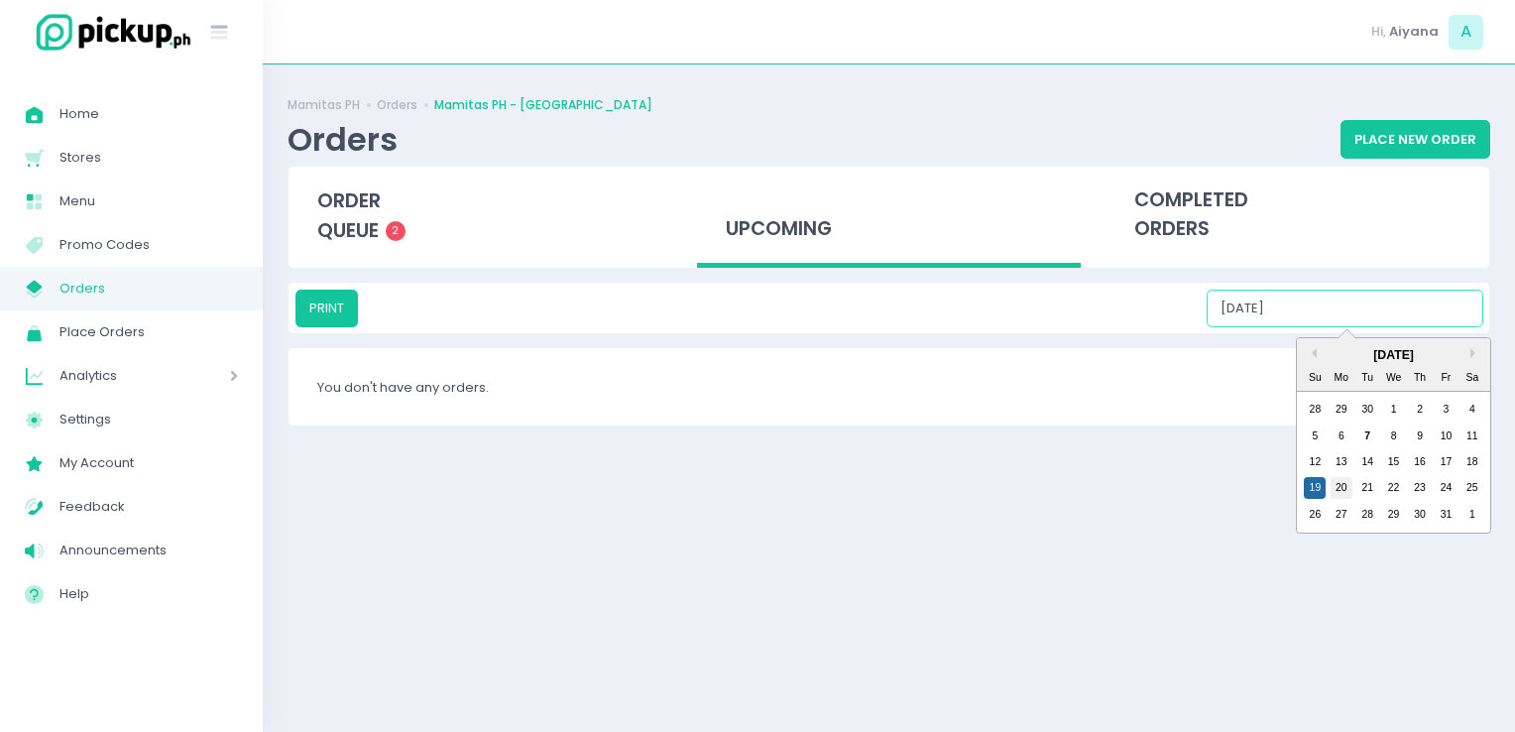
click at [1346, 493] on div "20" at bounding box center [1342, 488] width 22 height 22
click at [1401, 307] on input "10/20/2025" at bounding box center [1345, 309] width 277 height 38
click at [1366, 478] on div "21" at bounding box center [1368, 488] width 22 height 22
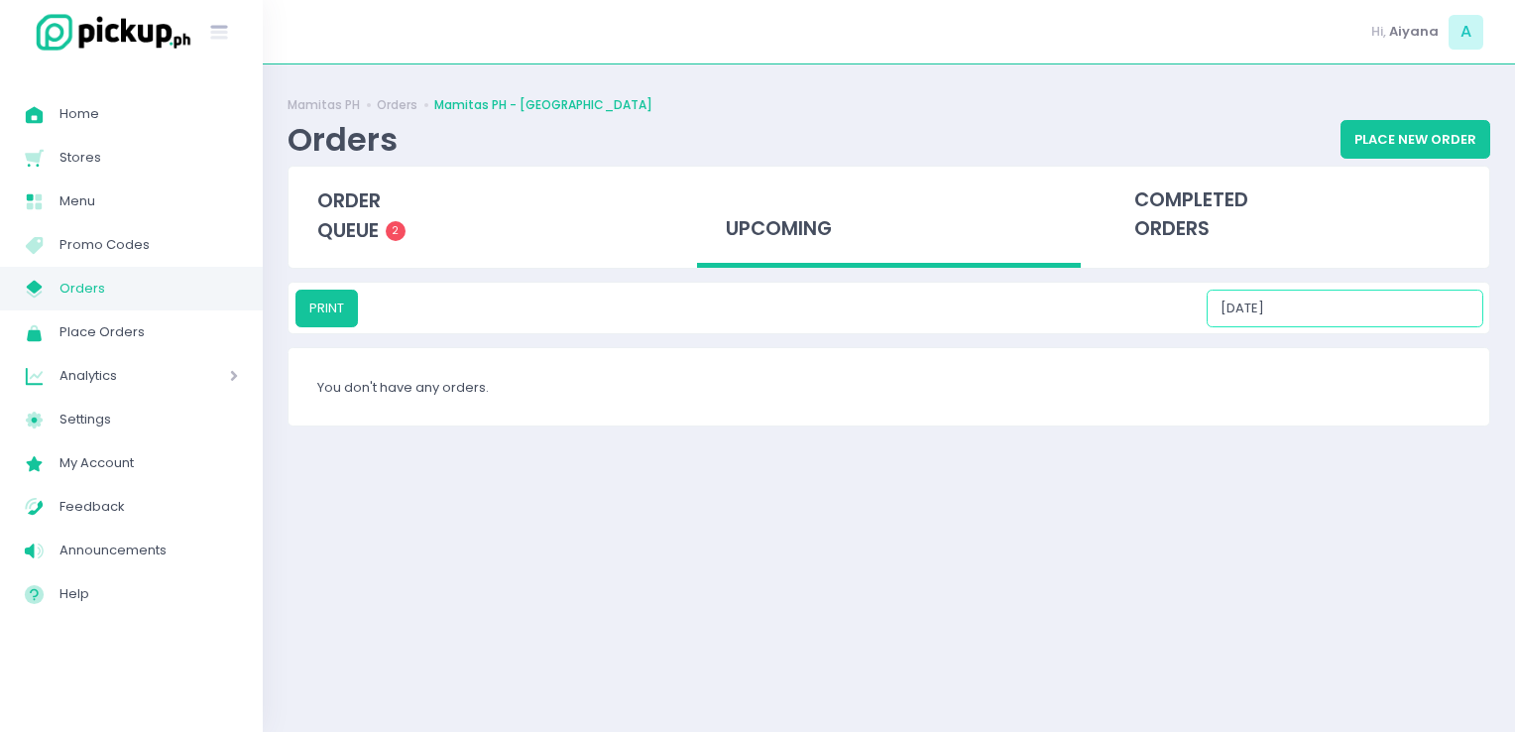
click at [1389, 307] on input "10/21/2025" at bounding box center [1345, 309] width 277 height 38
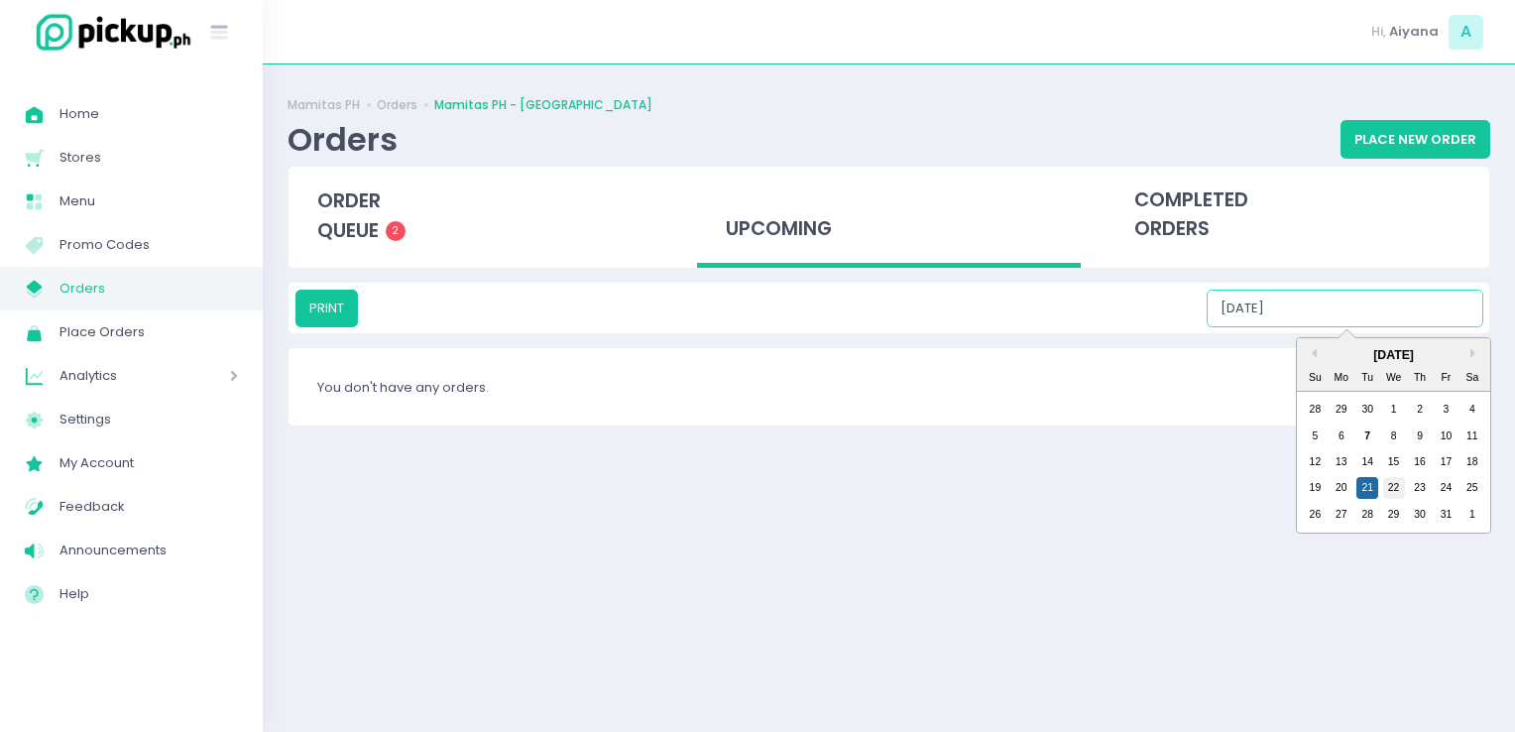
click at [1392, 482] on div "22" at bounding box center [1394, 488] width 22 height 22
click at [1400, 302] on input "10/22/2025" at bounding box center [1345, 309] width 277 height 38
click at [1414, 486] on div "23" at bounding box center [1420, 488] width 22 height 22
click at [1410, 300] on input "10/23/2025" at bounding box center [1345, 309] width 277 height 38
click at [1444, 493] on div "24" at bounding box center [1446, 488] width 22 height 22
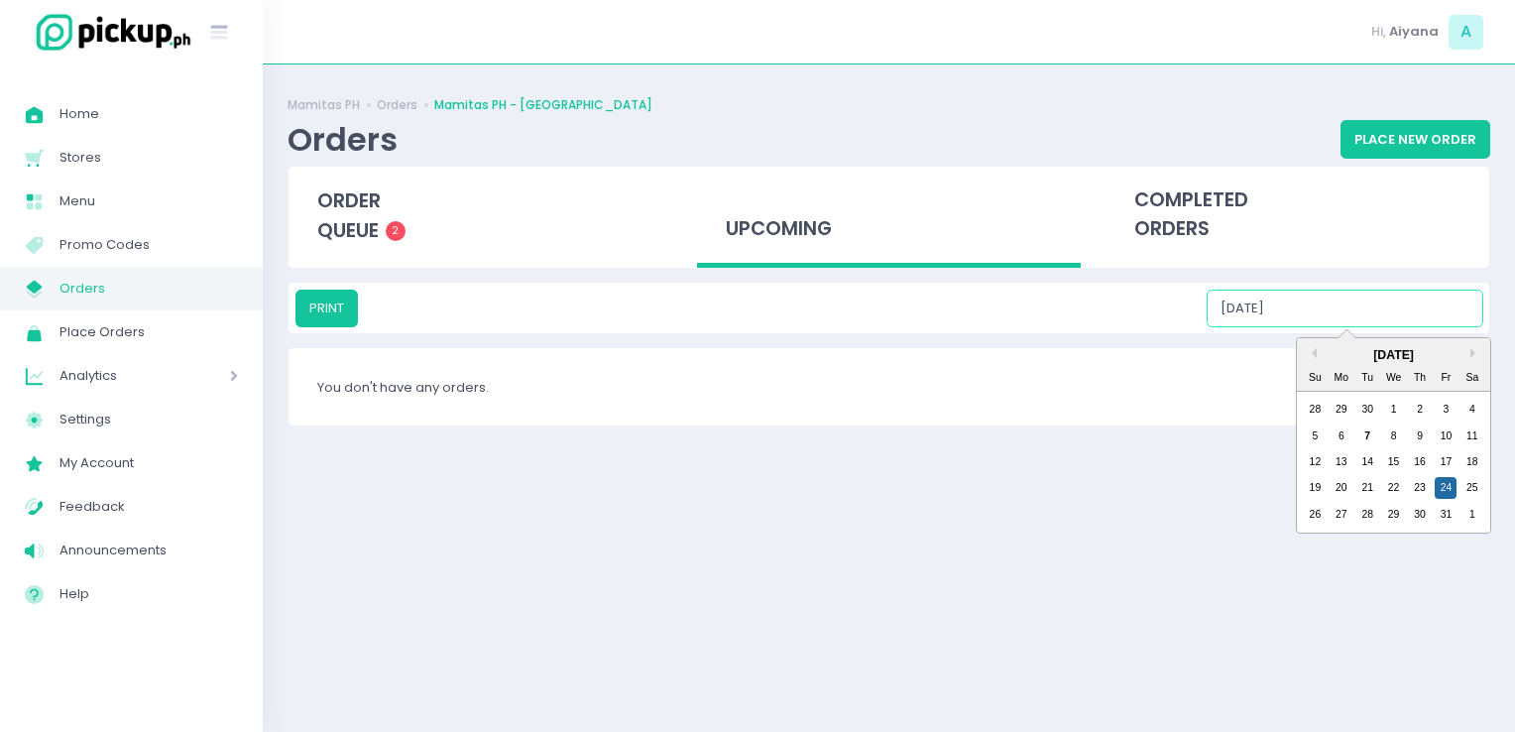
click at [1416, 308] on input "10/24/2025" at bounding box center [1345, 309] width 277 height 38
click at [1466, 489] on div "25" at bounding box center [1473, 488] width 22 height 22
click at [1392, 292] on input "10/25/2025" at bounding box center [1345, 309] width 277 height 38
click at [1319, 515] on div "26" at bounding box center [1315, 515] width 22 height 22
click at [1411, 303] on input "10/26/2025" at bounding box center [1345, 309] width 277 height 38
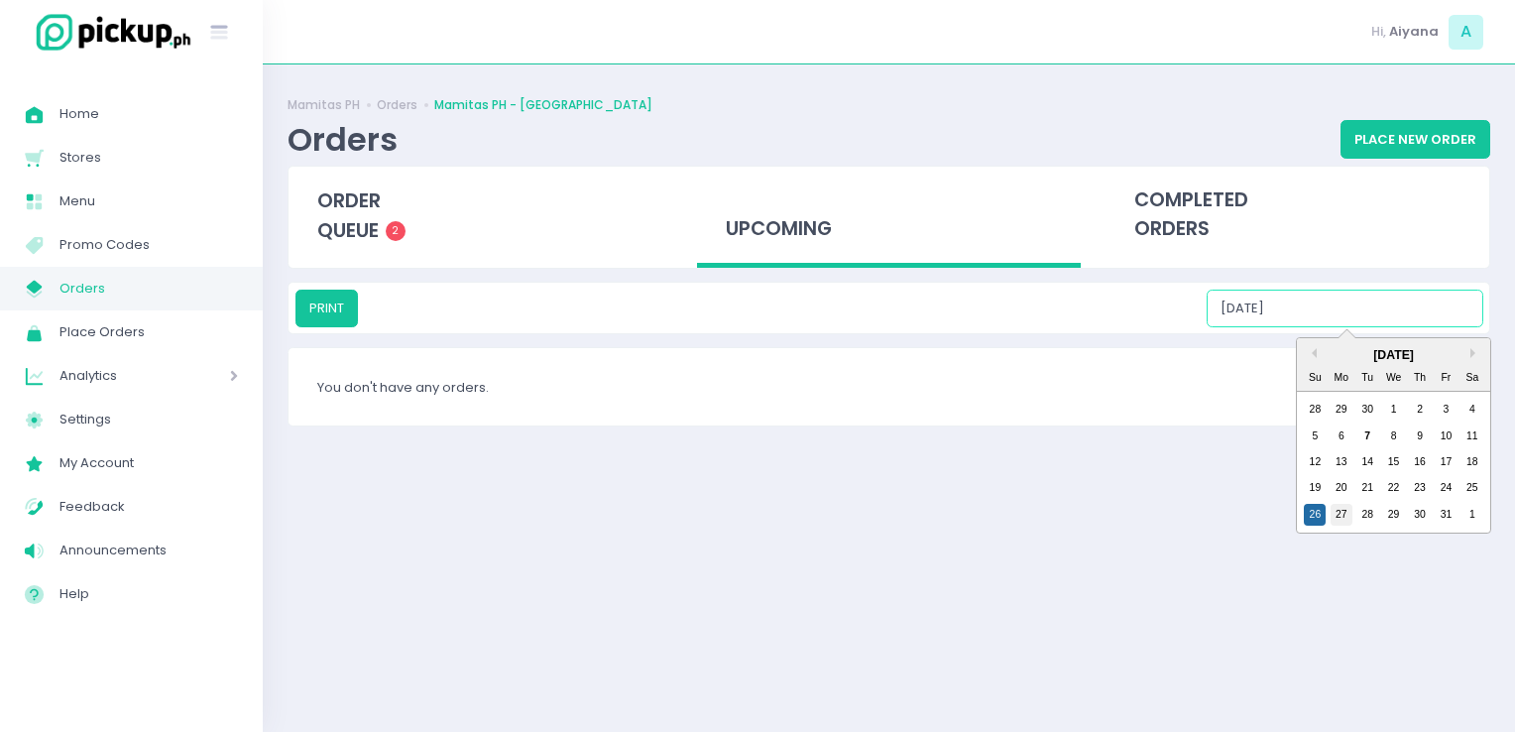
click at [1341, 517] on div "27" at bounding box center [1342, 515] width 22 height 22
click at [1392, 322] on input "10/27/2025" at bounding box center [1345, 309] width 277 height 38
click at [1371, 516] on div "28" at bounding box center [1368, 515] width 22 height 22
click at [1424, 309] on input "10/28/2025" at bounding box center [1345, 309] width 277 height 38
click at [1393, 513] on div "29" at bounding box center [1394, 515] width 22 height 22
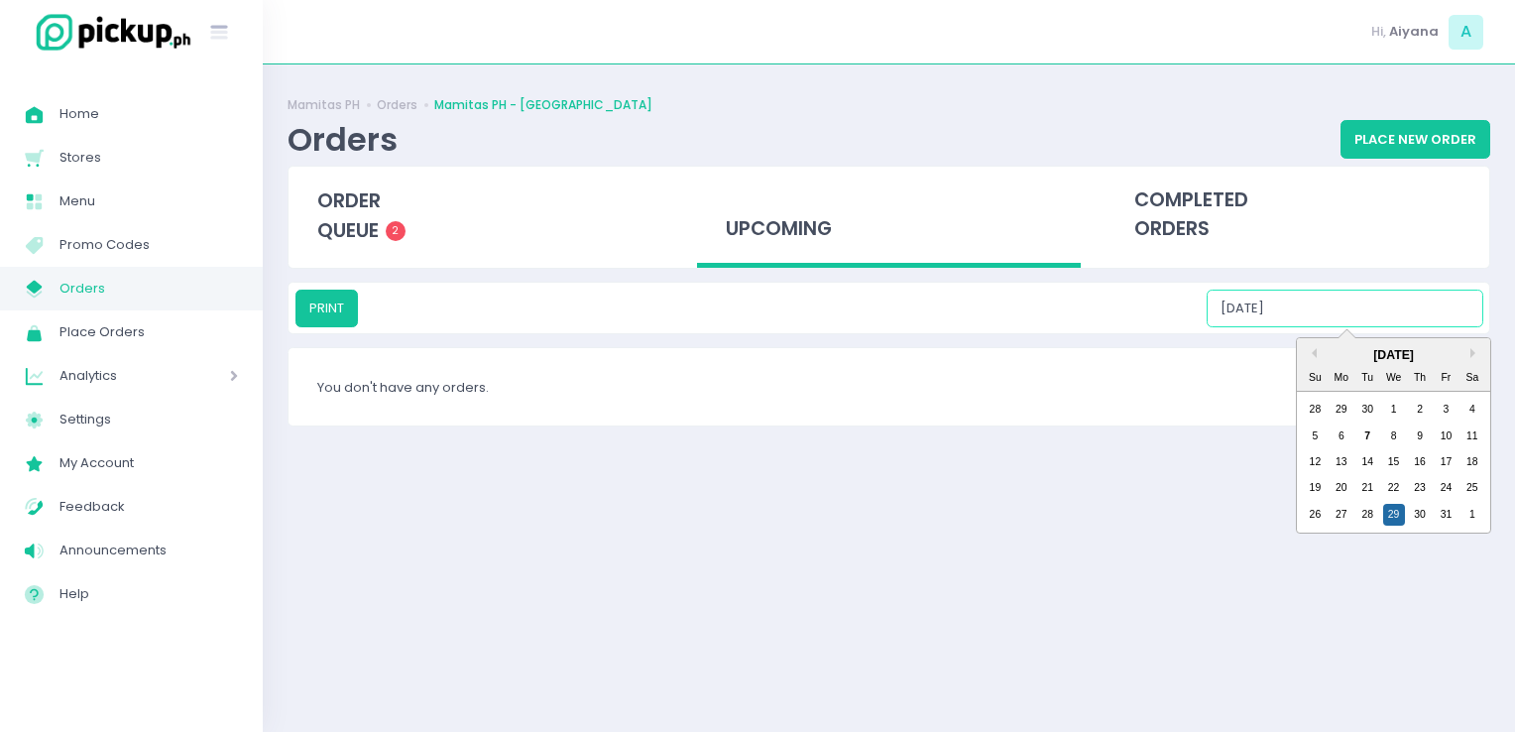
click at [1413, 311] on input "10/29/2025" at bounding box center [1345, 309] width 277 height 38
click at [1417, 520] on div "30" at bounding box center [1420, 515] width 22 height 22
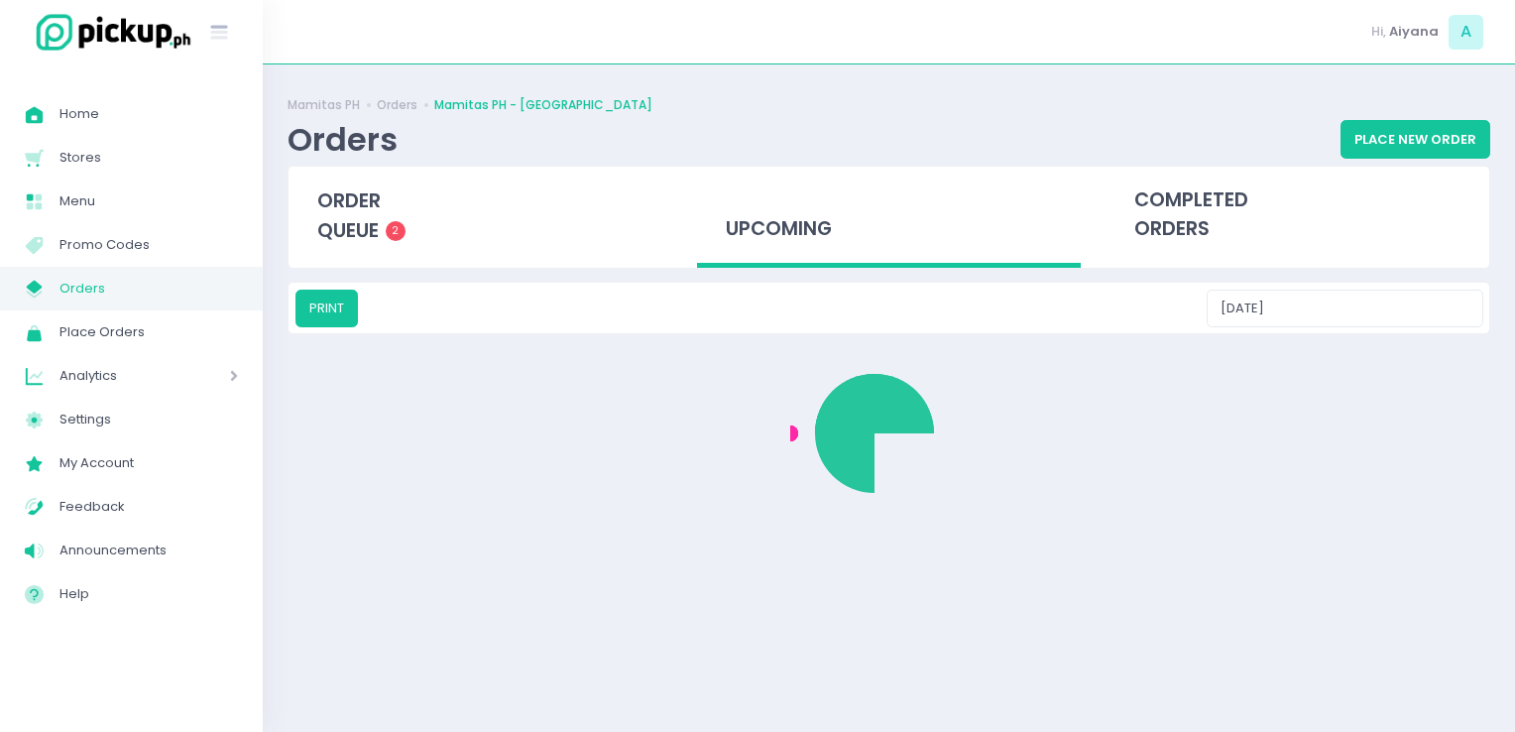
type input "10/30/2025"
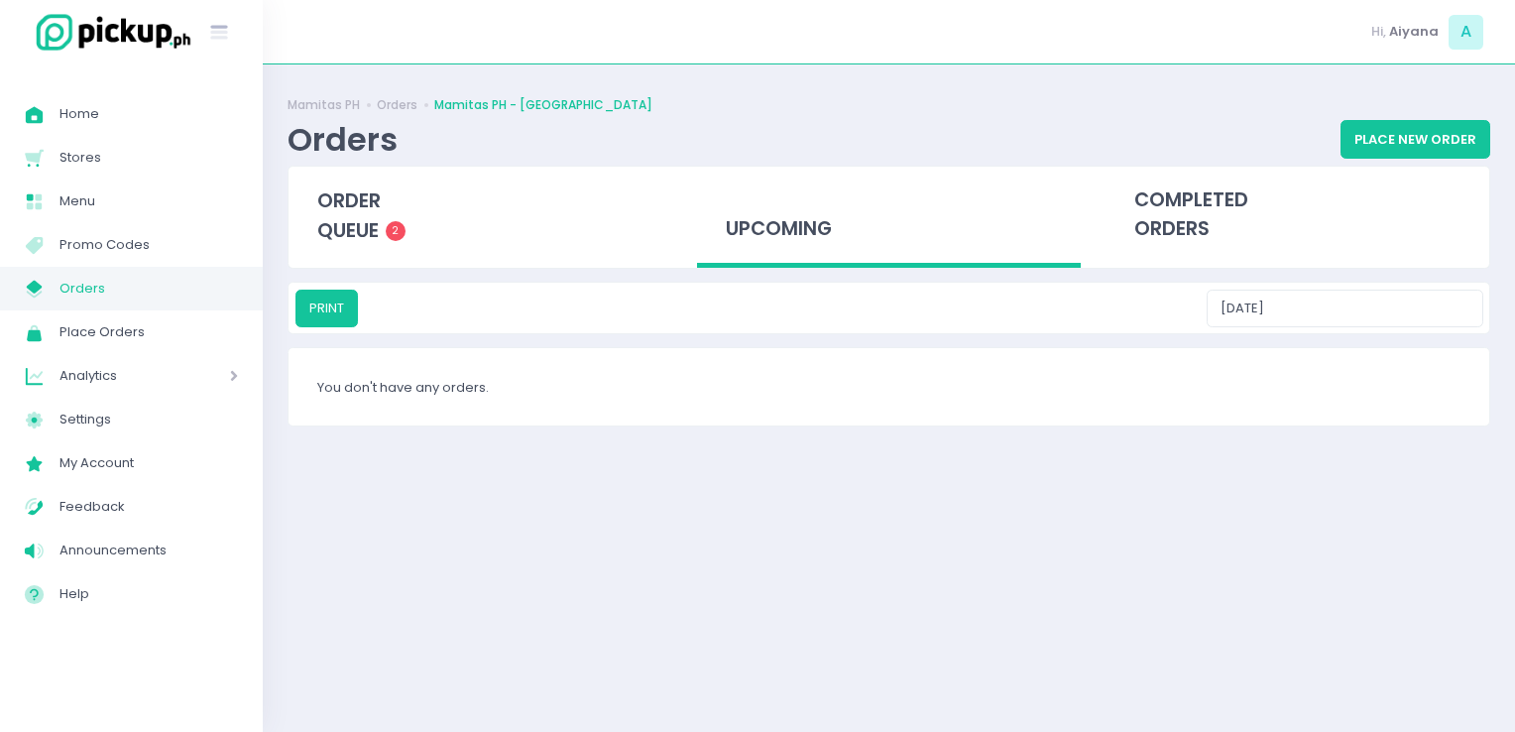
click at [164, 298] on span "Orders" at bounding box center [149, 289] width 179 height 26
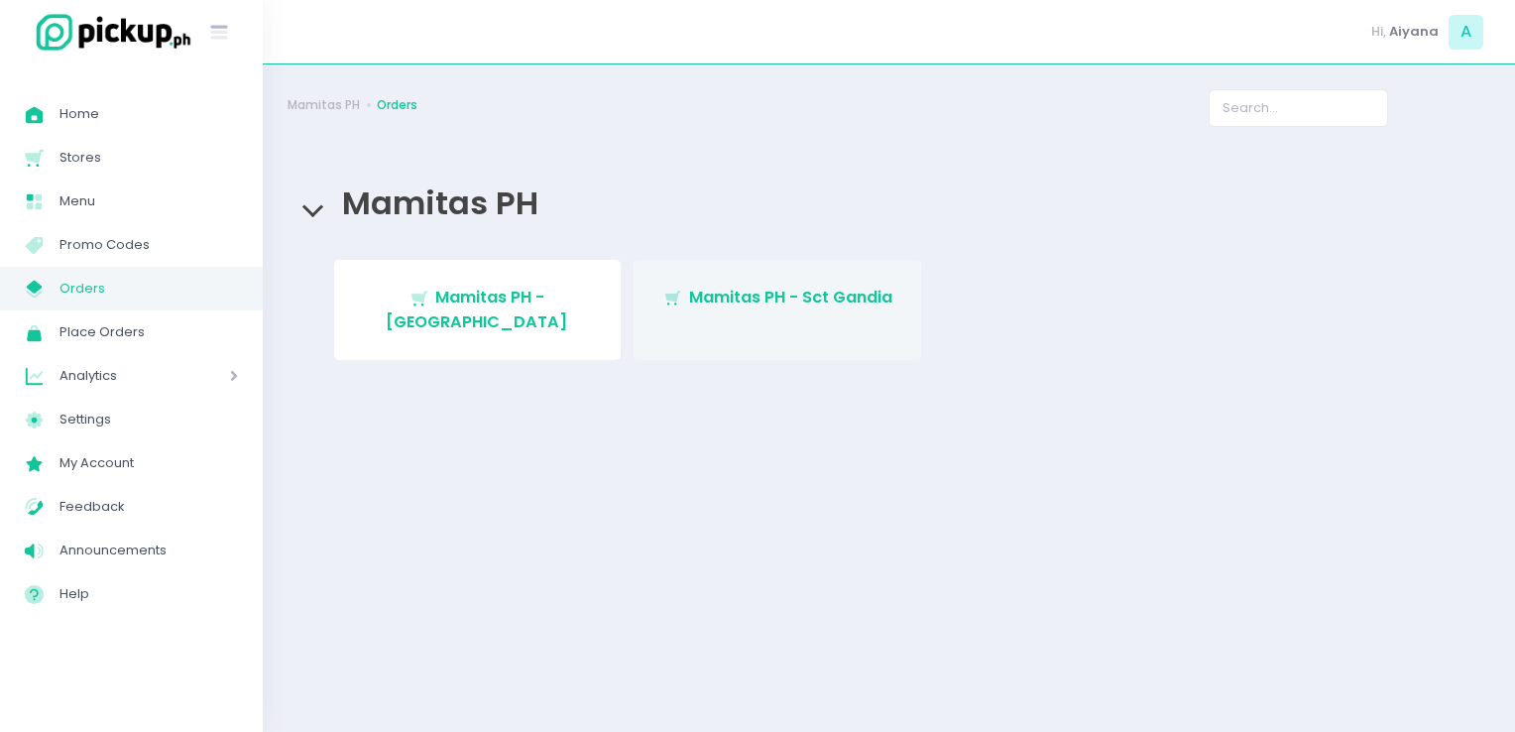
click at [685, 318] on link "Stockholm-icons / Shopping / Cart1 Created with Sketch. Mamitas PH - Sct Gandia" at bounding box center [778, 310] width 288 height 100
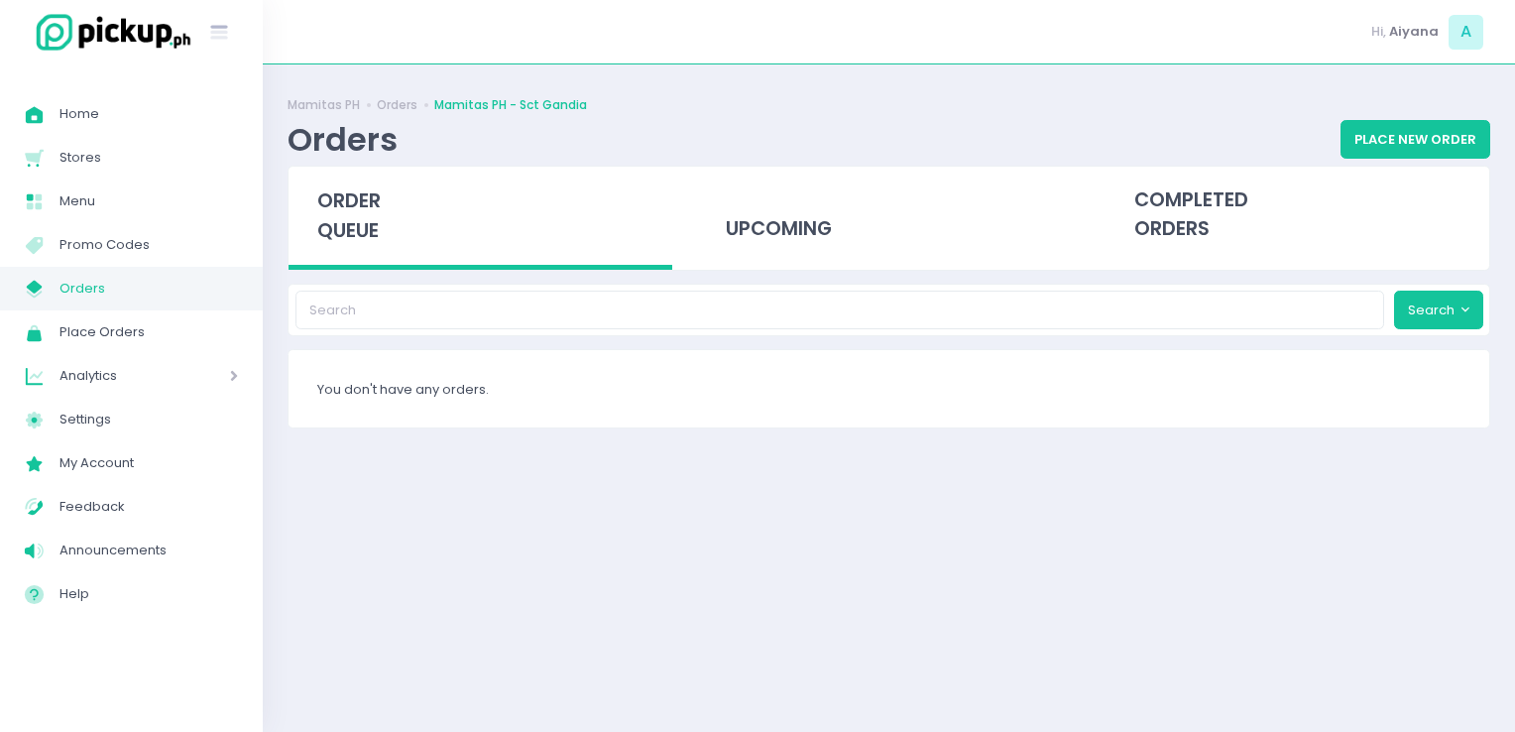
click at [103, 288] on span "Orders" at bounding box center [149, 289] width 179 height 26
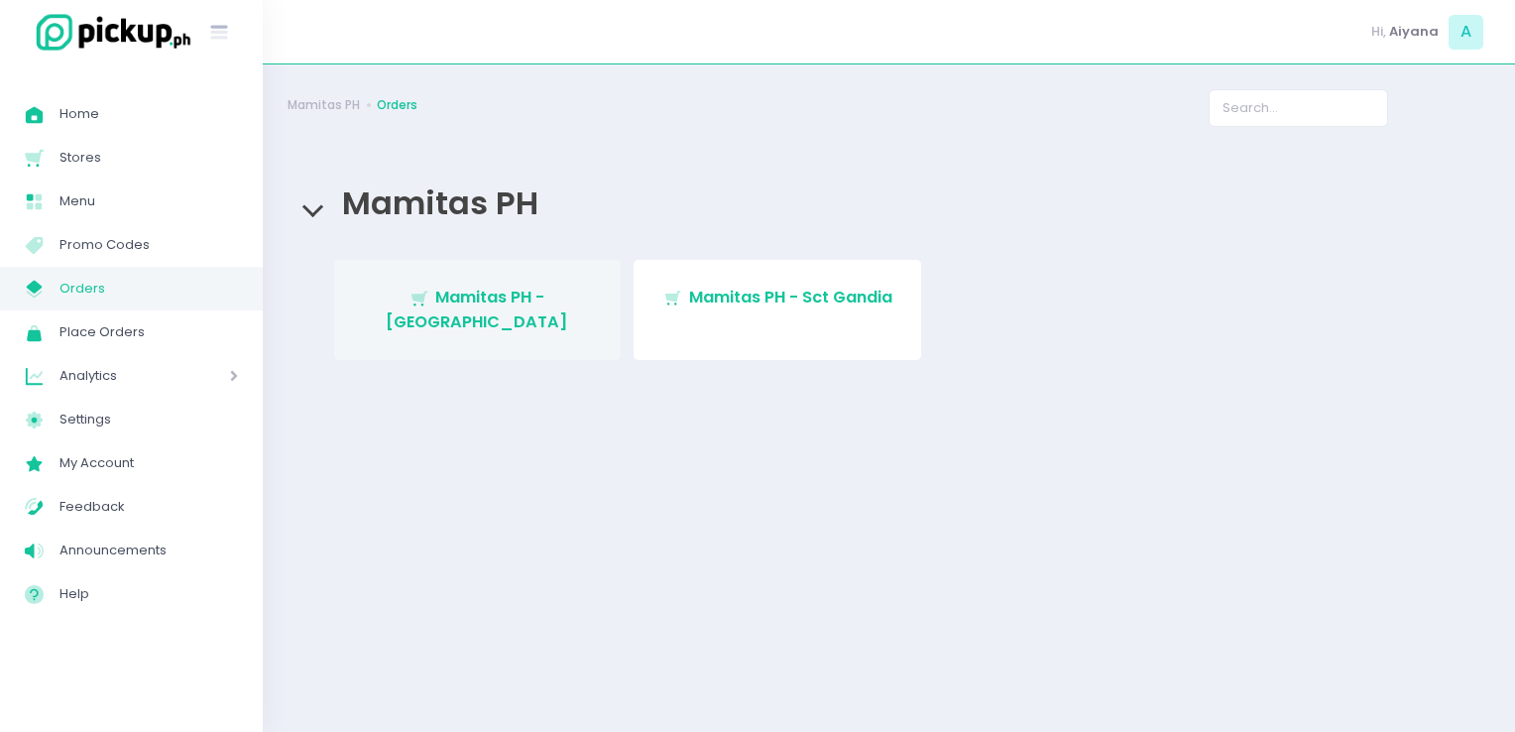
click at [479, 315] on link "Stockholm-icons / Shopping / Cart1 Created with Sketch. Mamitas PH - [GEOGRAPHI…" at bounding box center [478, 310] width 288 height 100
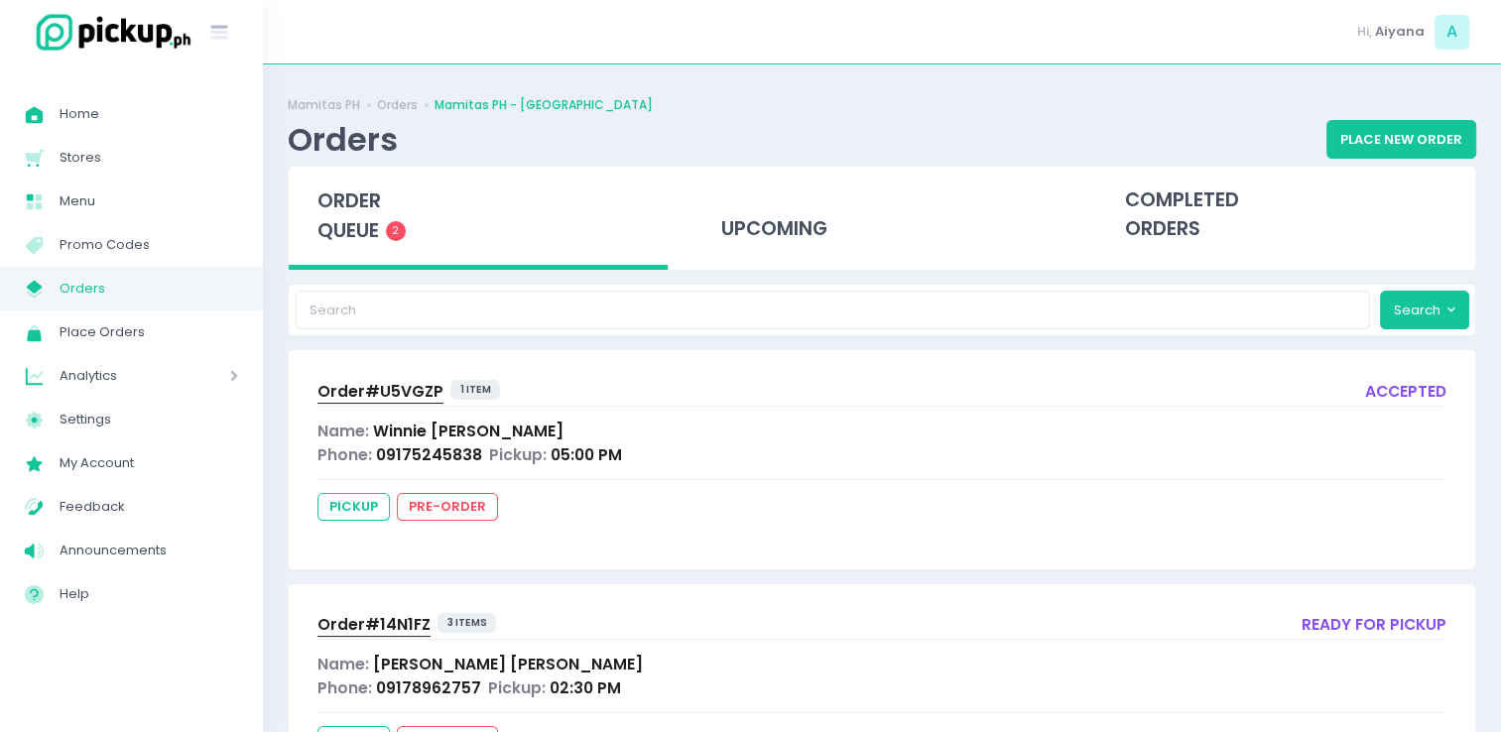
scroll to position [105, 0]
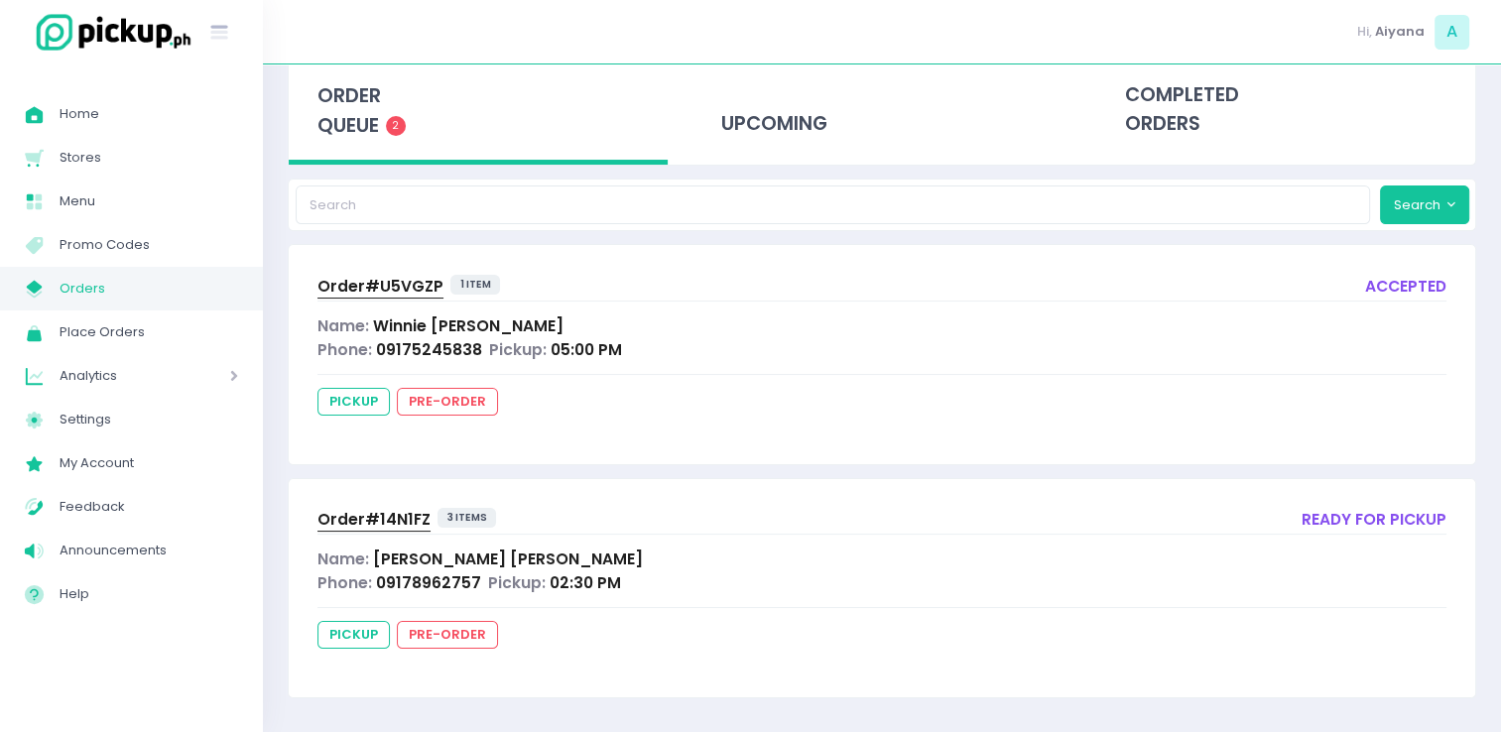
click at [401, 512] on span "Order# 14N1FZ" at bounding box center [373, 519] width 113 height 21
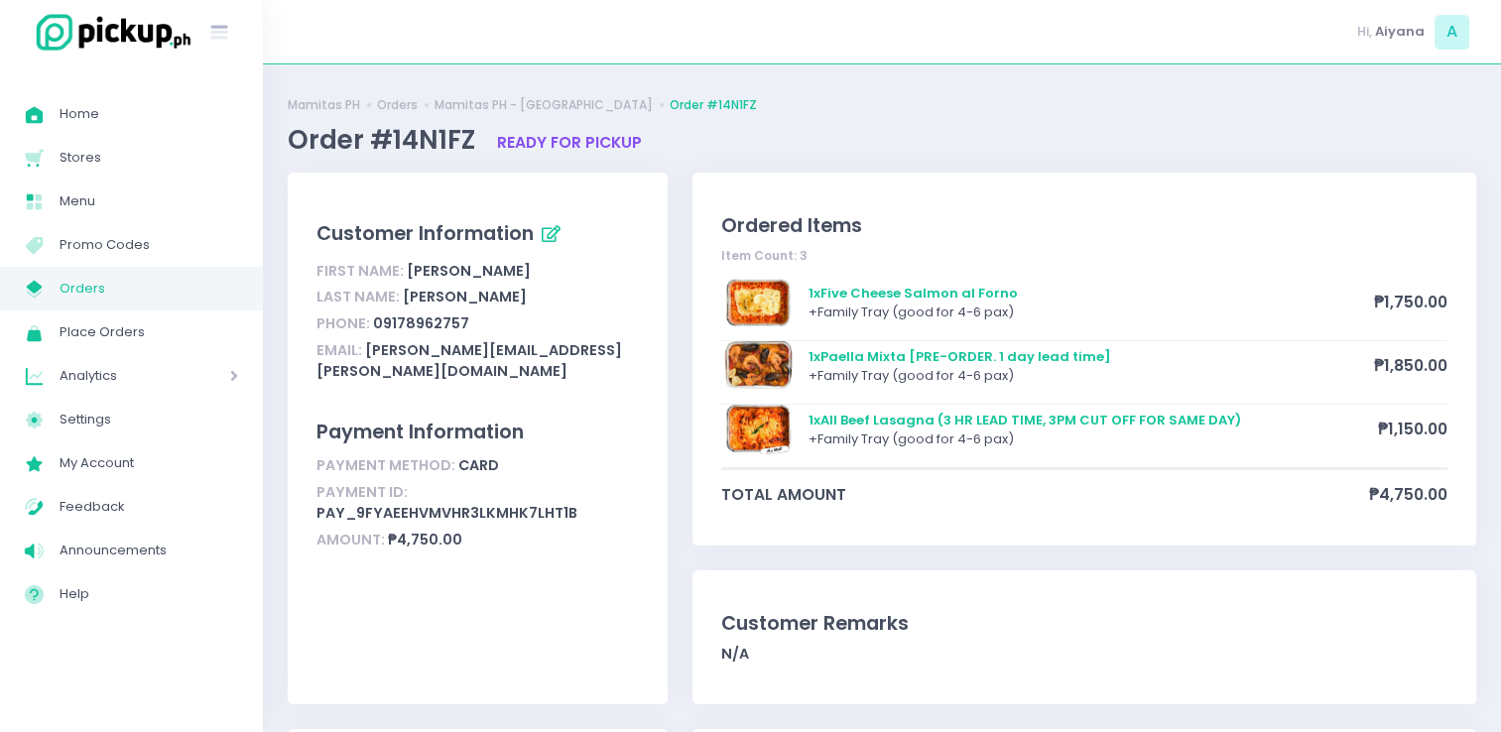
click at [61, 303] on link "My Store Created with Sketch. Orders" at bounding box center [131, 289] width 263 height 44
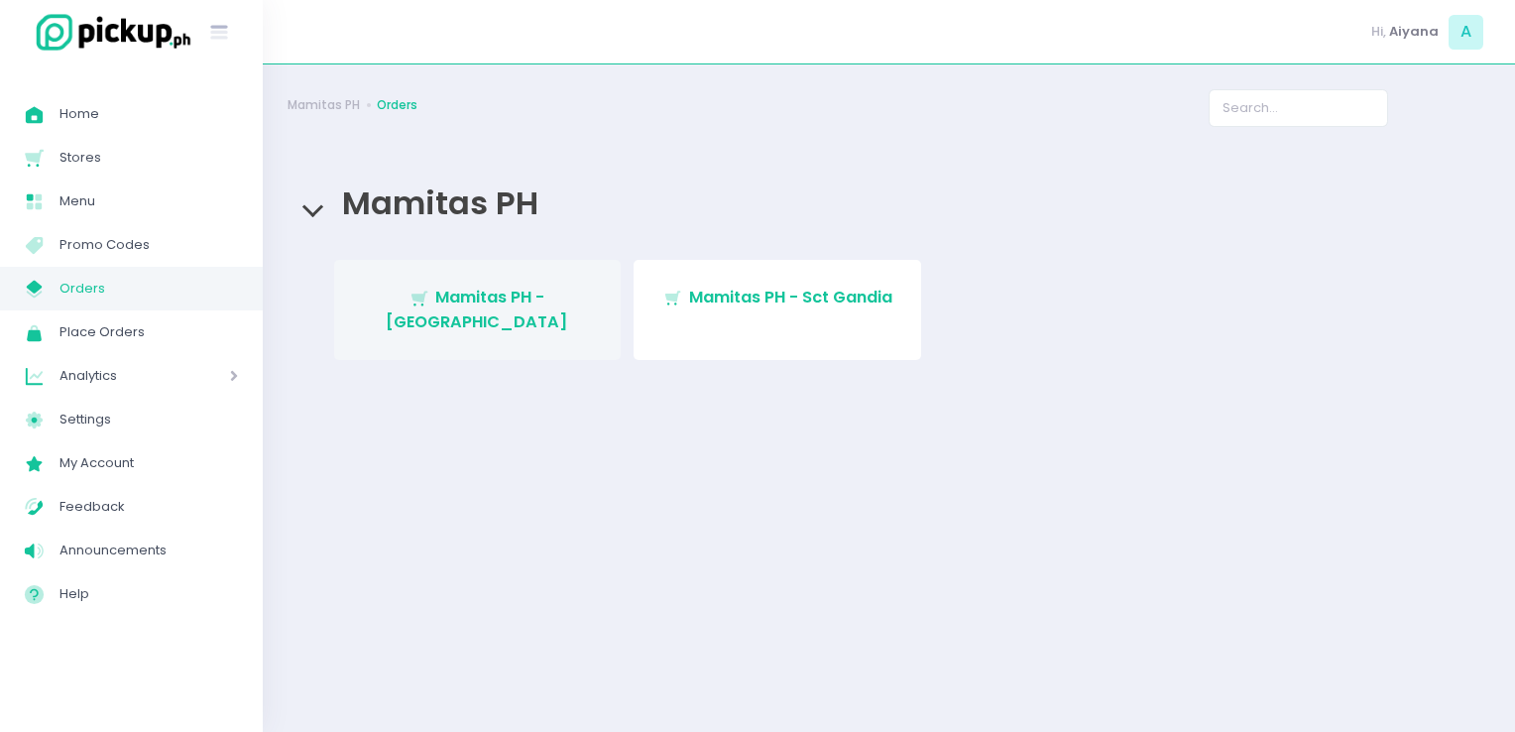
click at [543, 319] on link "Stockholm-icons / Shopping / Cart1 Created with Sketch. Mamitas PH - [GEOGRAPHI…" at bounding box center [478, 310] width 288 height 100
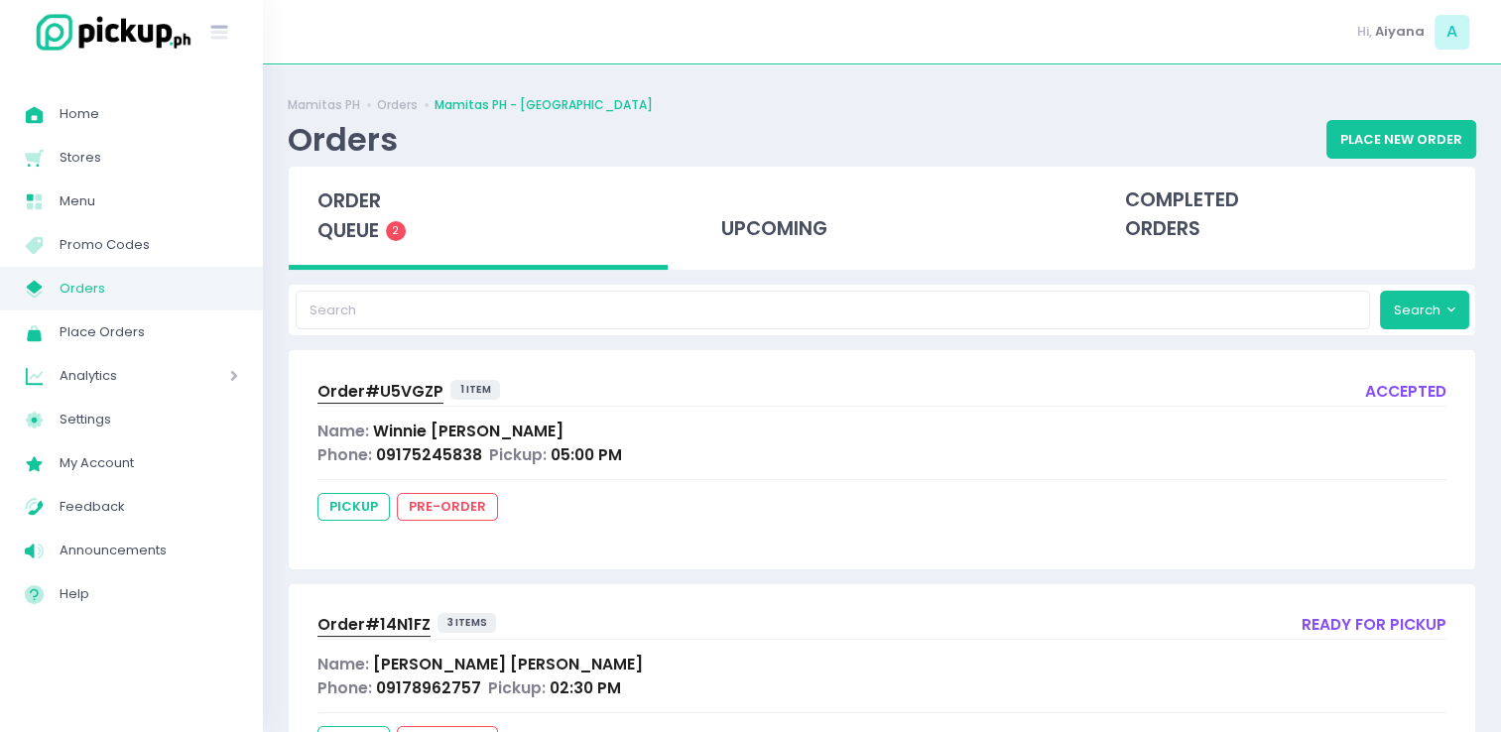
click at [112, 283] on span "Orders" at bounding box center [149, 289] width 179 height 26
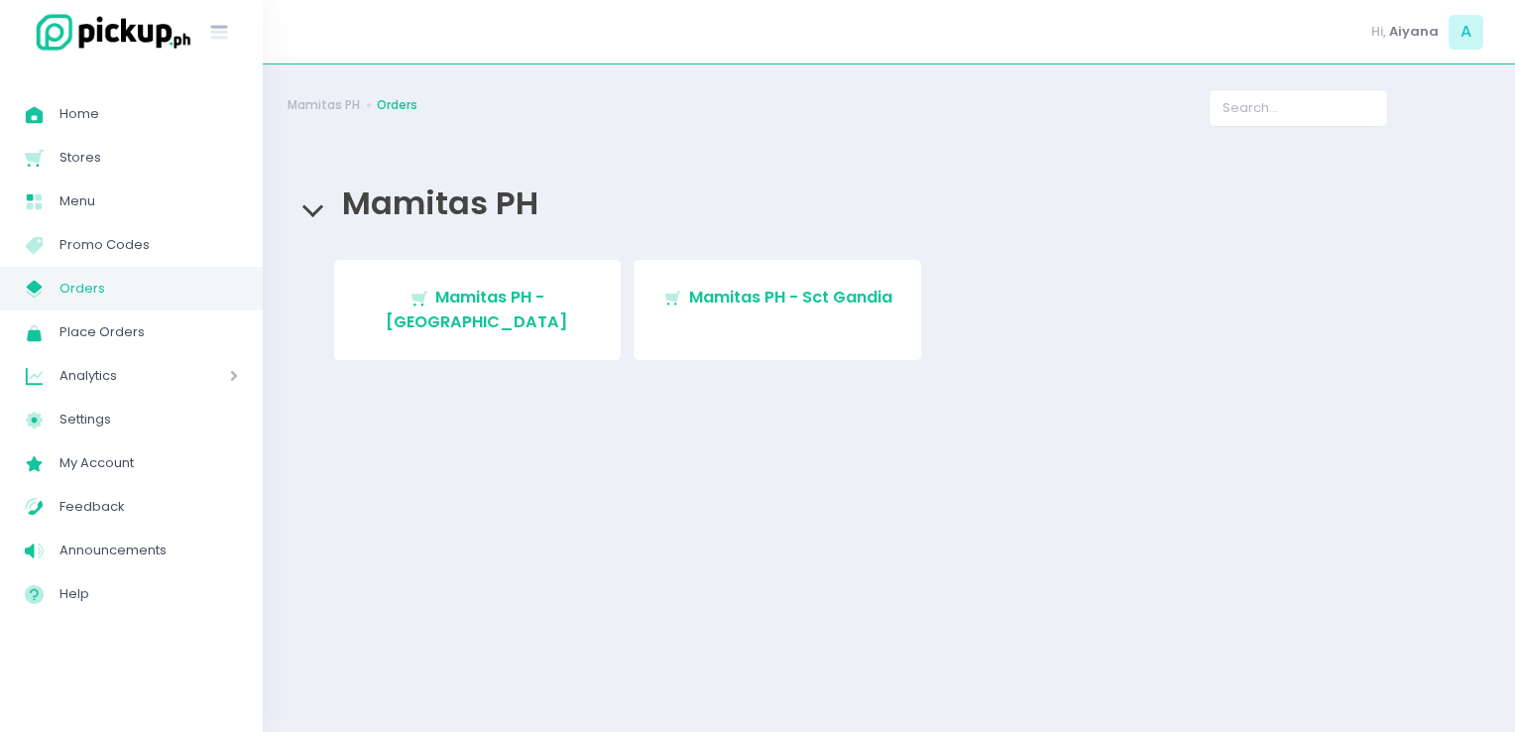
click at [104, 285] on span "Orders" at bounding box center [149, 289] width 179 height 26
click at [147, 294] on span "Orders" at bounding box center [149, 289] width 179 height 26
click at [105, 288] on span "Orders" at bounding box center [149, 289] width 179 height 26
click at [99, 288] on span "Orders" at bounding box center [149, 289] width 179 height 26
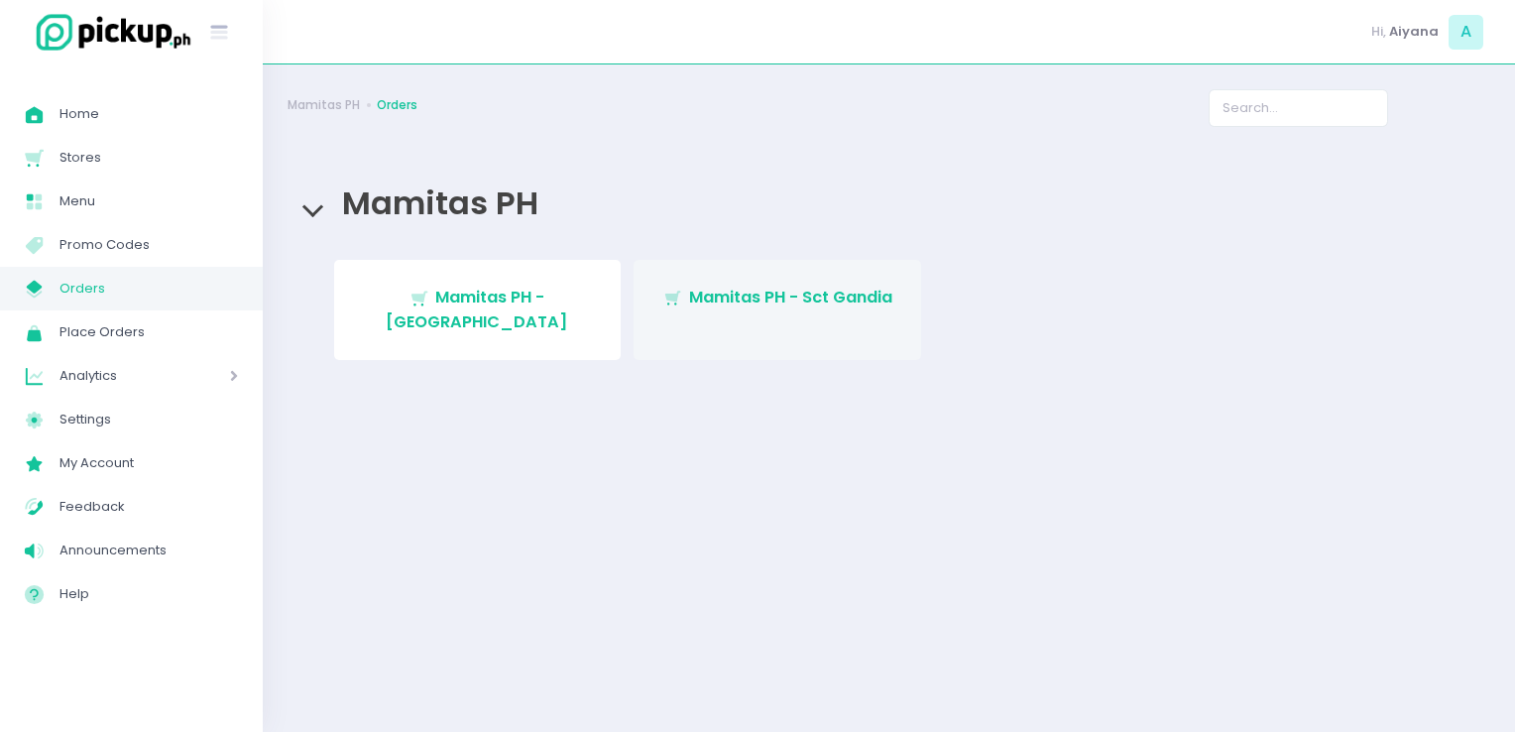
click at [752, 300] on span "Mamitas PH - Sct Gandia" at bounding box center [790, 297] width 203 height 23
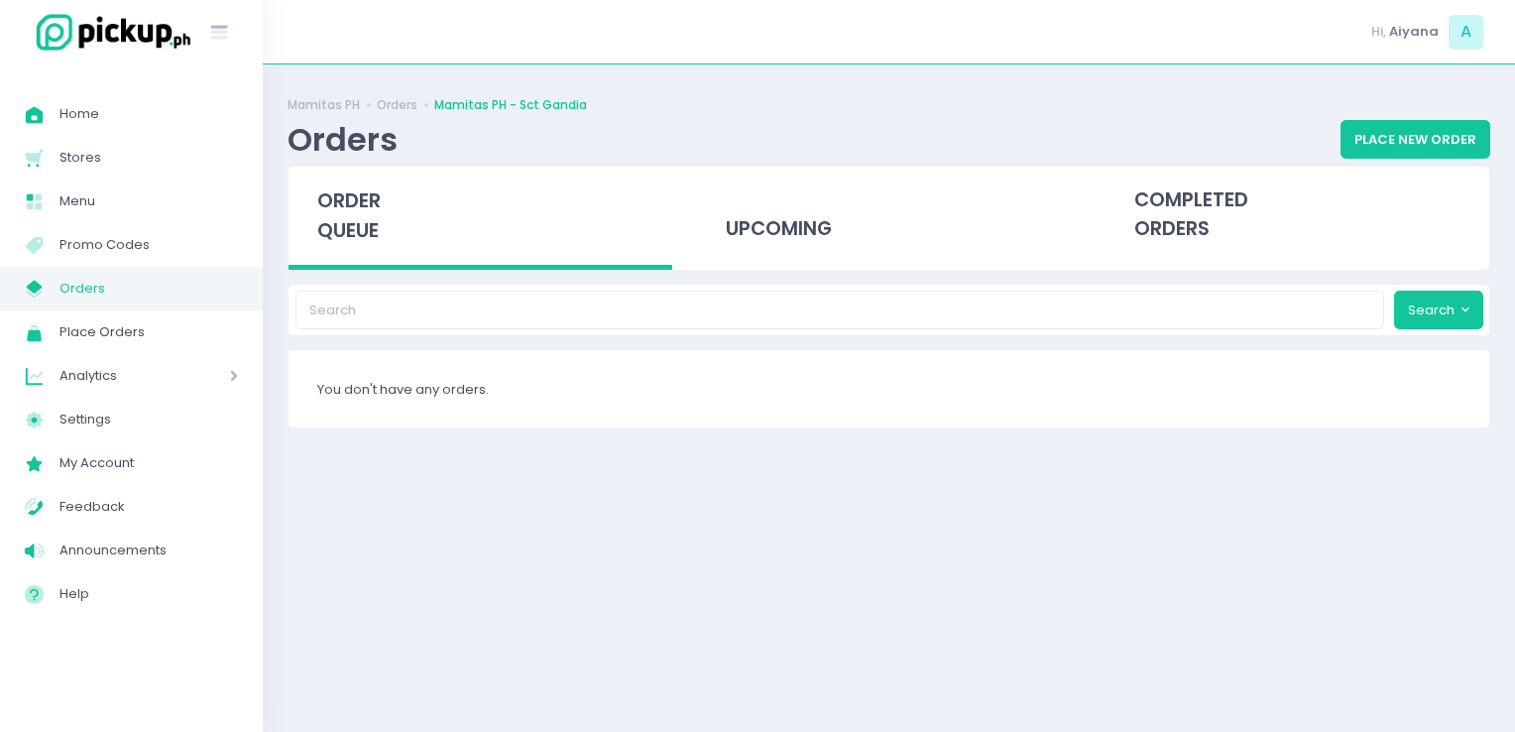
click at [125, 284] on span "Orders" at bounding box center [149, 289] width 179 height 26
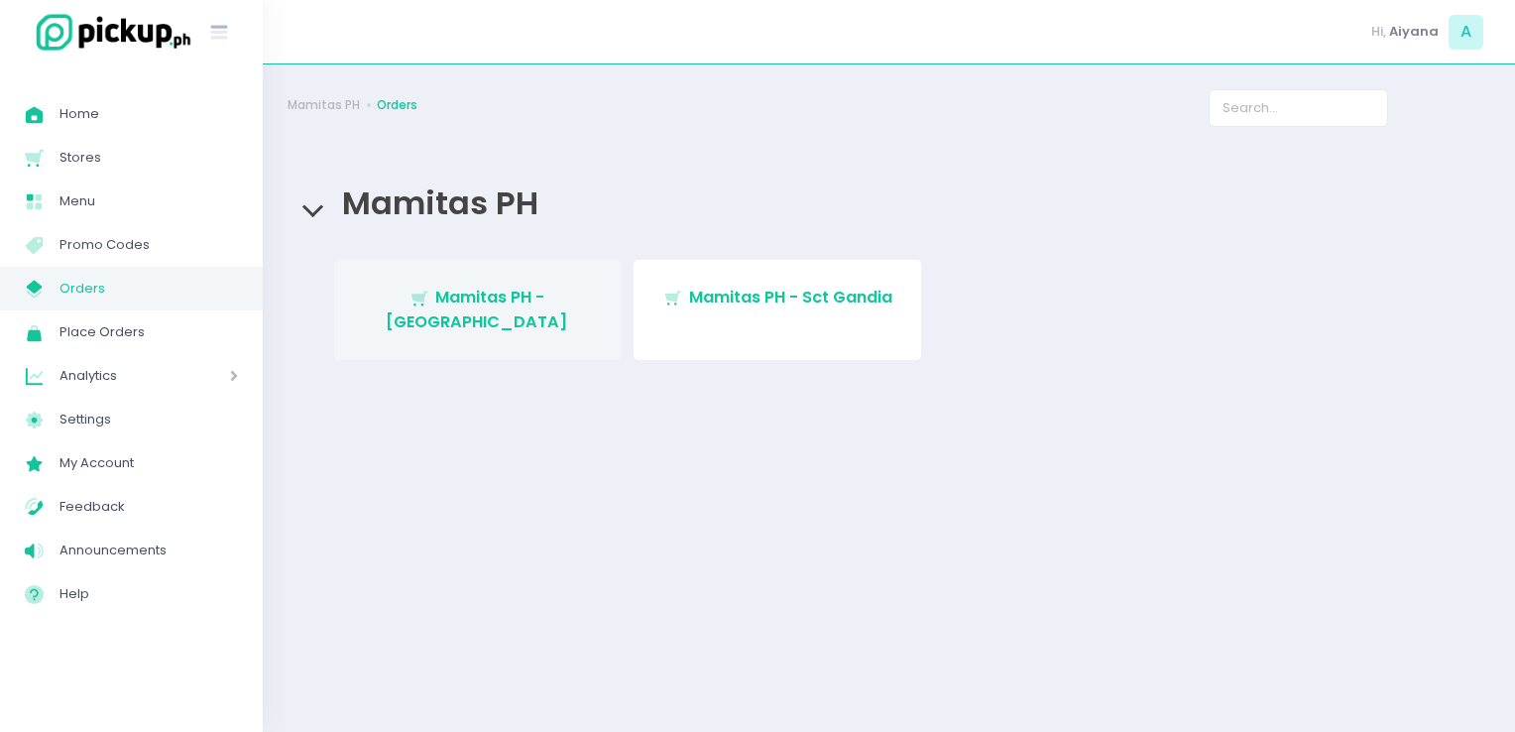
click at [349, 298] on link "Stockholm-icons / Shopping / Cart1 Created with Sketch. Mamitas PH - [GEOGRAPHI…" at bounding box center [478, 310] width 288 height 100
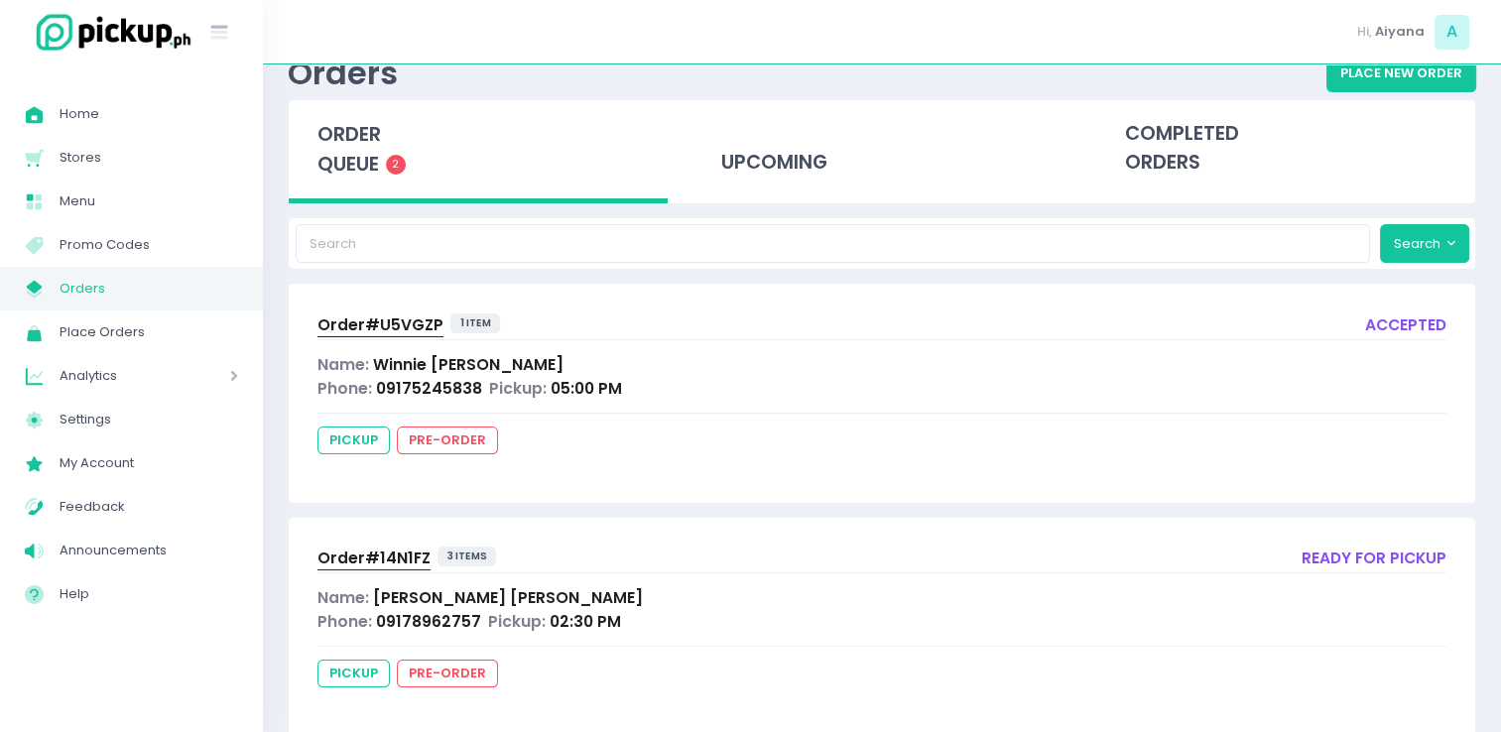
scroll to position [65, 0]
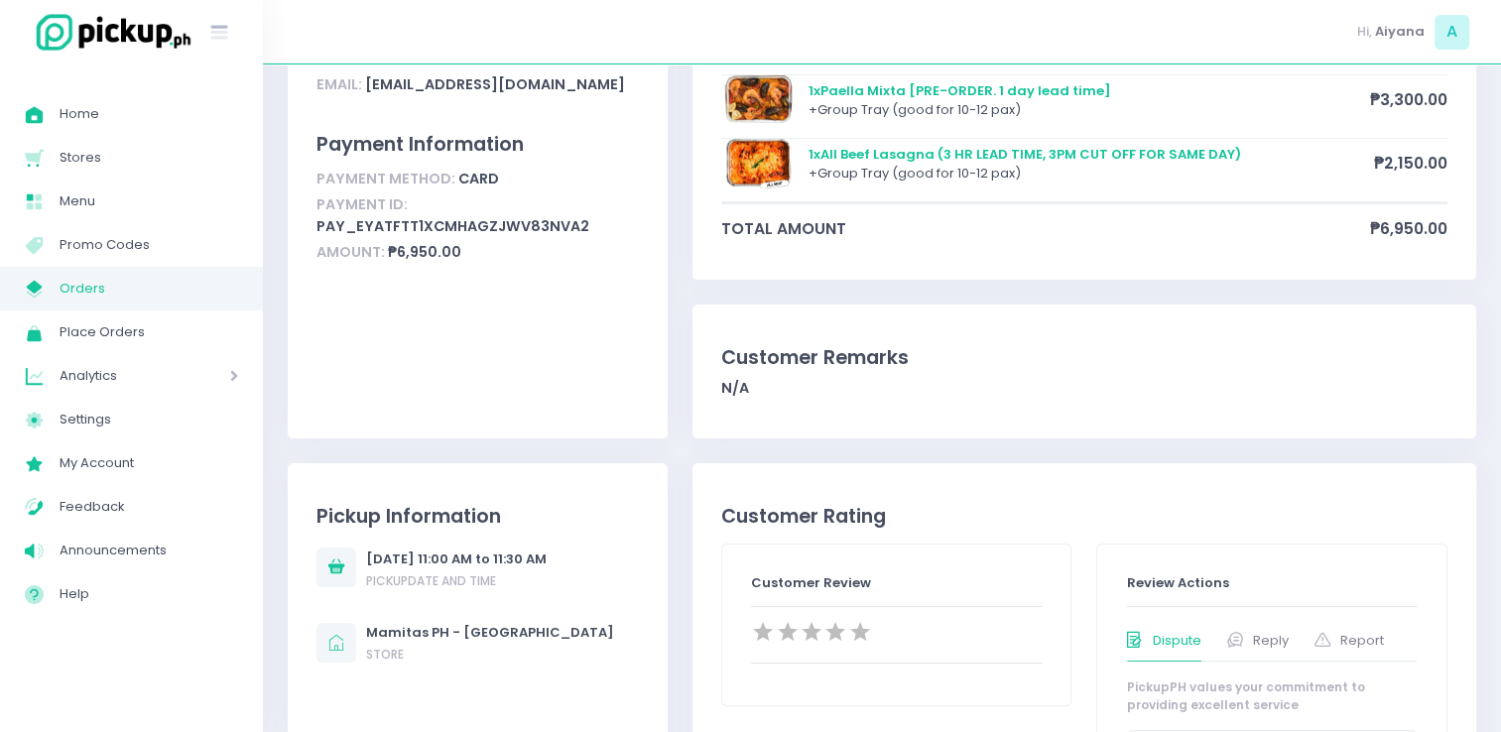
scroll to position [265, 0]
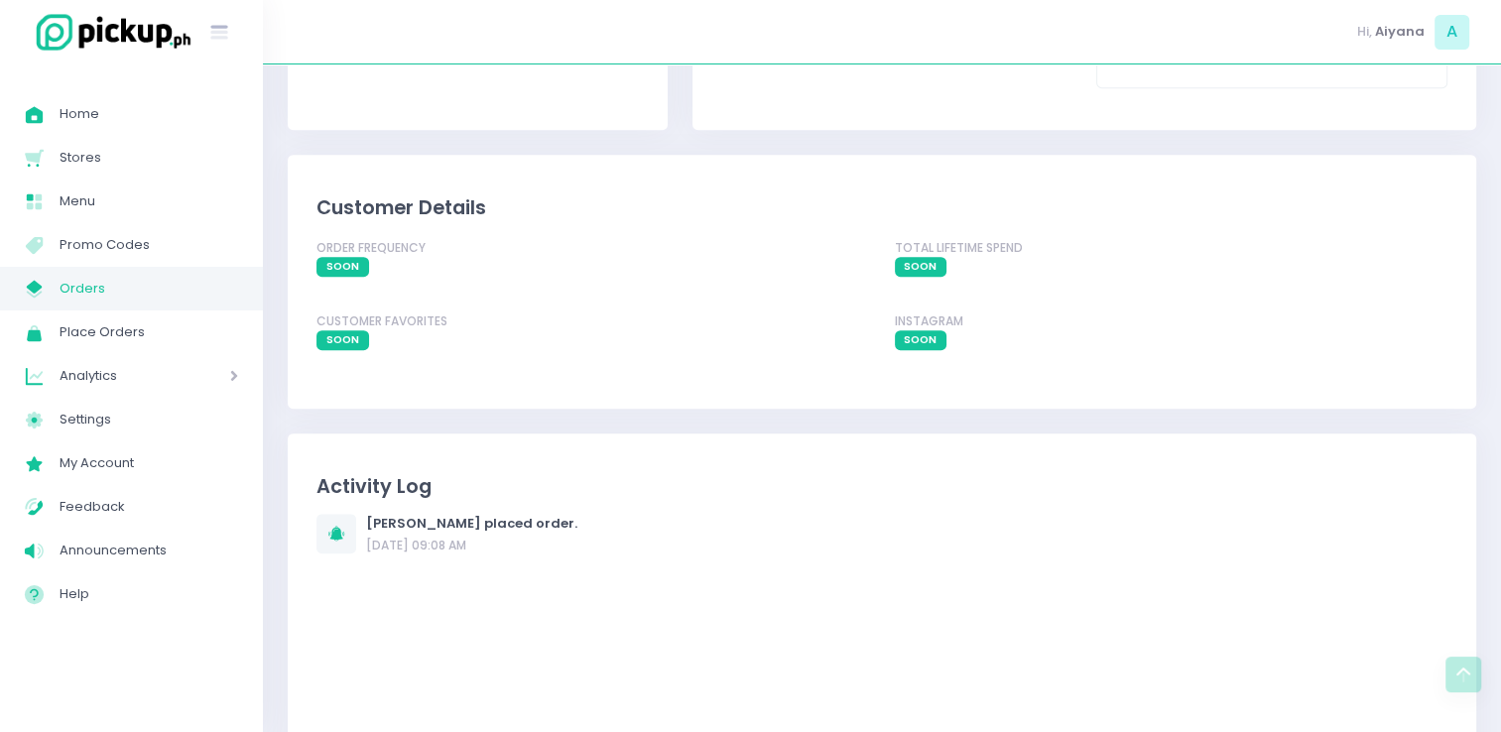
scroll to position [1126, 0]
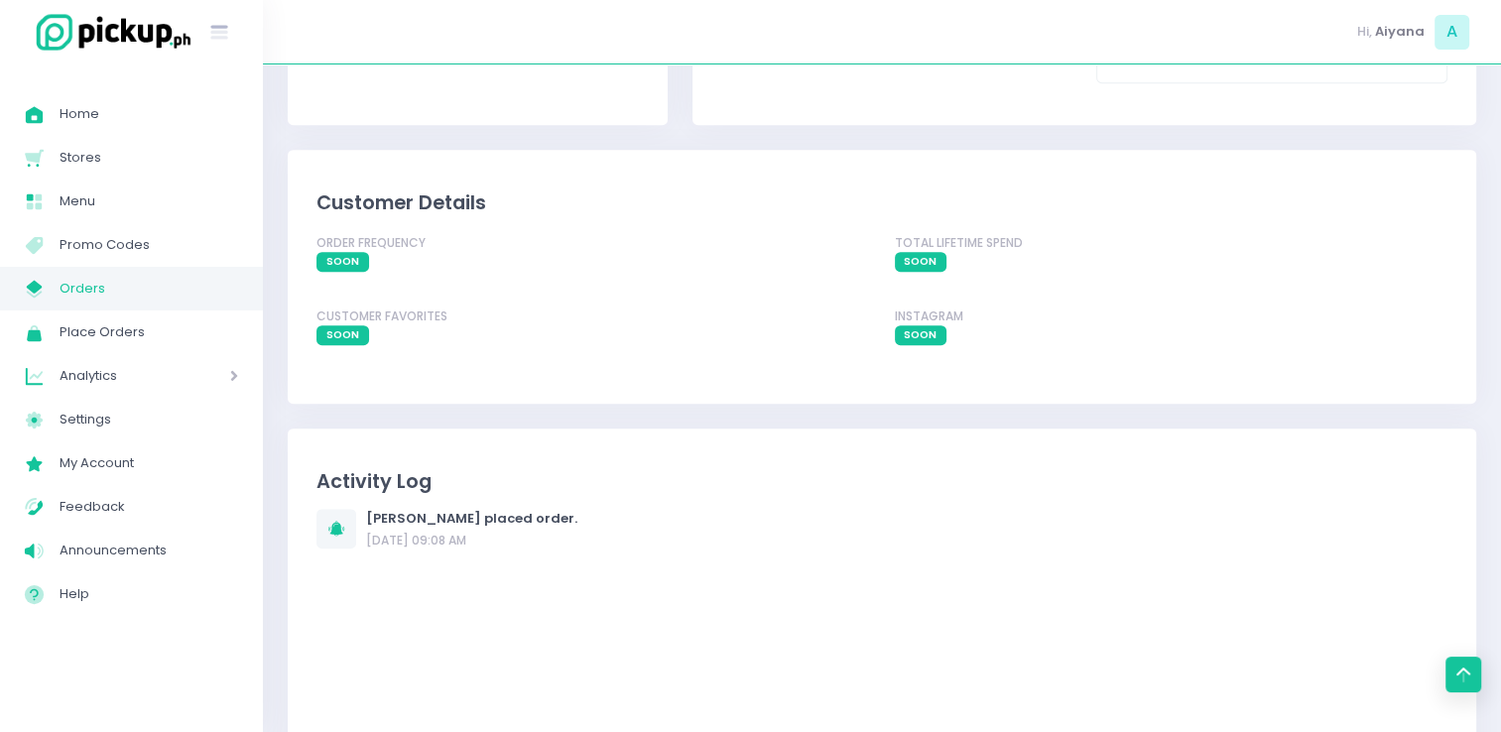
click at [1460, 663] on icon "Stockholm-icons / Navigation / Up-2 Created with Sketch." at bounding box center [1463, 674] width 24 height 24
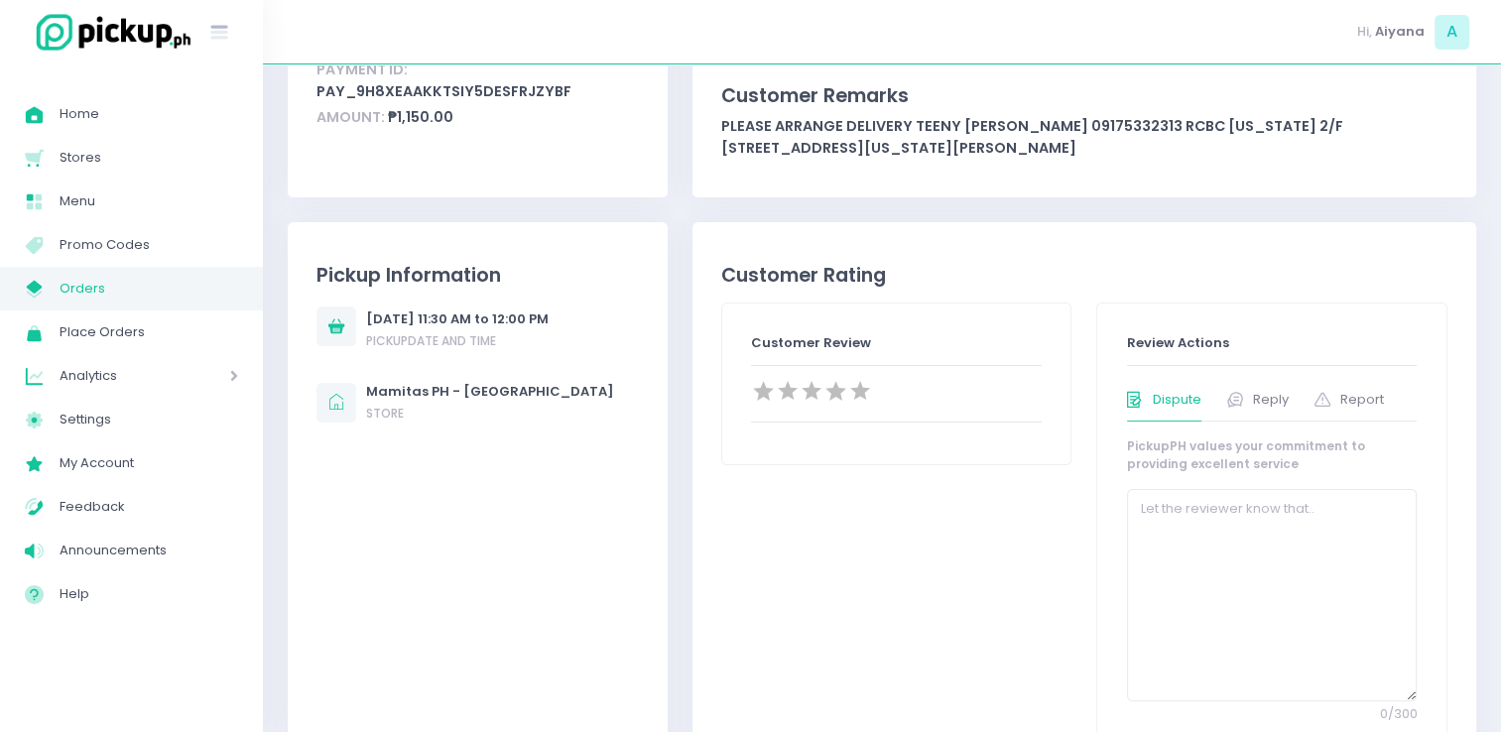
scroll to position [0, 0]
